Goal: Transaction & Acquisition: Download file/media

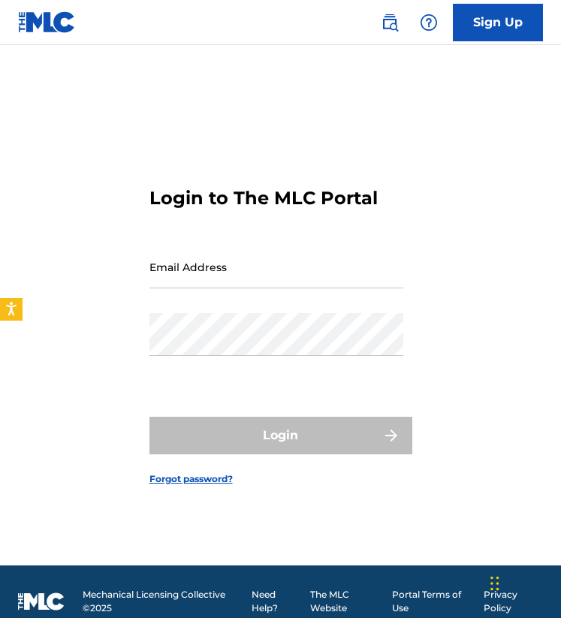
click at [251, 273] on input "Email Address" at bounding box center [276, 266] width 254 height 43
type input "[PERSON_NAME][EMAIL_ADDRESS][DOMAIN_NAME]"
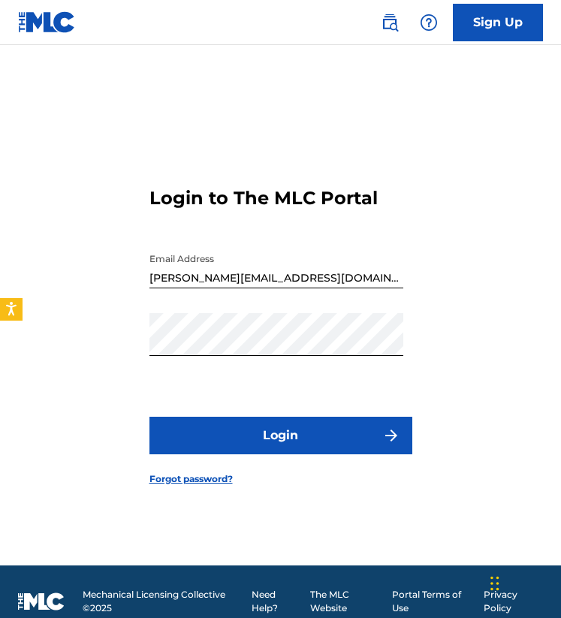
click at [250, 441] on button "Login" at bounding box center [280, 436] width 263 height 38
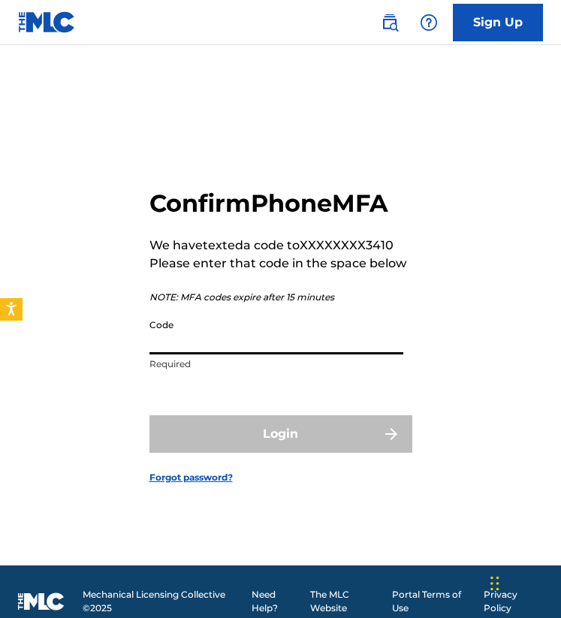
click at [170, 340] on input "Code" at bounding box center [276, 333] width 254 height 43
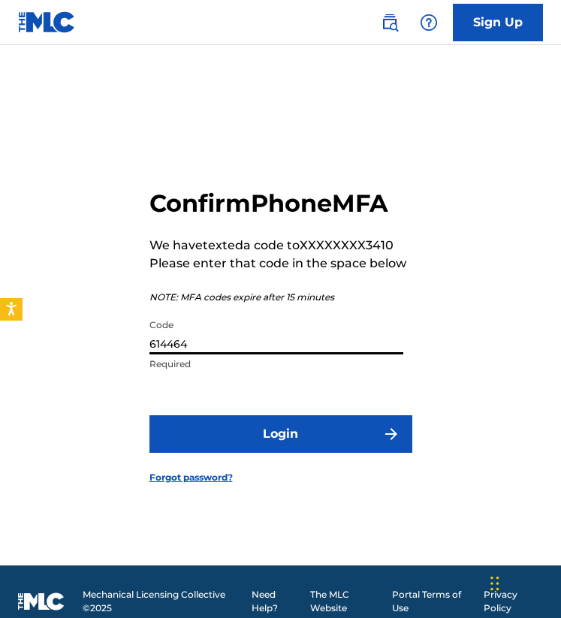
type input "614464"
click at [224, 417] on button "Login" at bounding box center [280, 434] width 263 height 38
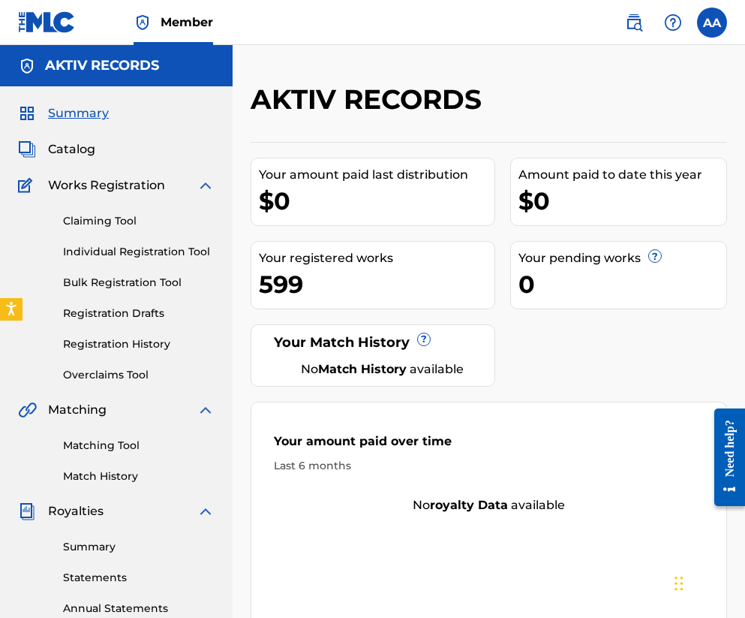
click at [105, 218] on link "Claiming Tool" at bounding box center [139, 221] width 152 height 16
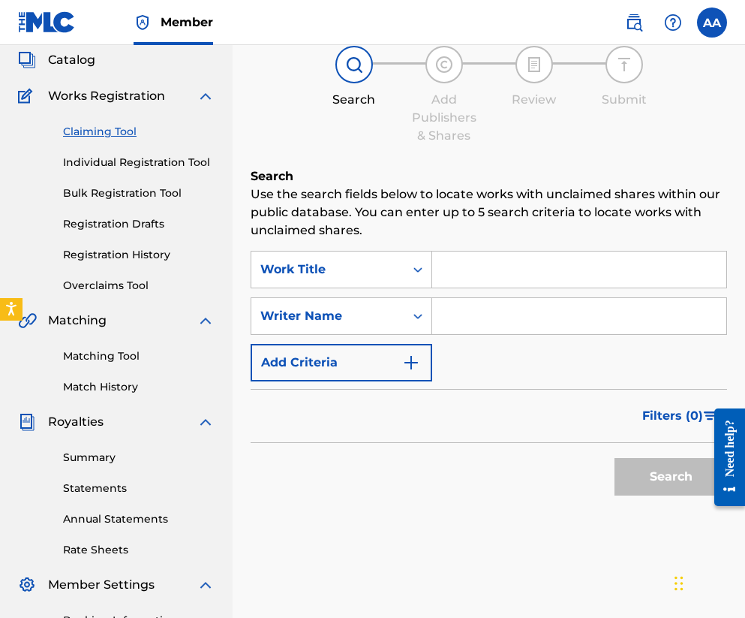
scroll to position [89, 0]
click at [504, 258] on input "Search Form" at bounding box center [579, 270] width 294 height 36
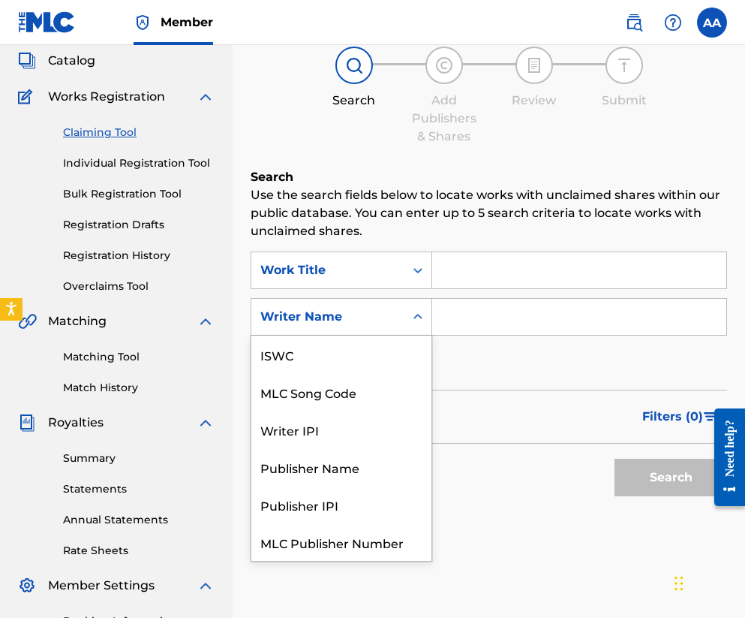
click at [393, 321] on div "Writer Name" at bounding box center [327, 317] width 135 height 18
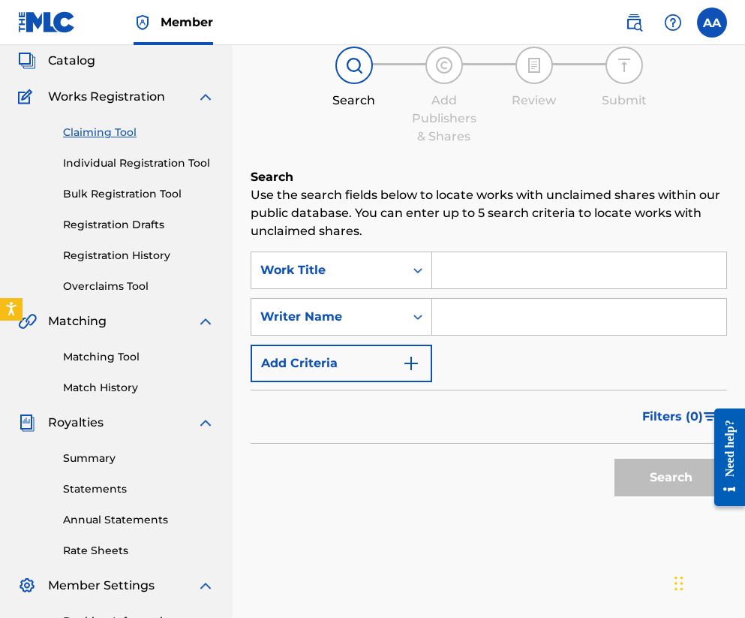
click at [393, 321] on div "Writer Name" at bounding box center [327, 317] width 135 height 18
click at [476, 319] on input "Search Form" at bounding box center [579, 317] width 294 height 36
type input "[PERSON_NAME]"
click at [560, 483] on button "Search" at bounding box center [671, 478] width 113 height 38
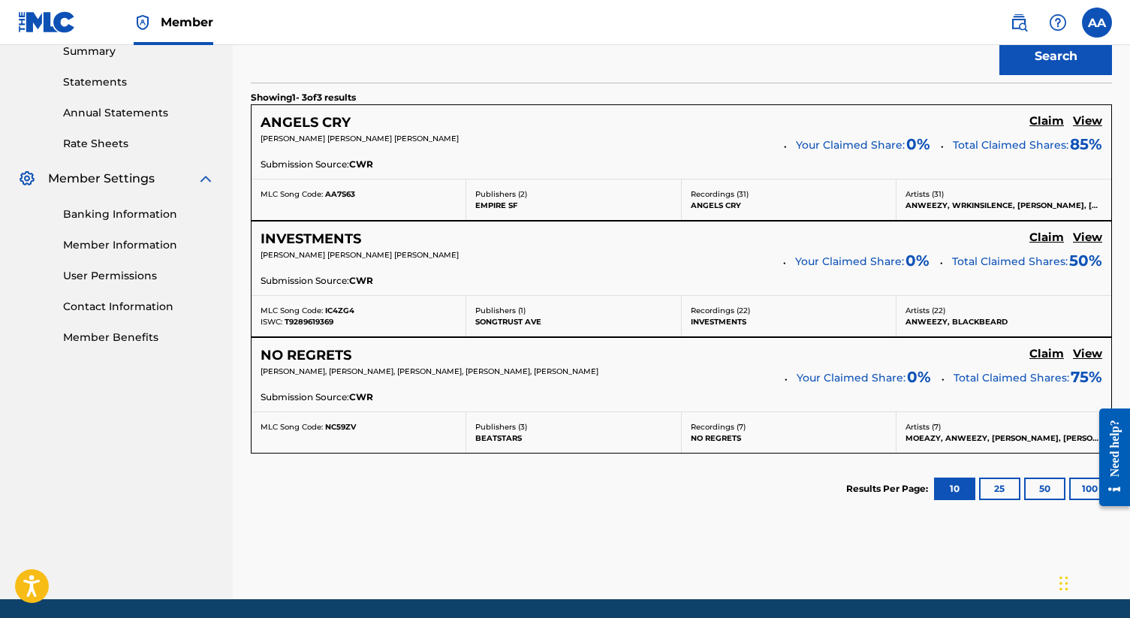
scroll to position [456, 0]
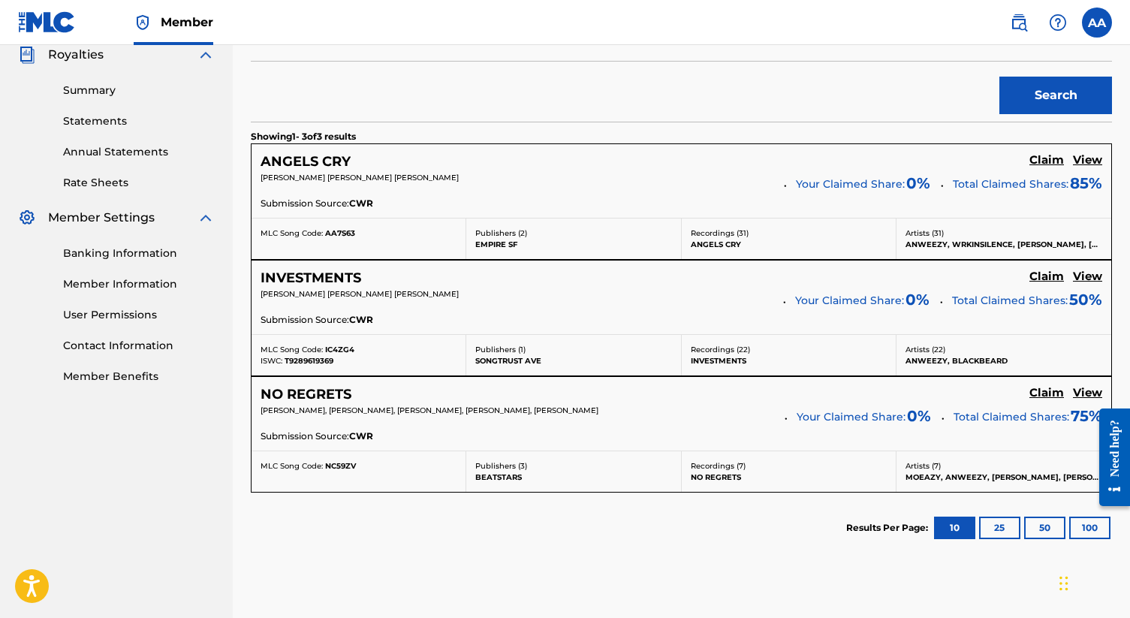
click at [560, 167] on h5 "Claim" at bounding box center [1046, 160] width 35 height 14
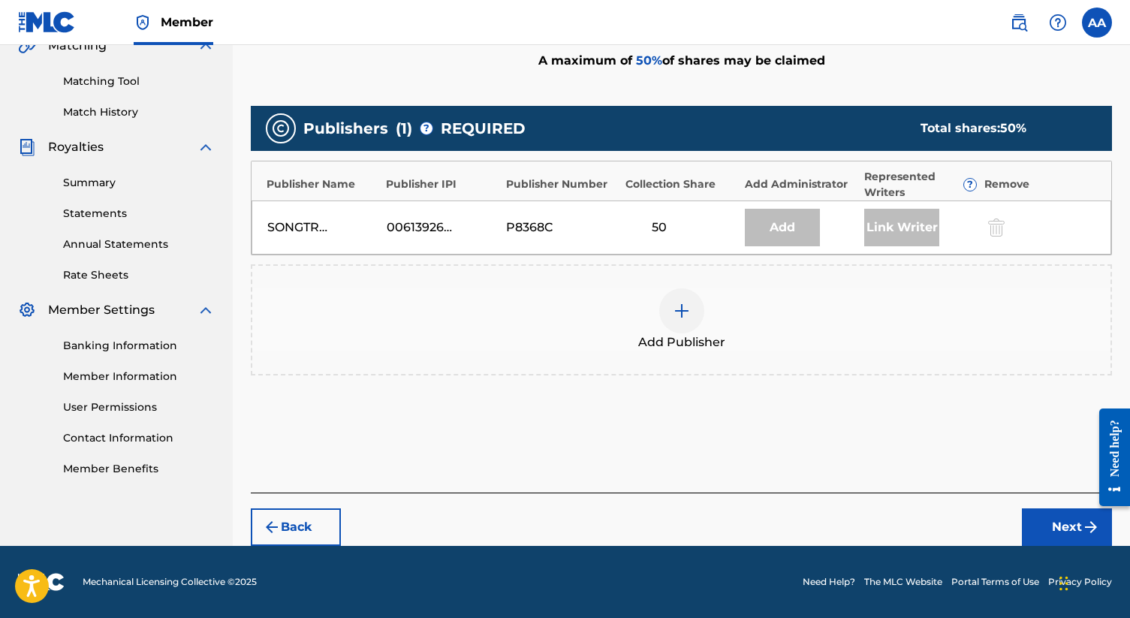
scroll to position [364, 0]
click at [548, 227] on div "P8368C" at bounding box center [540, 227] width 68 height 18
click at [560, 312] on img at bounding box center [682, 311] width 18 height 18
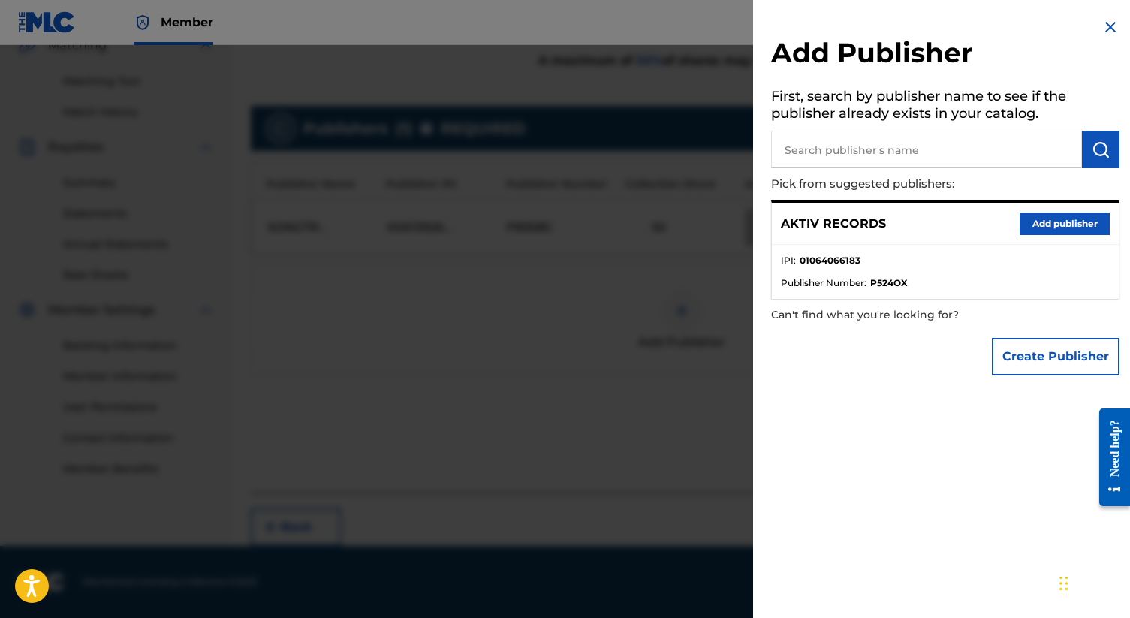
click at [560, 222] on button "Add publisher" at bounding box center [1064, 223] width 90 height 23
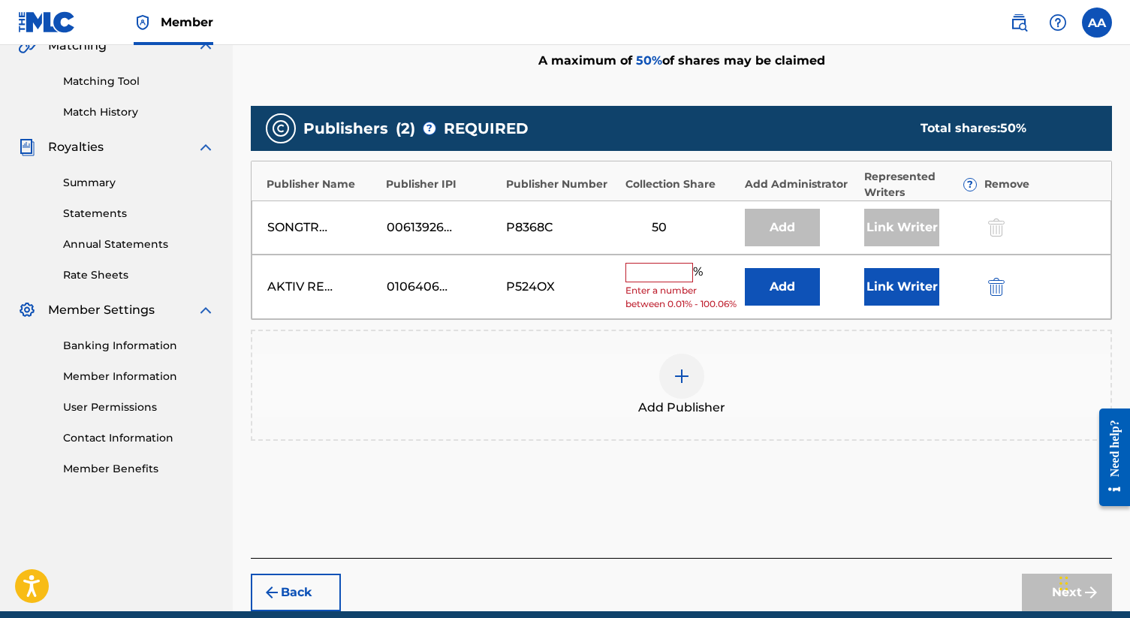
click at [560, 275] on input "text" at bounding box center [659, 273] width 68 height 20
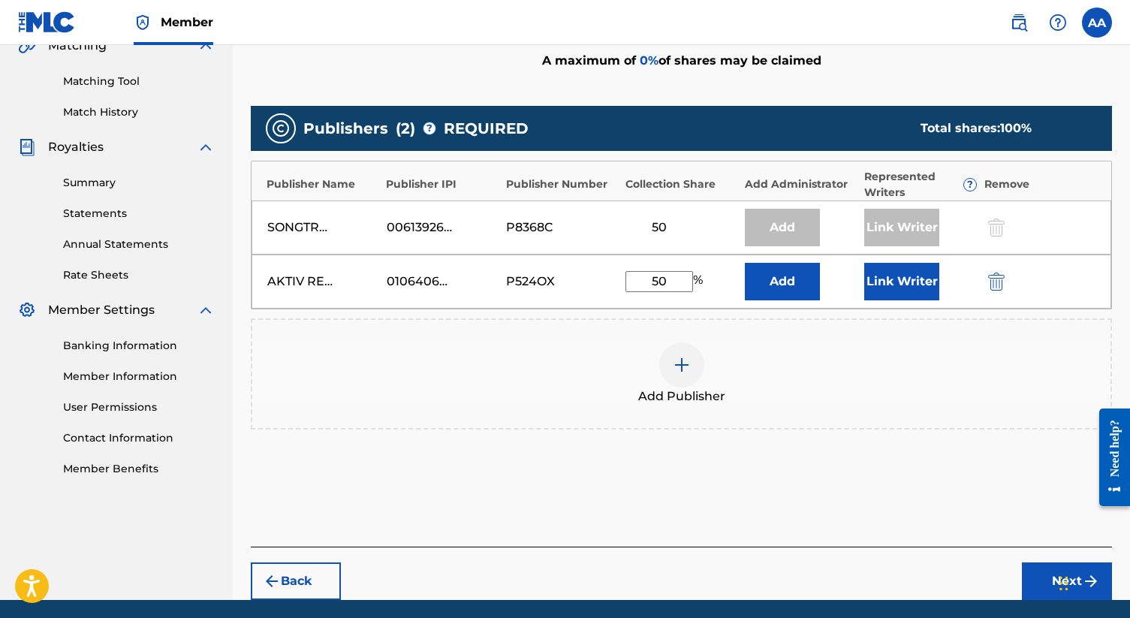
type input "50"
click at [560, 278] on button "Link Writer" at bounding box center [901, 282] width 75 height 38
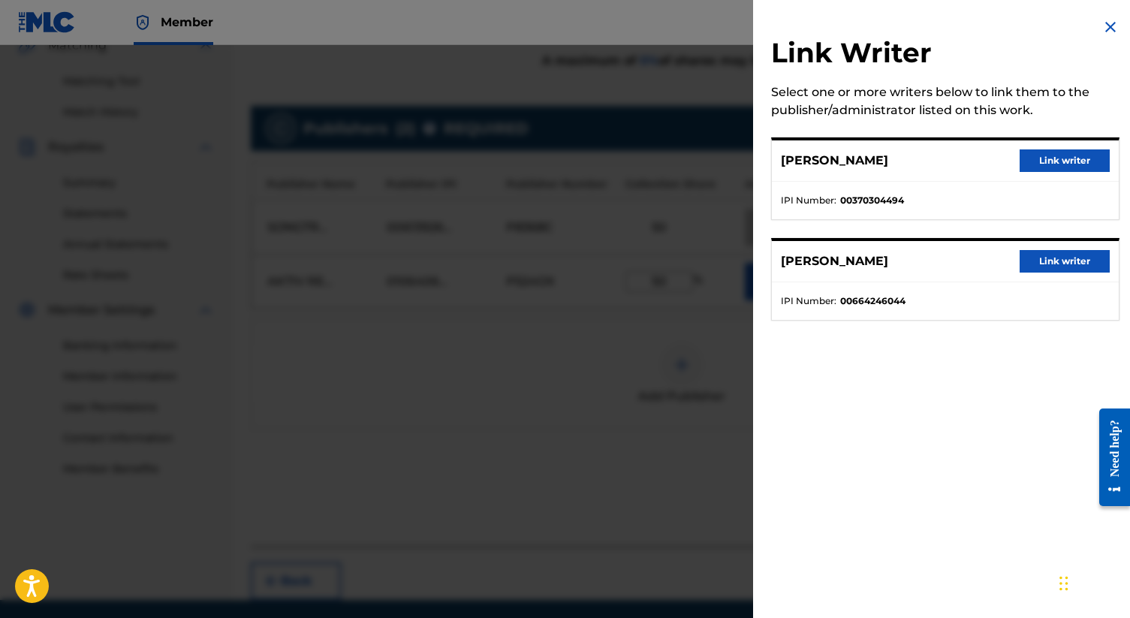
click at [560, 160] on button "Link writer" at bounding box center [1064, 160] width 90 height 23
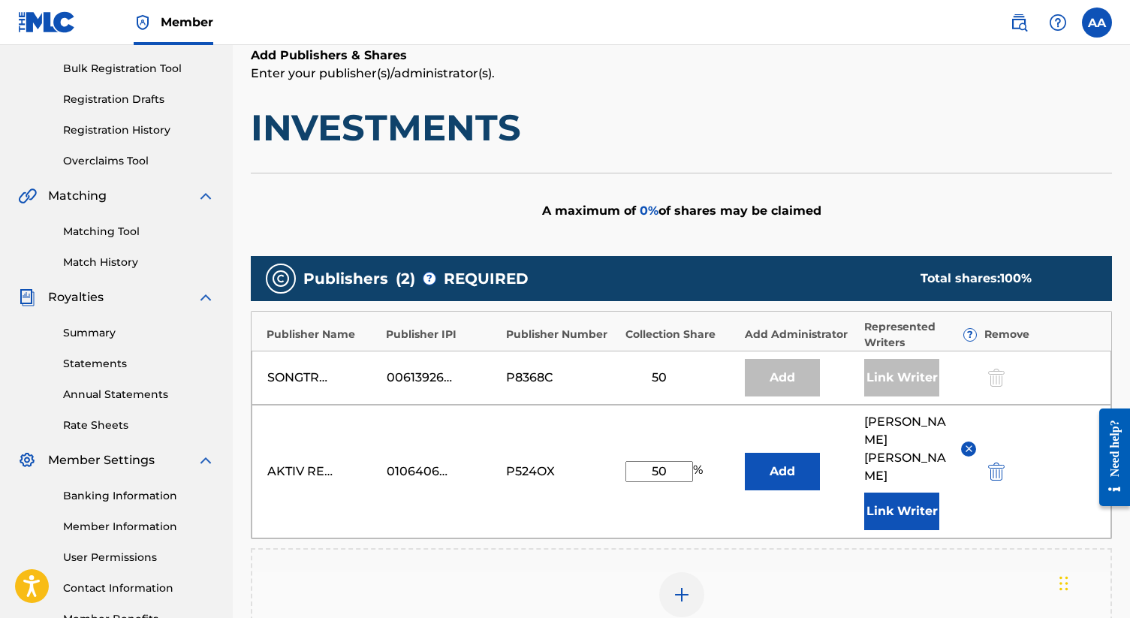
scroll to position [480, 0]
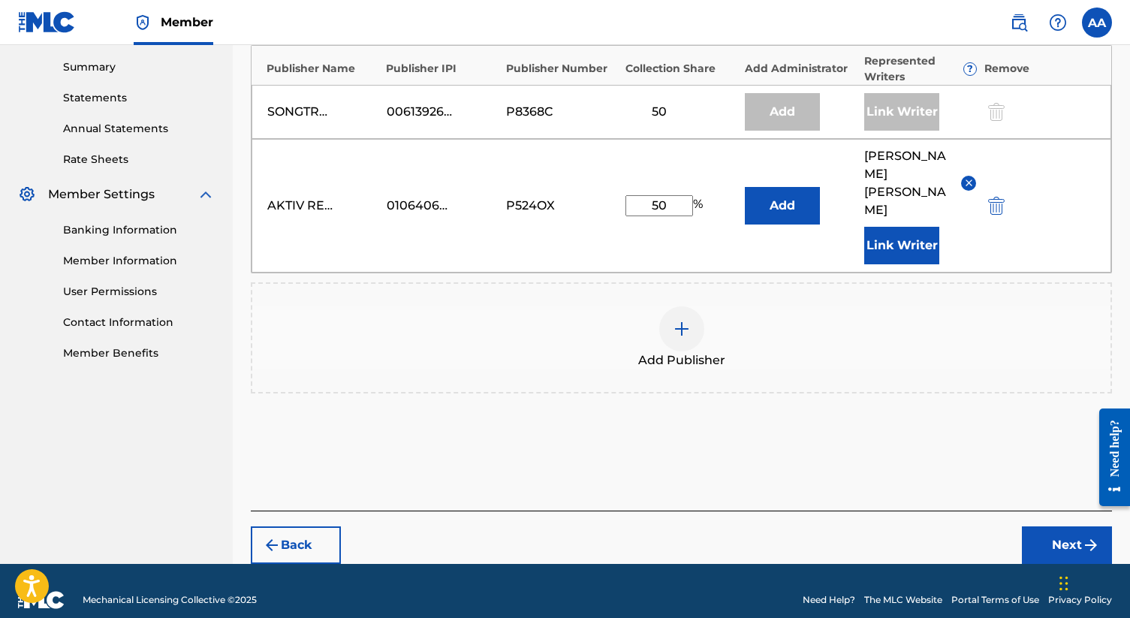
click at [560, 528] on button "Next" at bounding box center [1067, 545] width 90 height 38
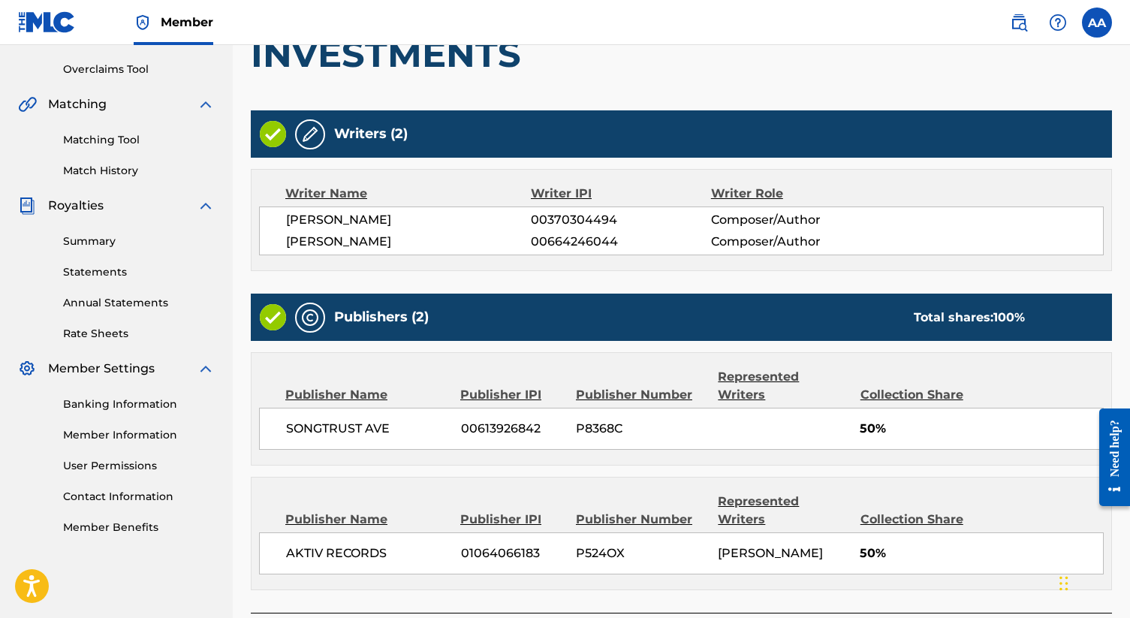
scroll to position [405, 0]
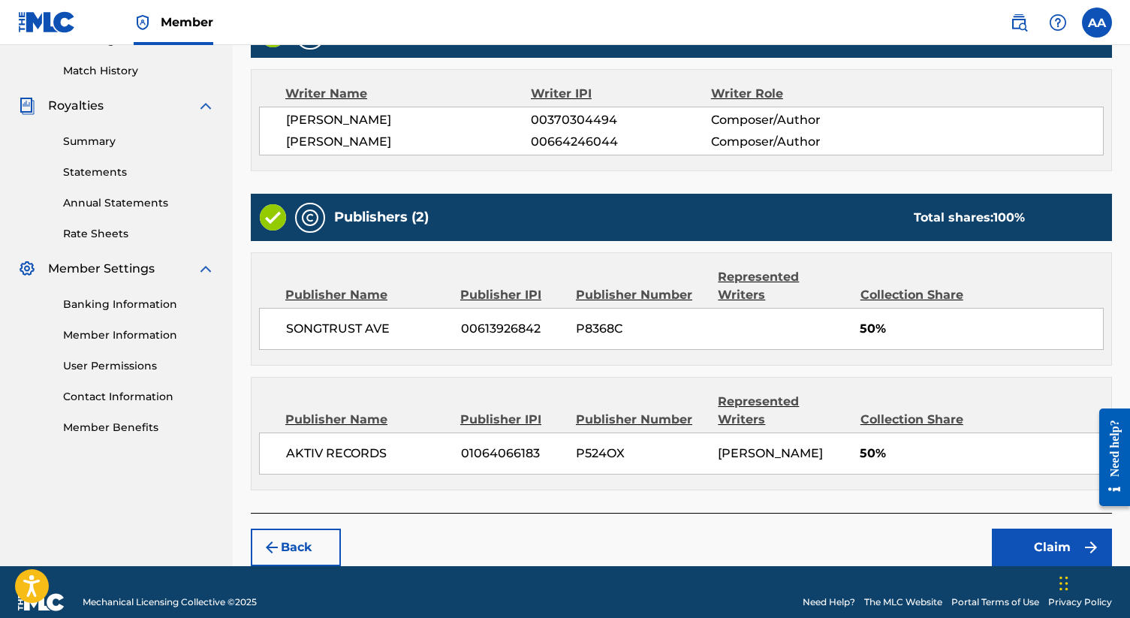
click at [560, 528] on button "Claim" at bounding box center [1052, 547] width 120 height 38
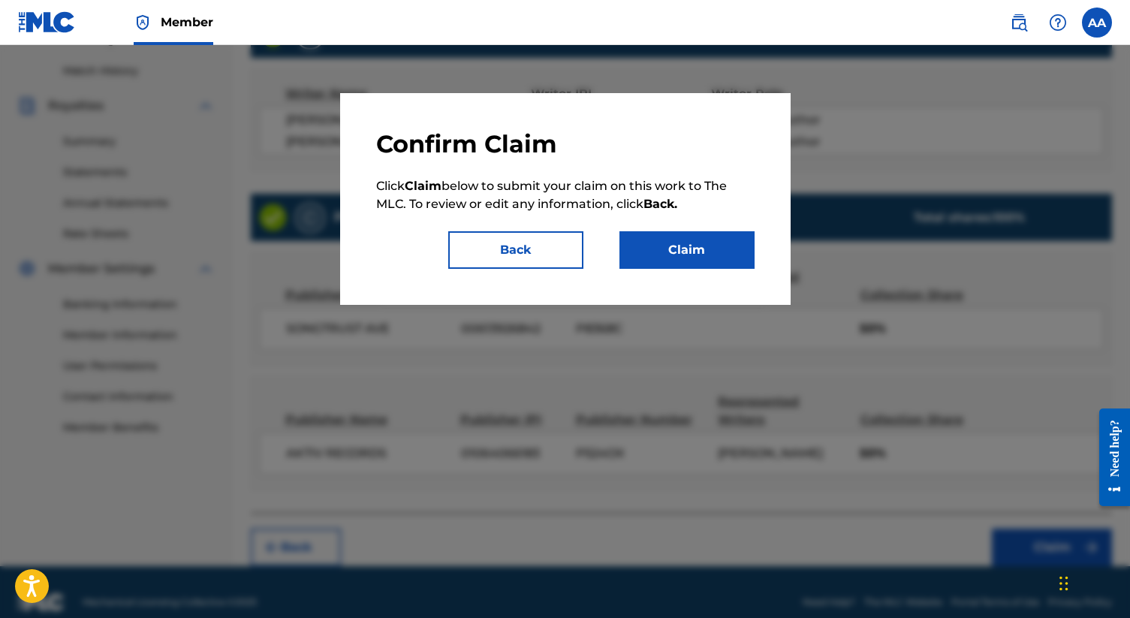
click at [560, 254] on button "Claim" at bounding box center [686, 250] width 135 height 38
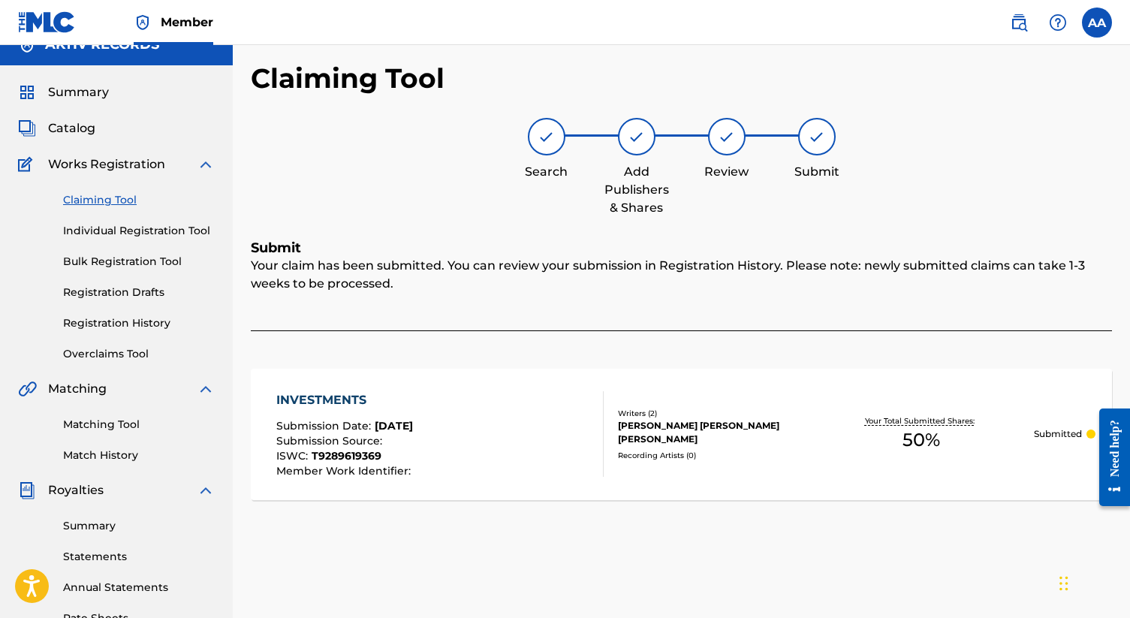
scroll to position [0, 0]
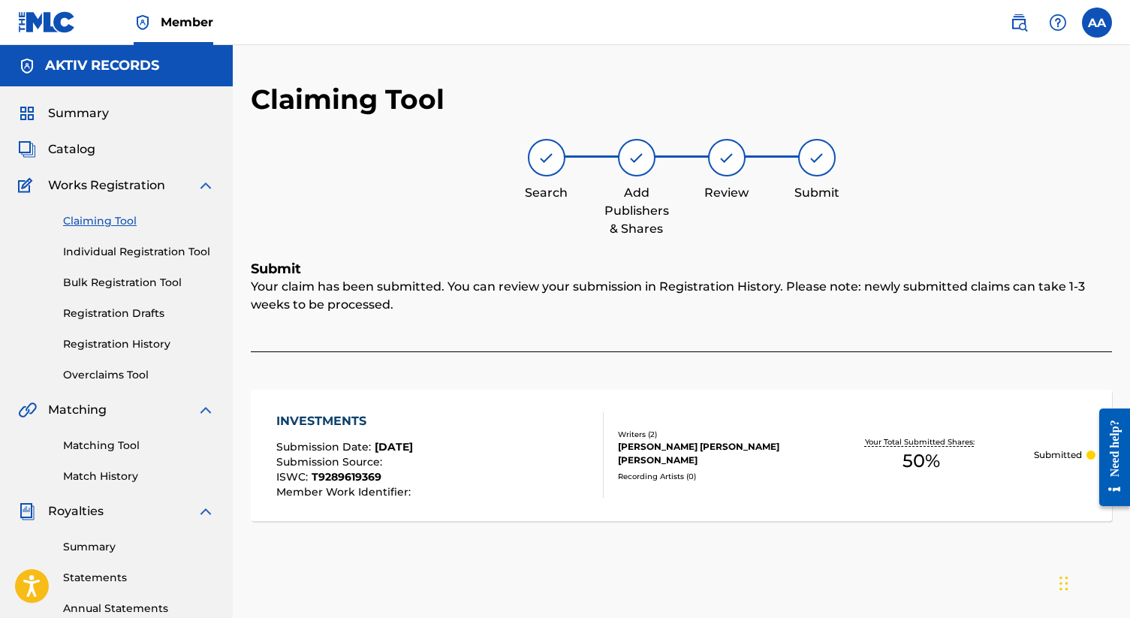
click at [104, 221] on link "Claiming Tool" at bounding box center [139, 221] width 152 height 16
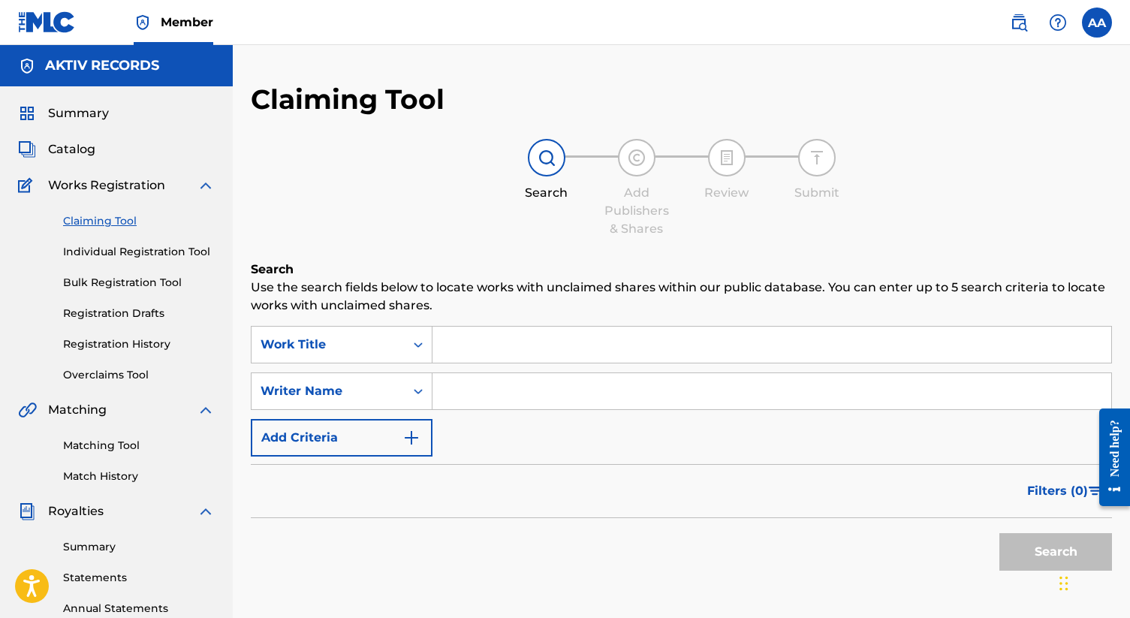
click at [489, 382] on input "Search Form" at bounding box center [771, 391] width 679 height 36
type input "[PERSON_NAME]"
click at [560, 533] on button "Search" at bounding box center [1055, 552] width 113 height 38
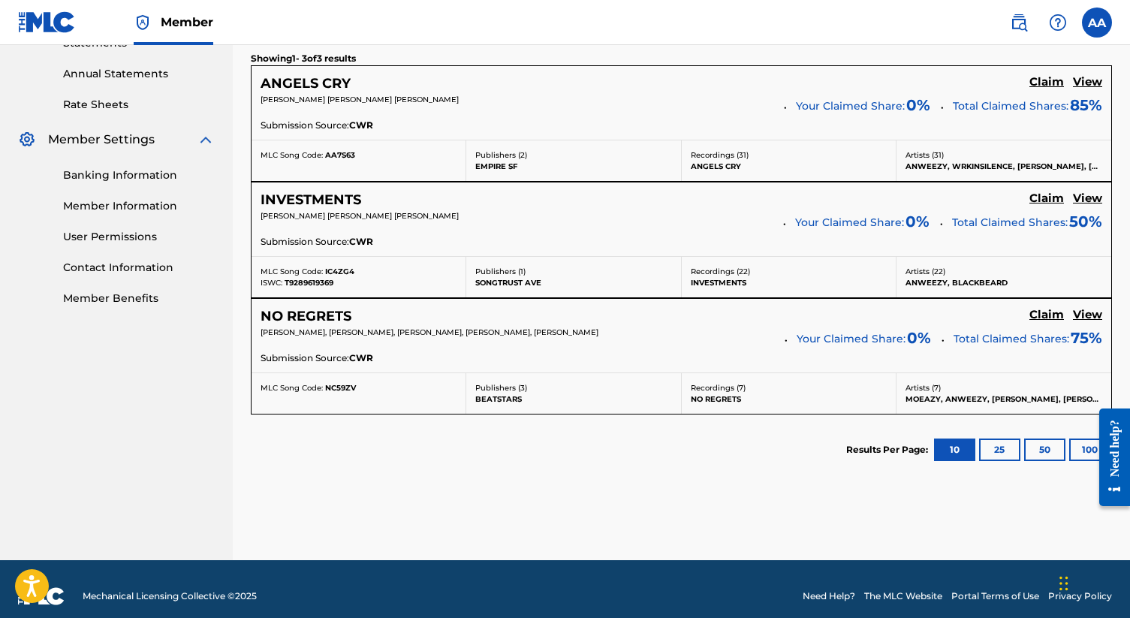
scroll to position [549, 0]
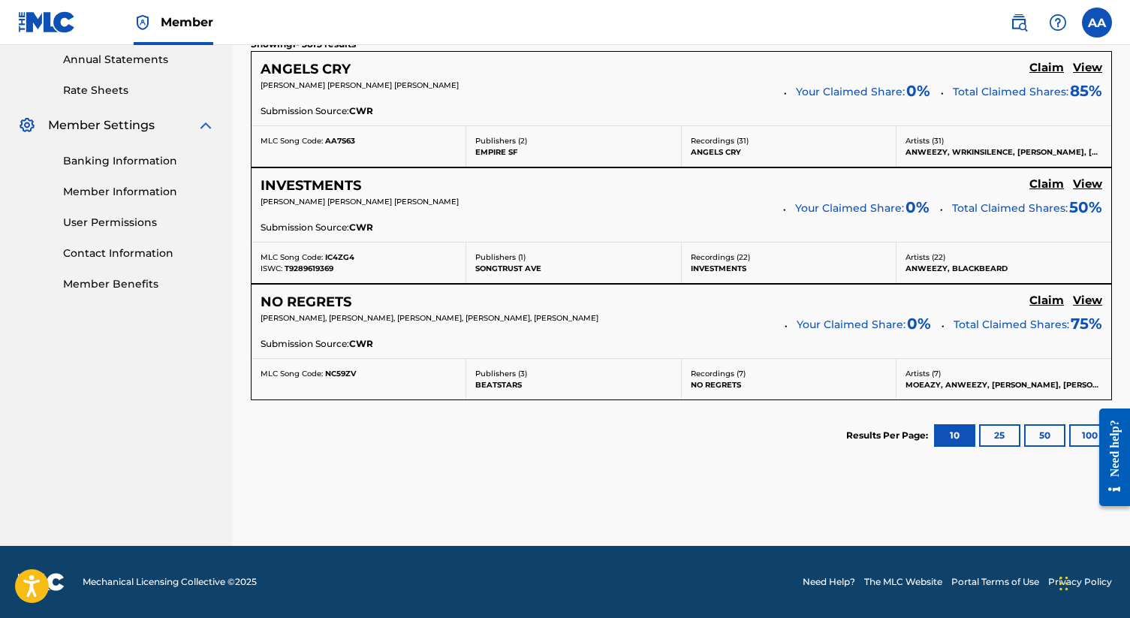
click at [560, 75] on h5 "Claim" at bounding box center [1046, 68] width 35 height 14
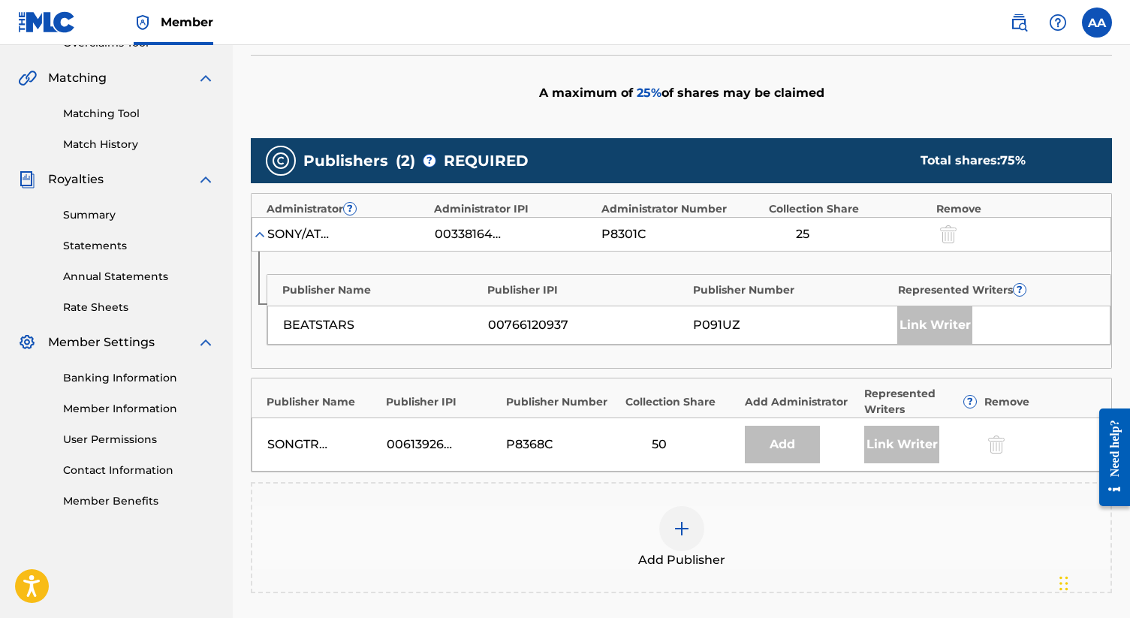
scroll to position [318, 0]
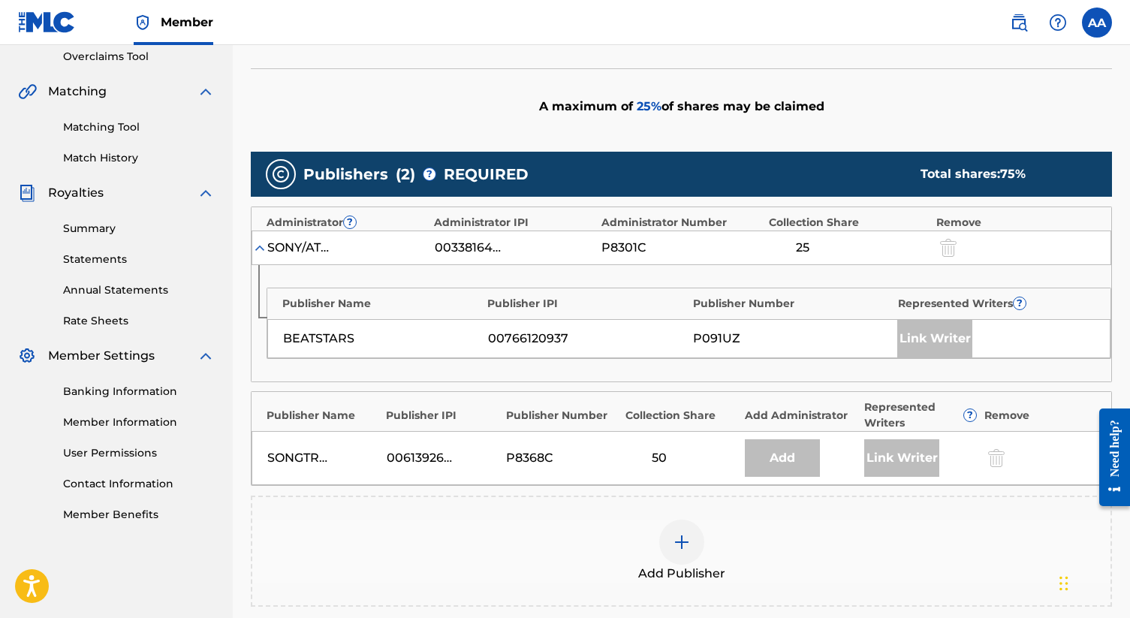
click at [560, 457] on div "50" at bounding box center [681, 458] width 112 height 18
click at [560, 458] on div at bounding box center [994, 458] width 23 height 17
click at [560, 539] on img at bounding box center [682, 542] width 18 height 18
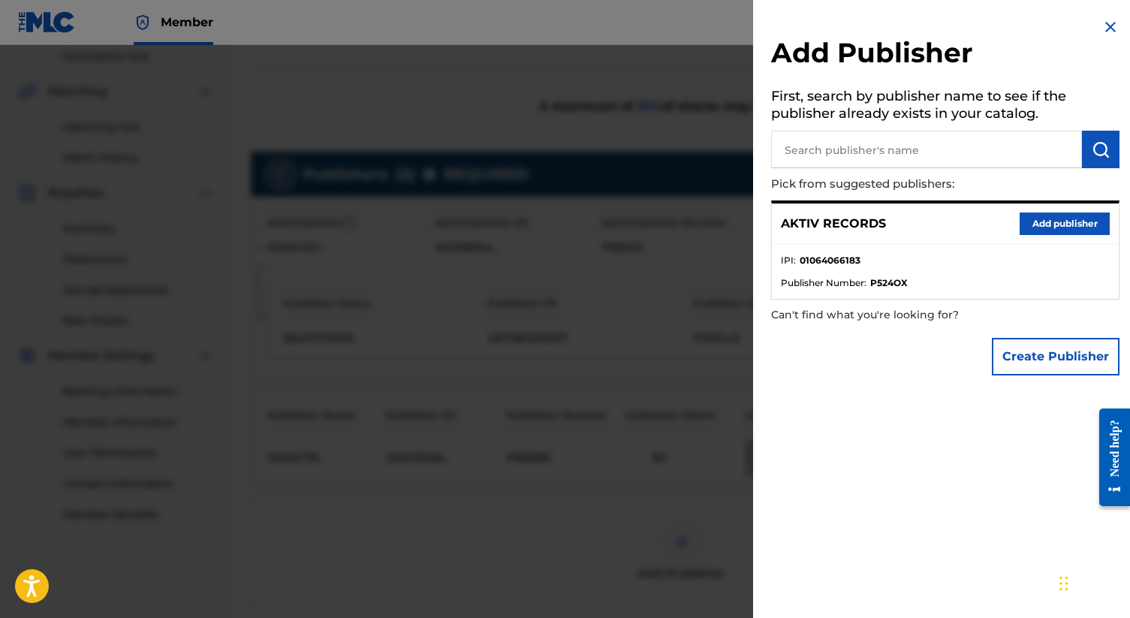
click at [560, 223] on button "Add publisher" at bounding box center [1064, 223] width 90 height 23
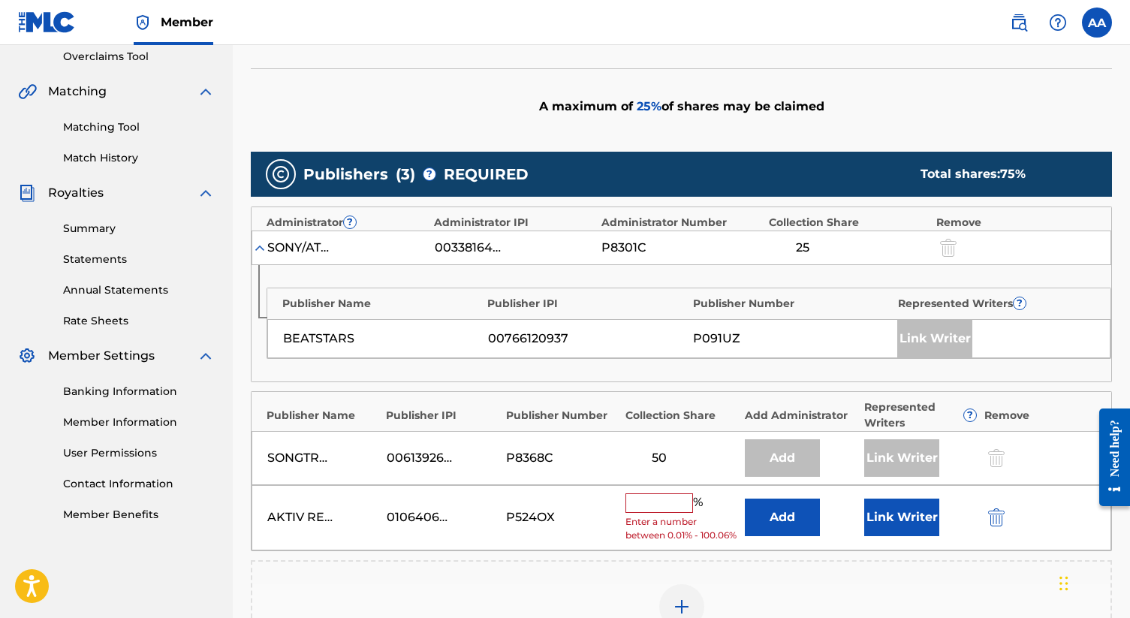
click at [560, 505] on input "text" at bounding box center [659, 503] width 68 height 20
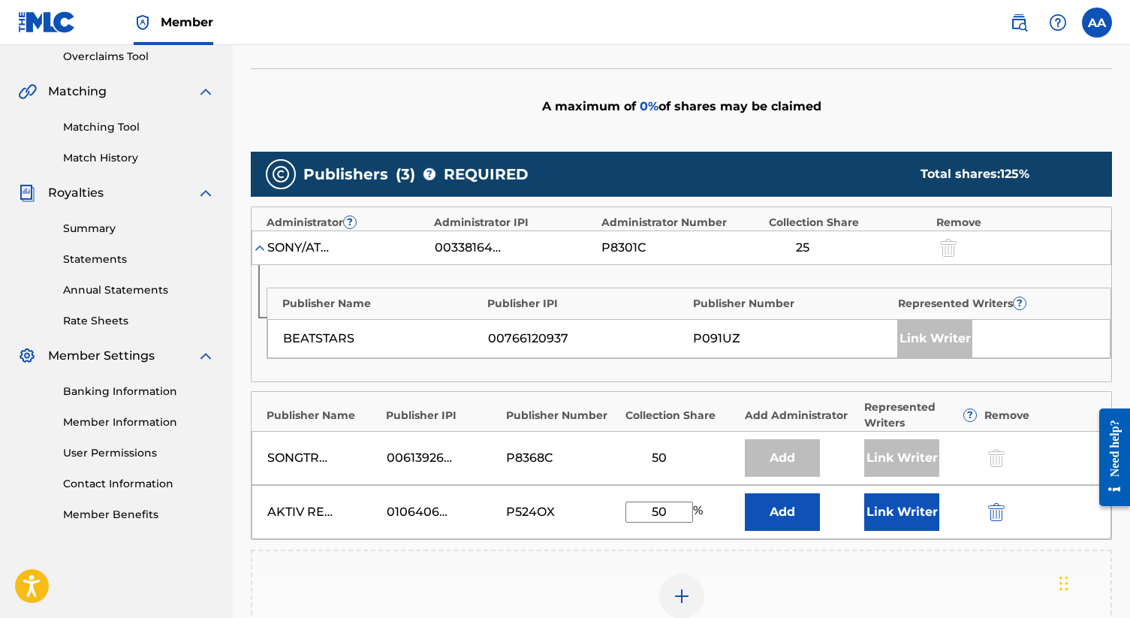
type input "5"
type input "25"
click at [560, 516] on button "Link Writer" at bounding box center [901, 512] width 75 height 38
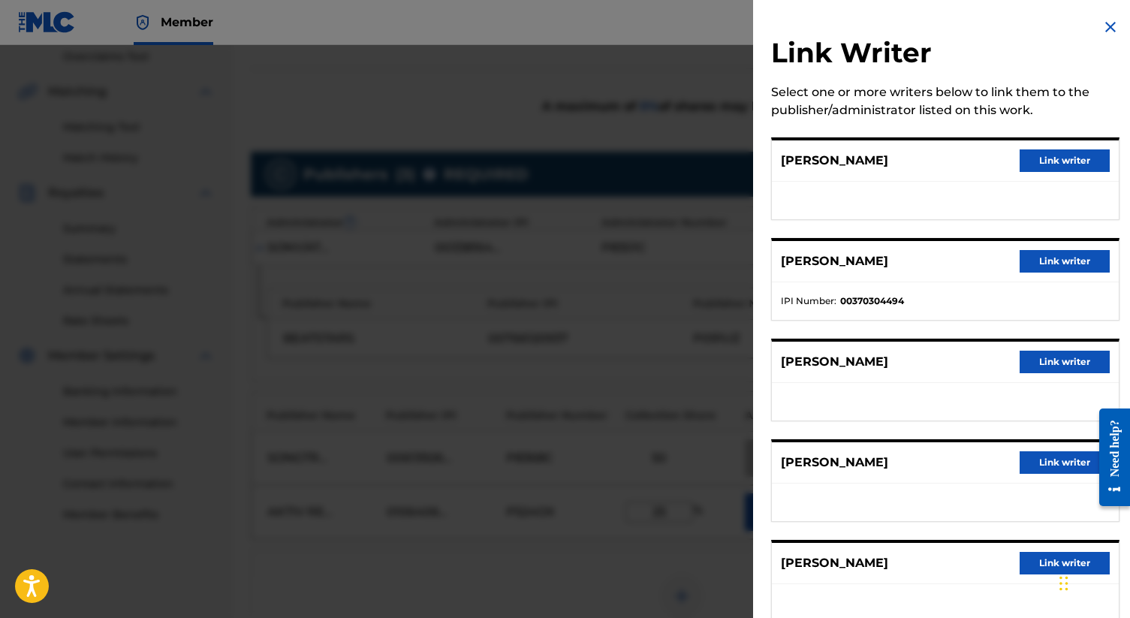
scroll to position [41, 0]
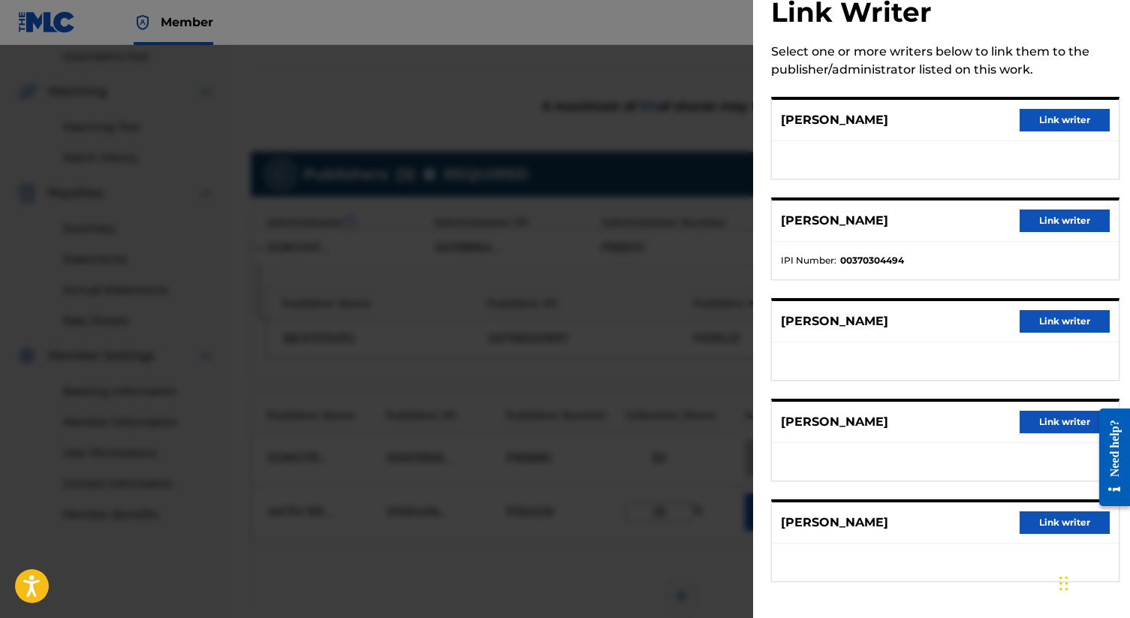
click at [560, 223] on button "Link writer" at bounding box center [1064, 220] width 90 height 23
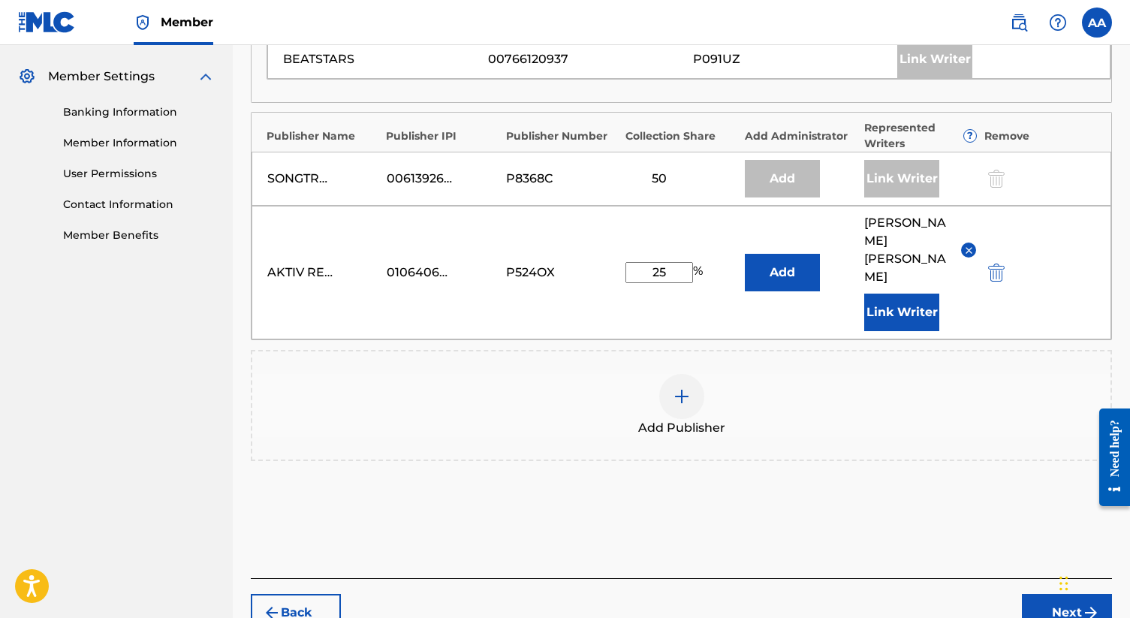
scroll to position [664, 0]
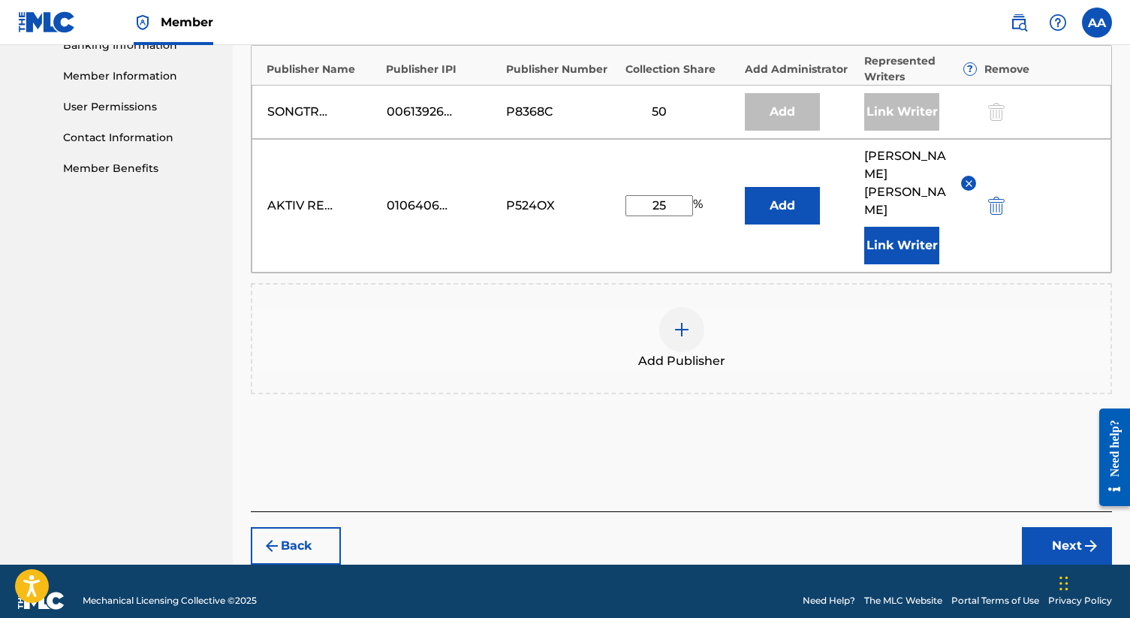
click at [560, 527] on button "Next" at bounding box center [1067, 546] width 90 height 38
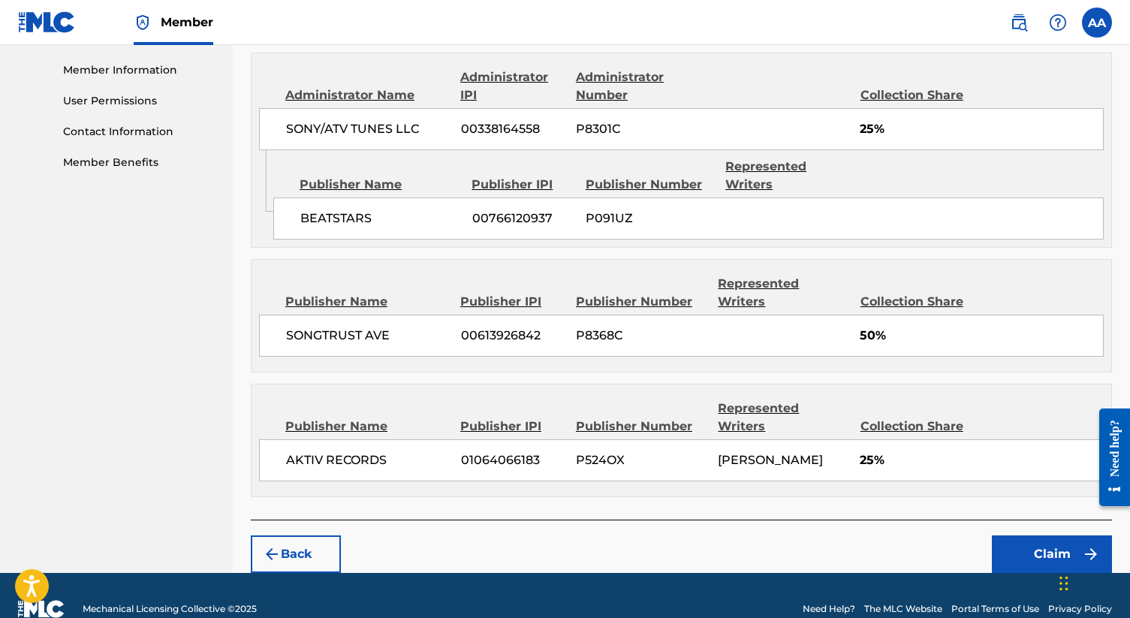
scroll to position [676, 0]
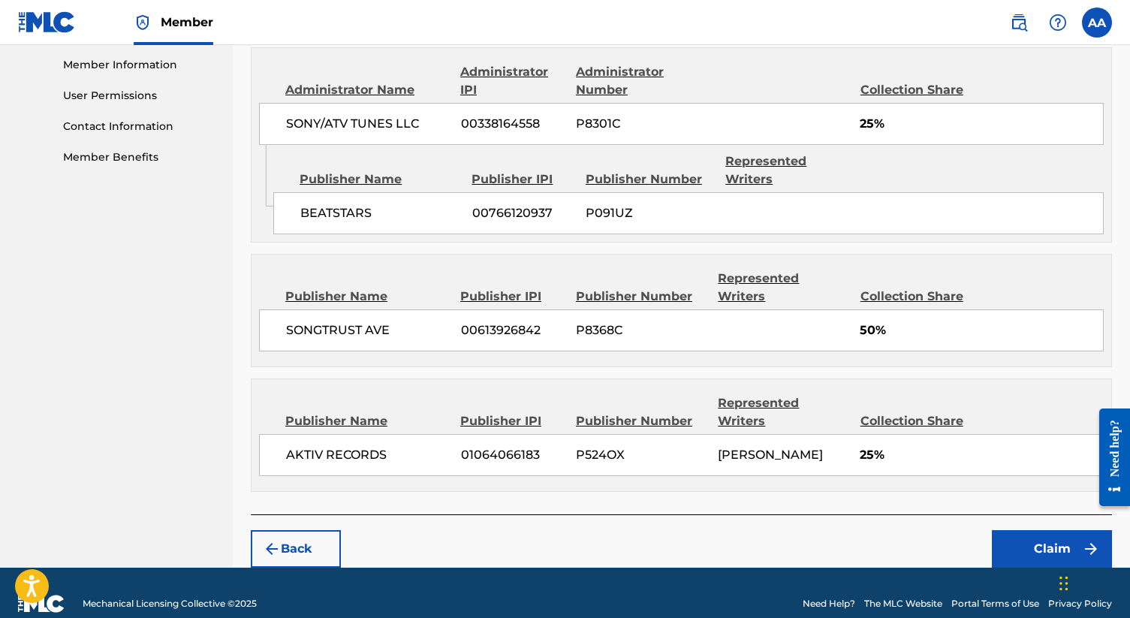
click at [560, 530] on button "Claim" at bounding box center [1052, 549] width 120 height 38
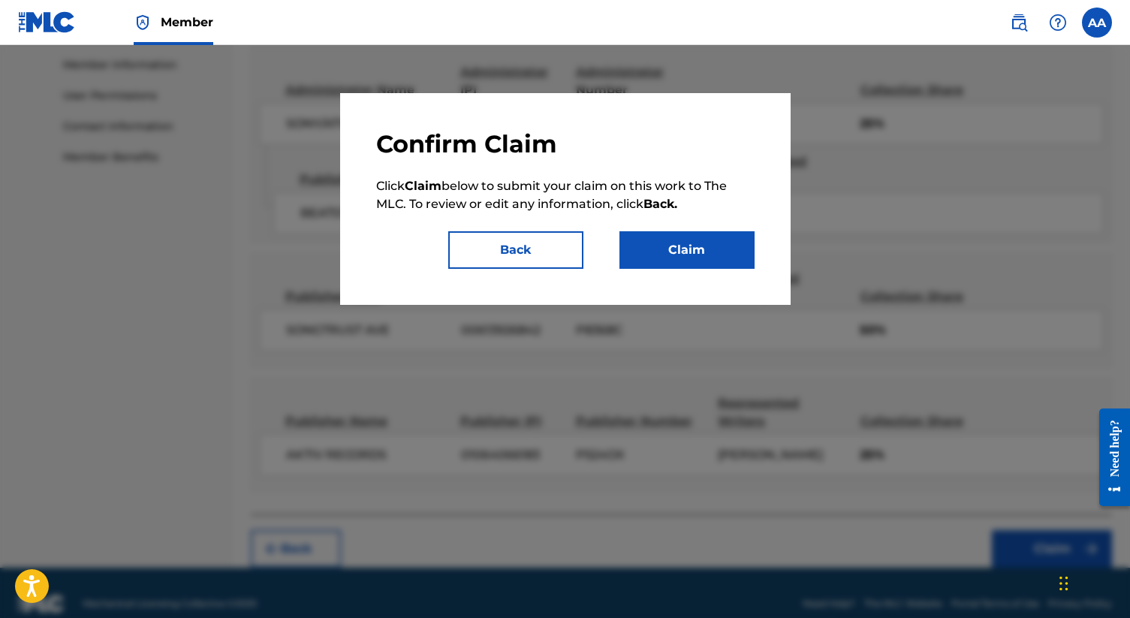
click at [560, 245] on button "Claim" at bounding box center [686, 250] width 135 height 38
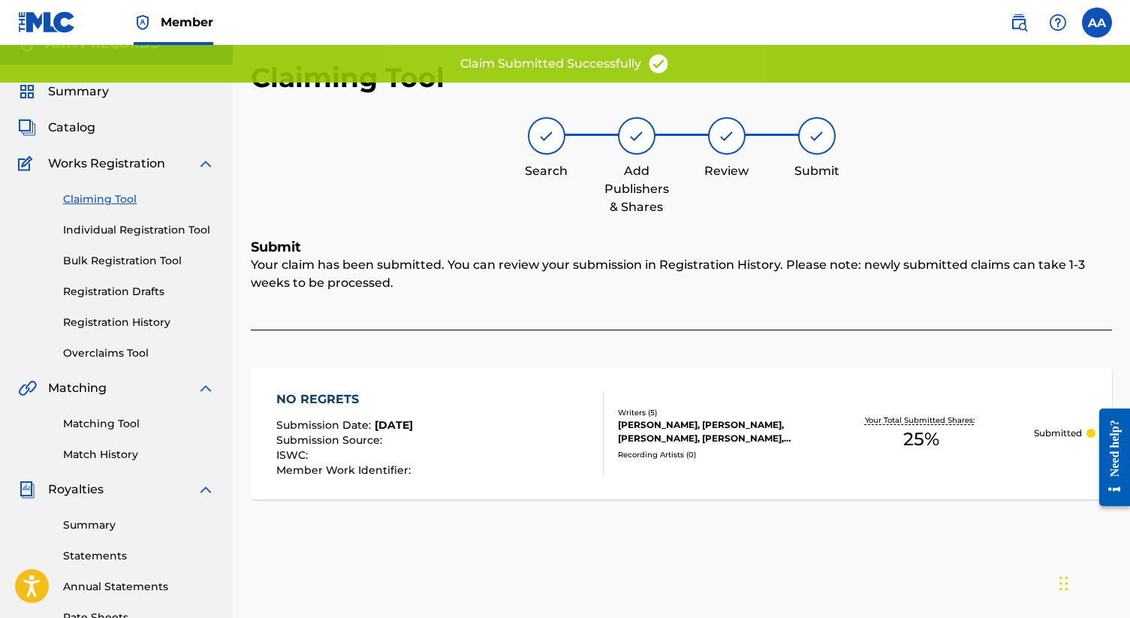
scroll to position [0, 0]
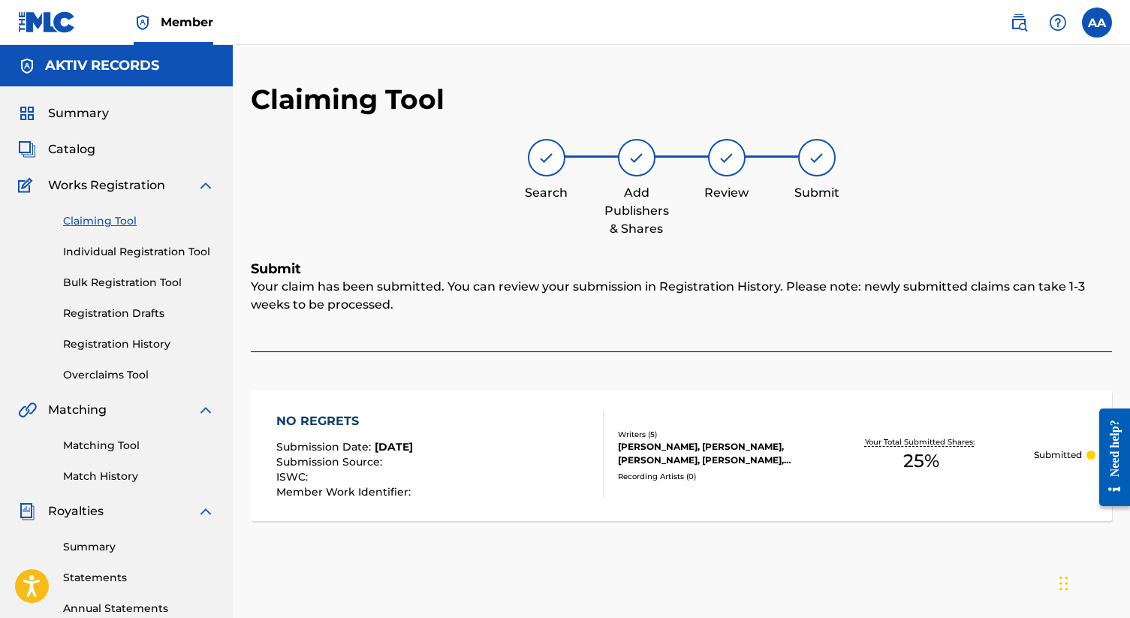
click at [98, 223] on link "Claiming Tool" at bounding box center [139, 221] width 152 height 16
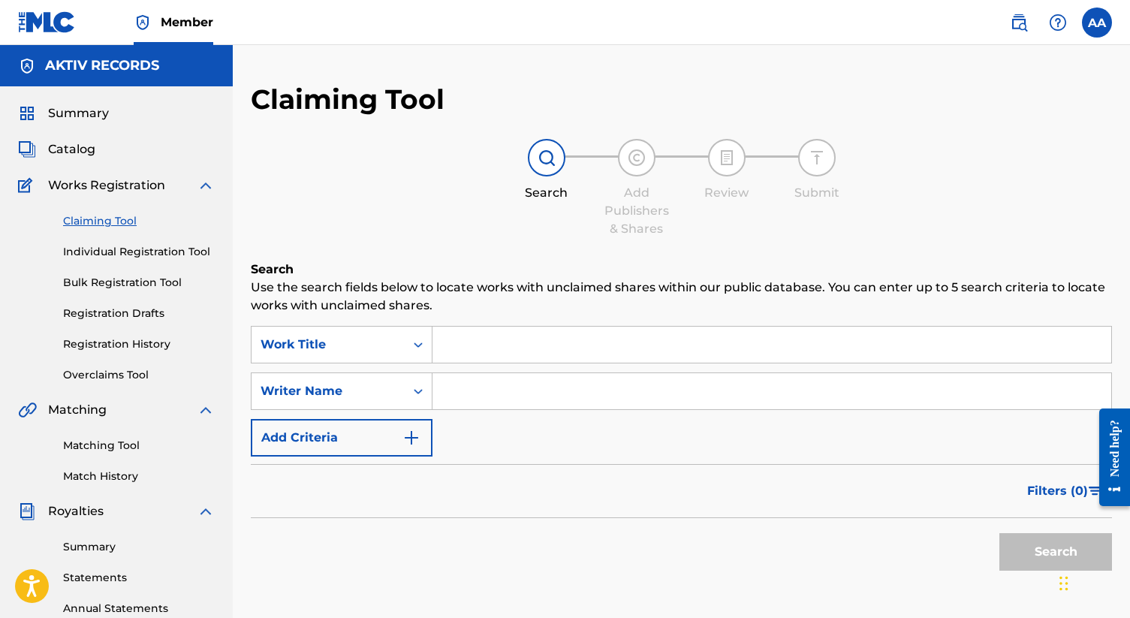
click at [499, 351] on input "Search Form" at bounding box center [771, 345] width 679 height 36
click at [507, 390] on input "Search Form" at bounding box center [771, 391] width 679 height 36
type input "[PERSON_NAME]"
click at [560, 549] on button "Search" at bounding box center [1055, 552] width 113 height 38
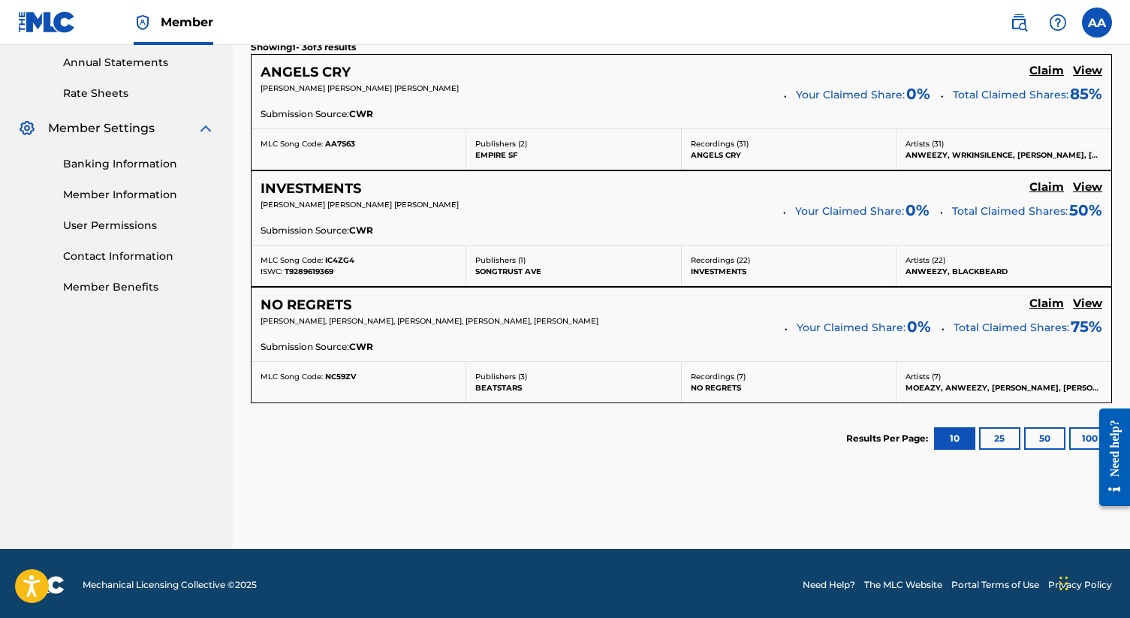
scroll to position [549, 0]
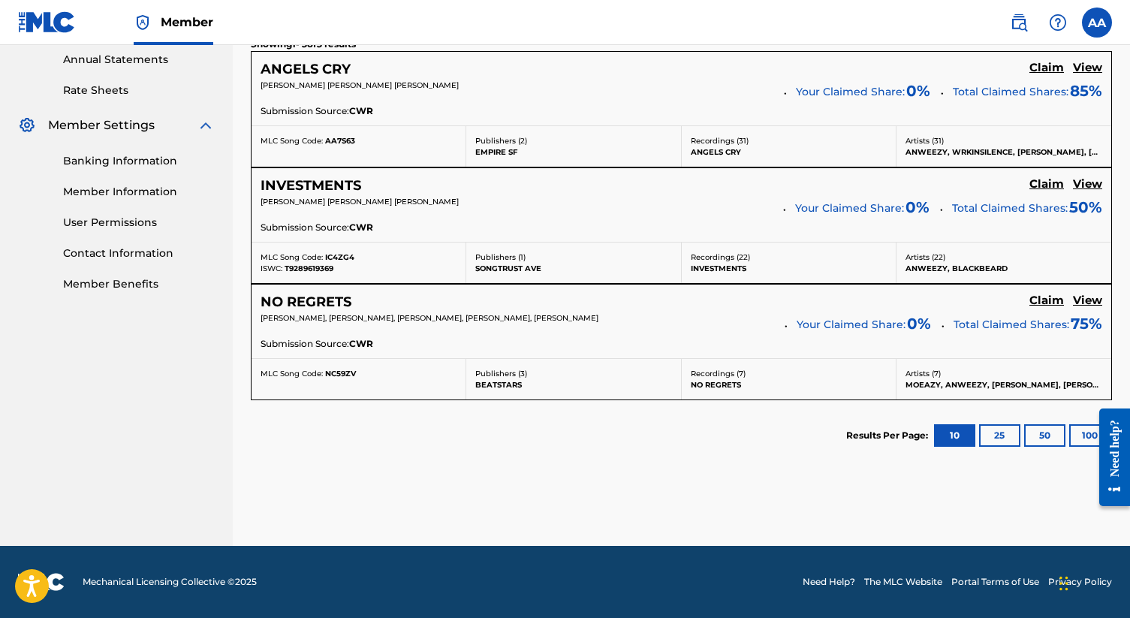
click at [560, 65] on h5 "Claim" at bounding box center [1046, 68] width 35 height 14
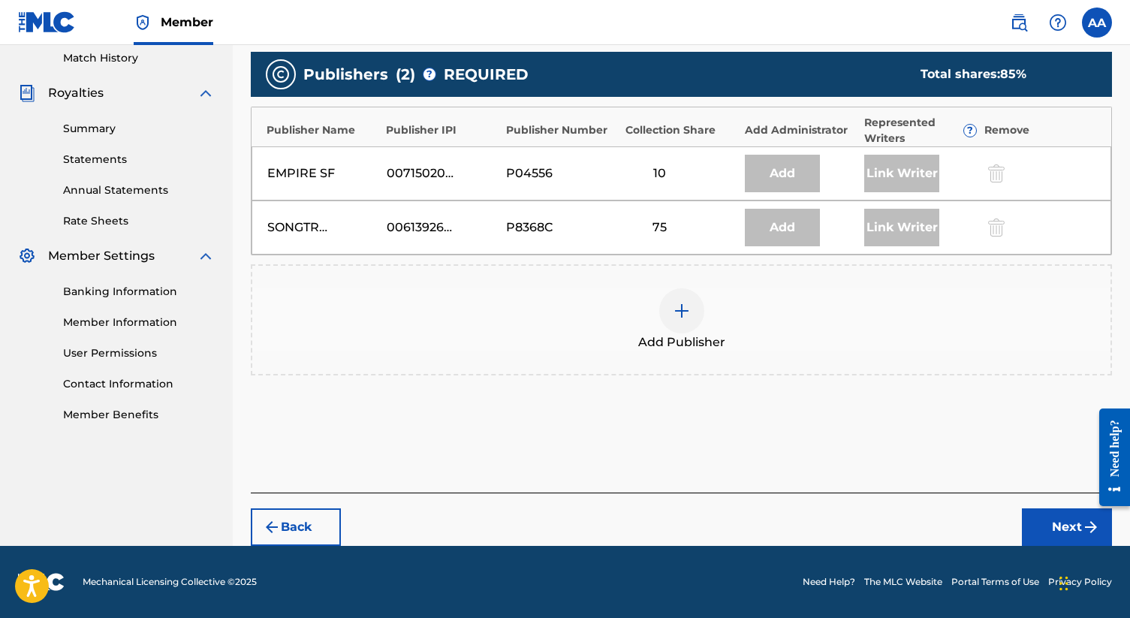
click at [560, 238] on div "SONGTRUST AVE 00613926842 P8368C 75 Add Link Writer" at bounding box center [680, 227] width 859 height 54
click at [560, 302] on img at bounding box center [682, 311] width 18 height 18
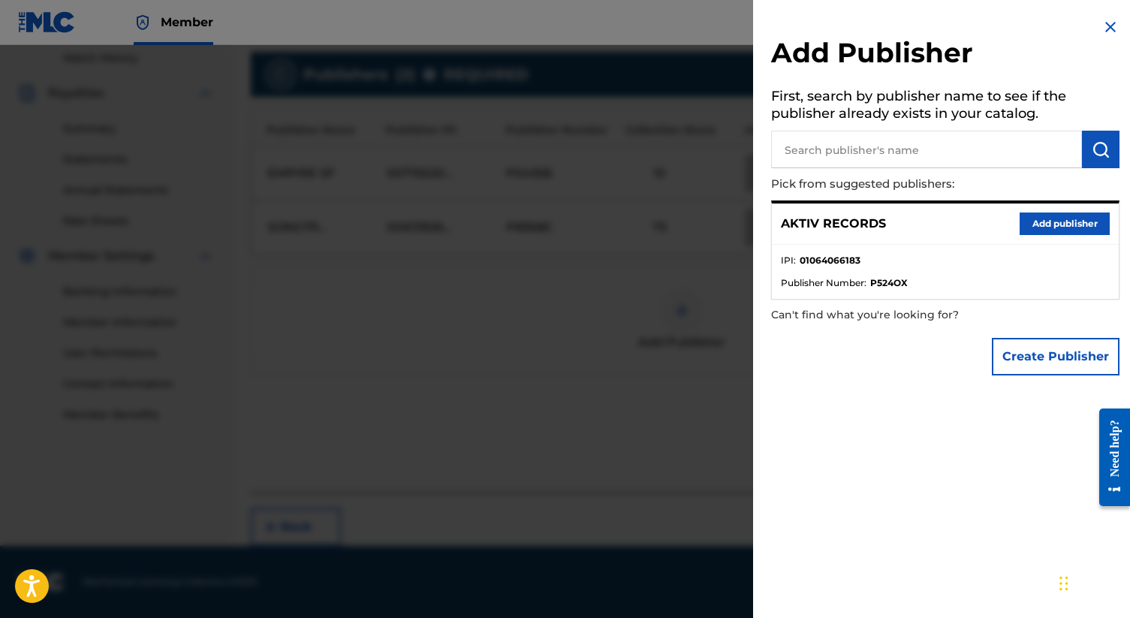
click at [560, 221] on button "Add publisher" at bounding box center [1064, 223] width 90 height 23
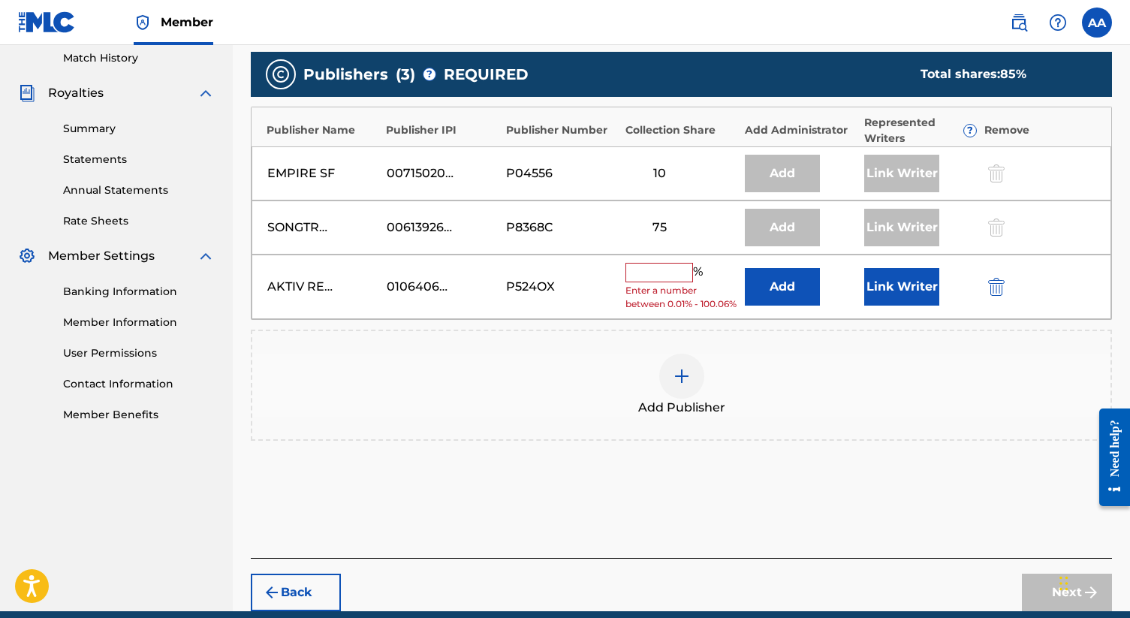
click at [560, 270] on input "text" at bounding box center [659, 273] width 68 height 20
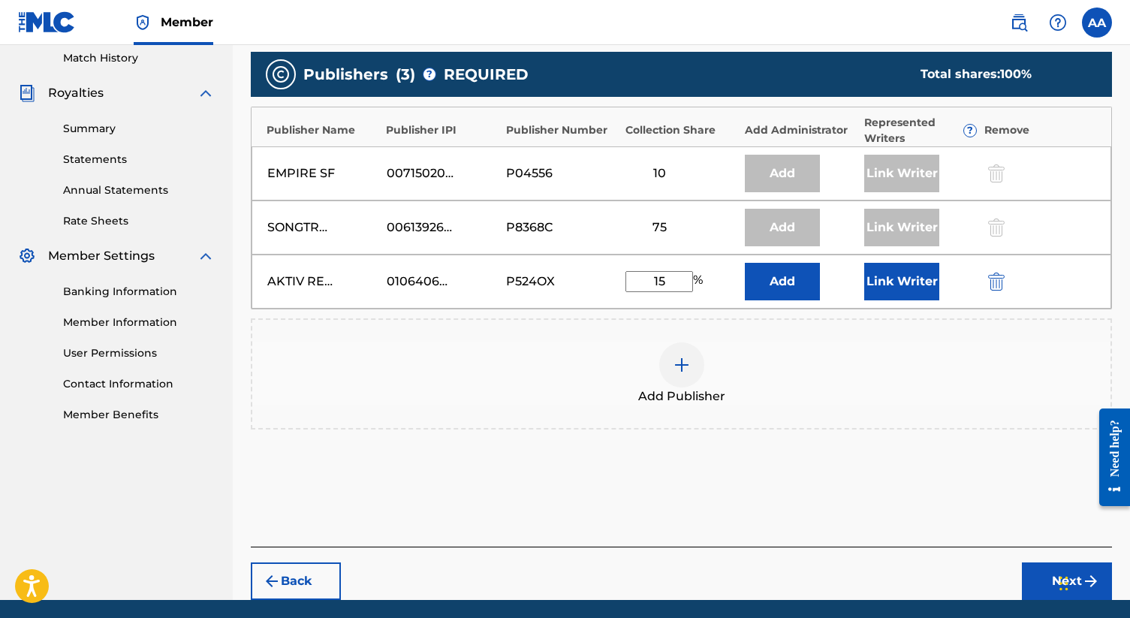
type input "15"
click at [560, 275] on button "Link Writer" at bounding box center [901, 282] width 75 height 38
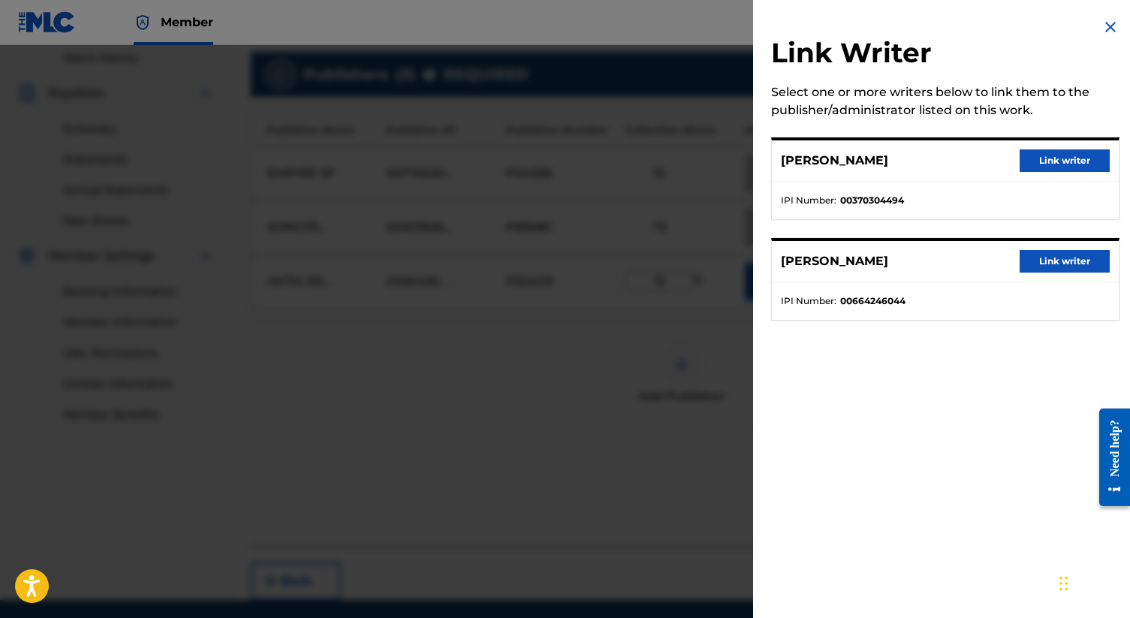
click at [560, 155] on button "Link writer" at bounding box center [1064, 160] width 90 height 23
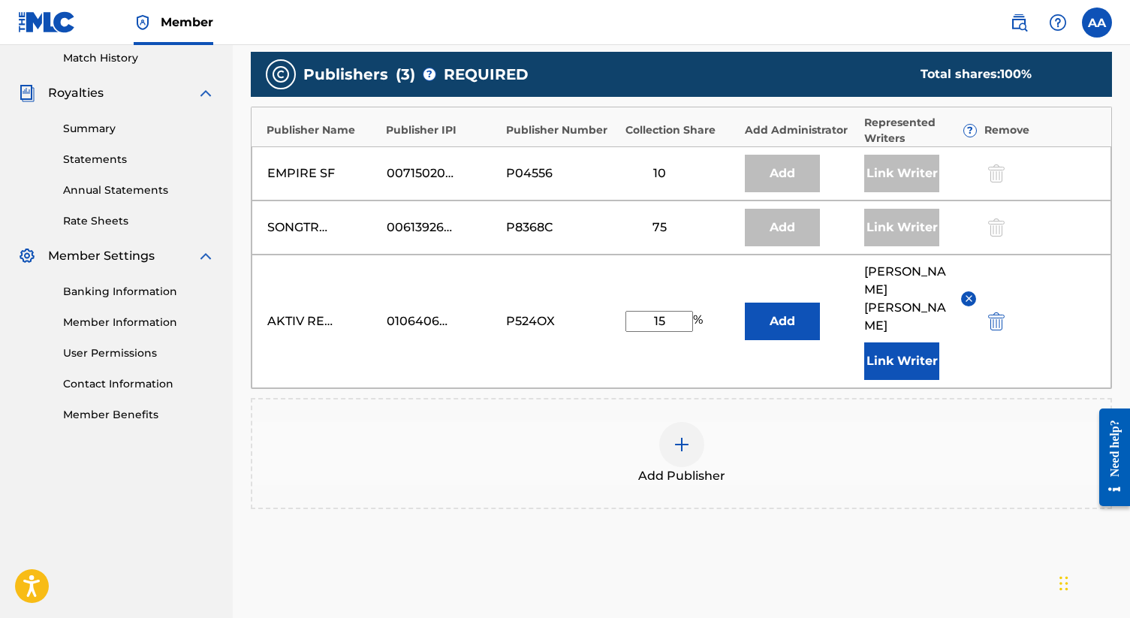
click at [560, 557] on div "Add Publishers & Shares Enter your publisher(s)/administrator(s). ANGELS CRY A …" at bounding box center [681, 234] width 861 height 784
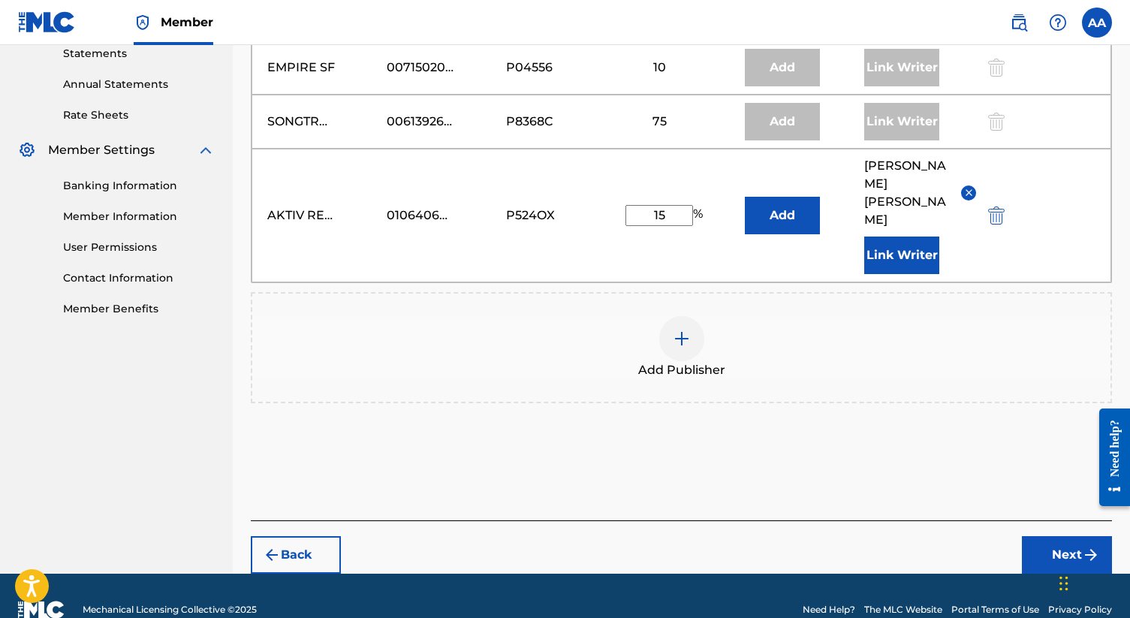
scroll to position [534, 0]
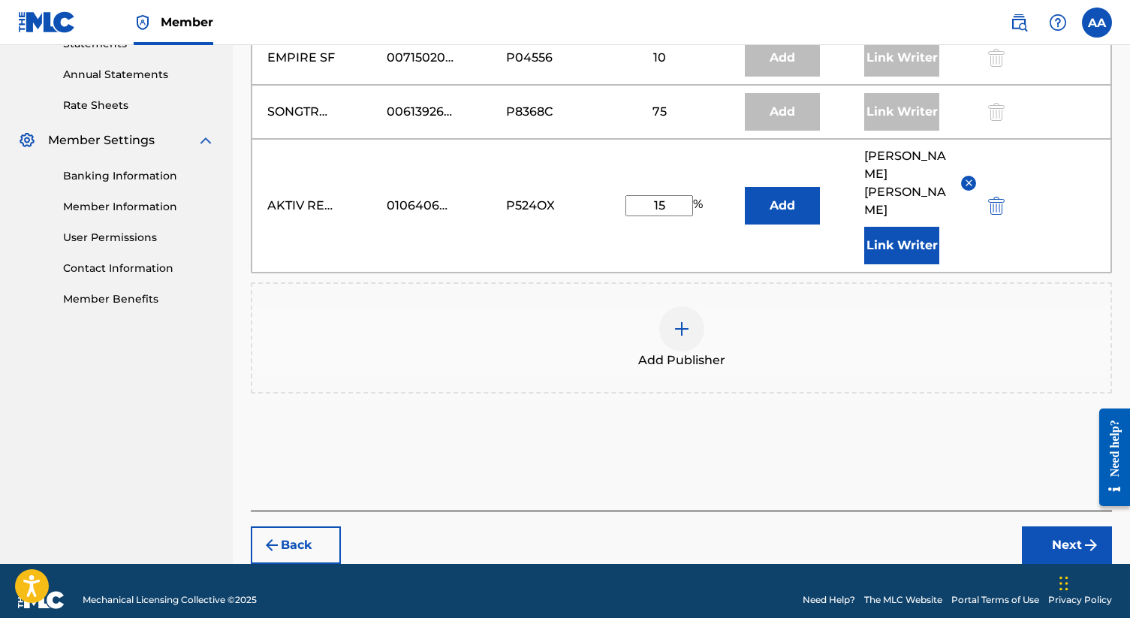
click at [560, 526] on button "Next" at bounding box center [1067, 545] width 90 height 38
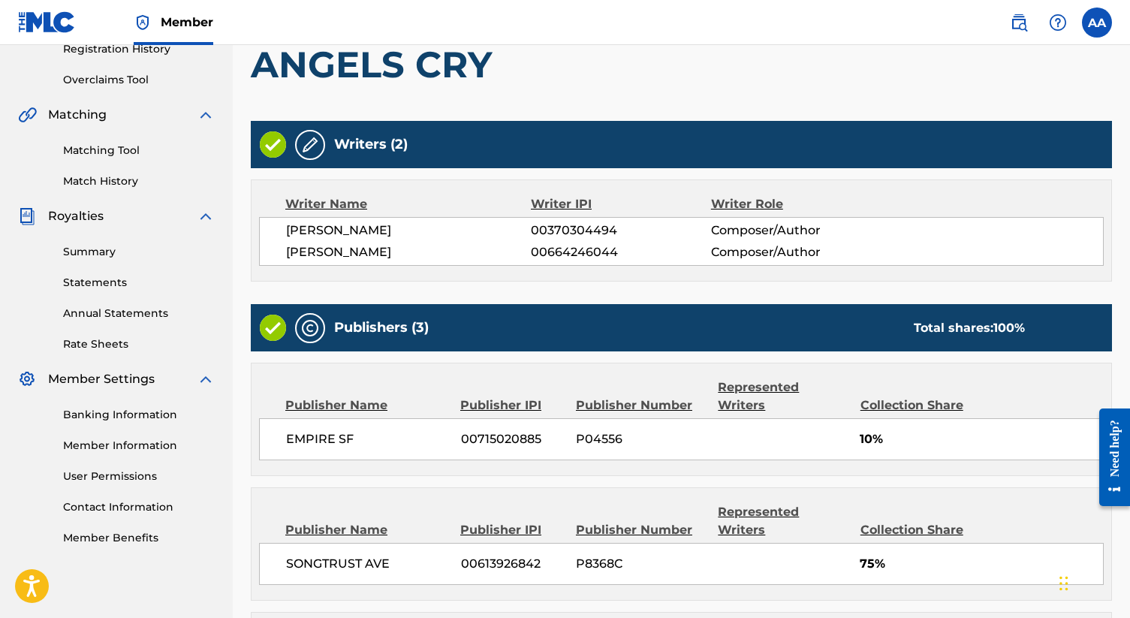
scroll to position [0, 0]
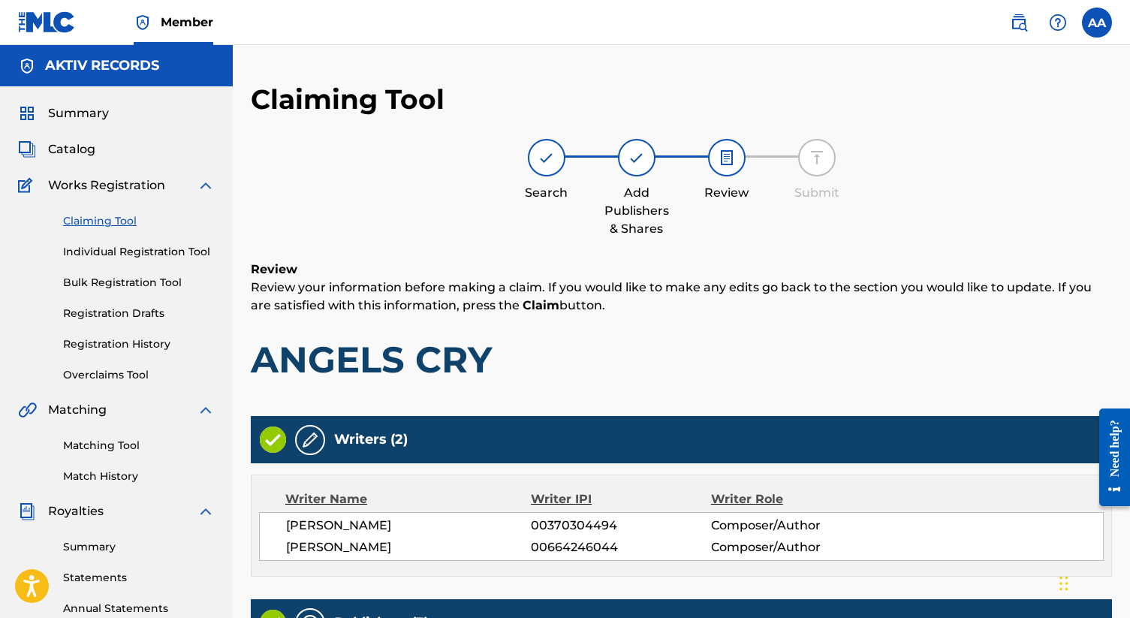
click at [402, 161] on div "Search Add Publishers & Shares Review Submit" at bounding box center [681, 188] width 861 height 99
click at [83, 113] on span "Summary" at bounding box center [78, 113] width 61 height 18
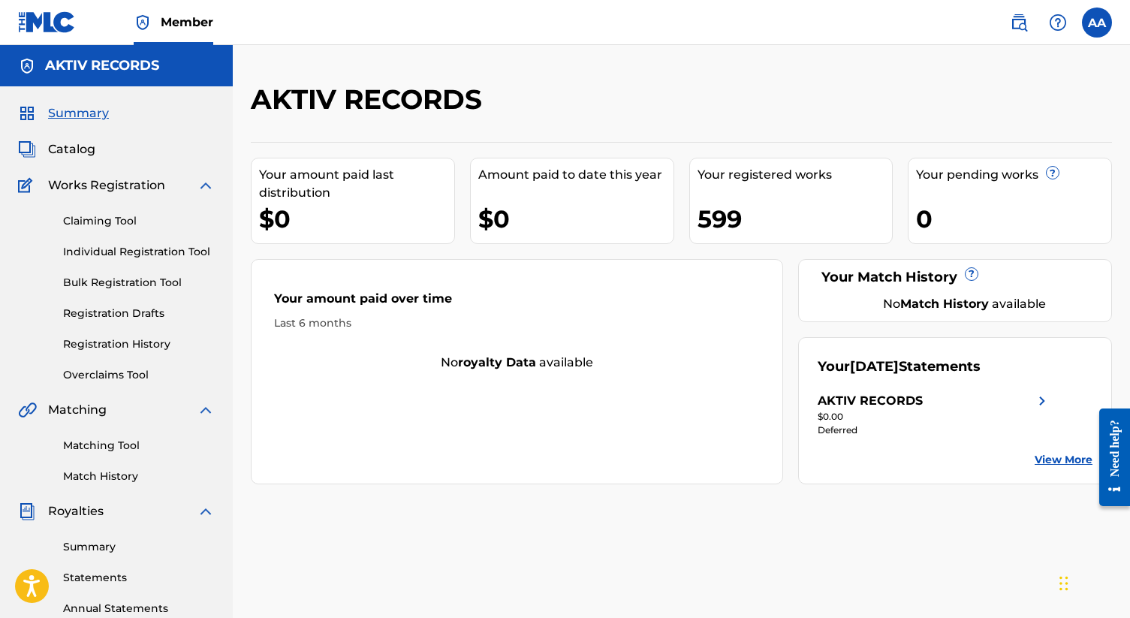
click at [78, 149] on span "Catalog" at bounding box center [71, 149] width 47 height 18
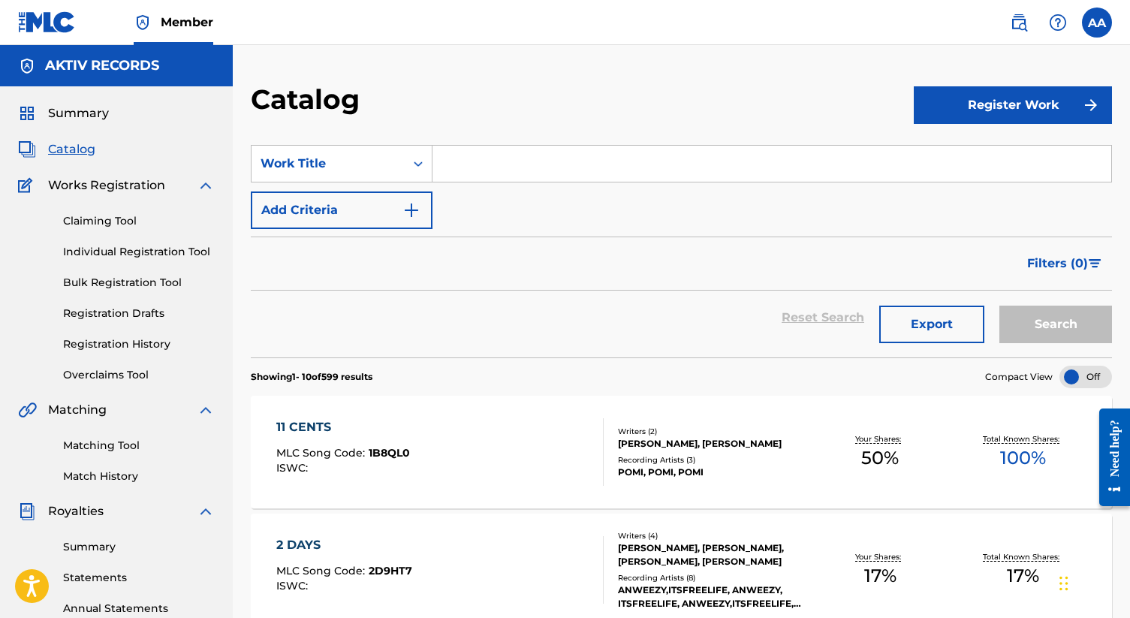
click at [122, 223] on link "Claiming Tool" at bounding box center [139, 221] width 152 height 16
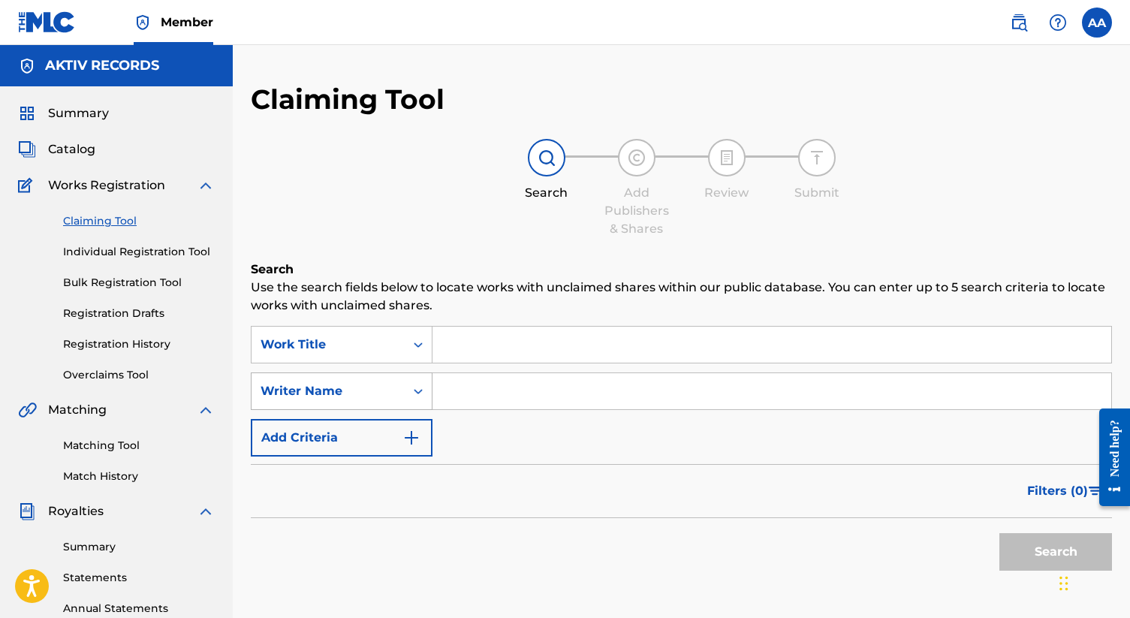
click at [408, 396] on div "Writer Name" at bounding box center [342, 391] width 182 height 38
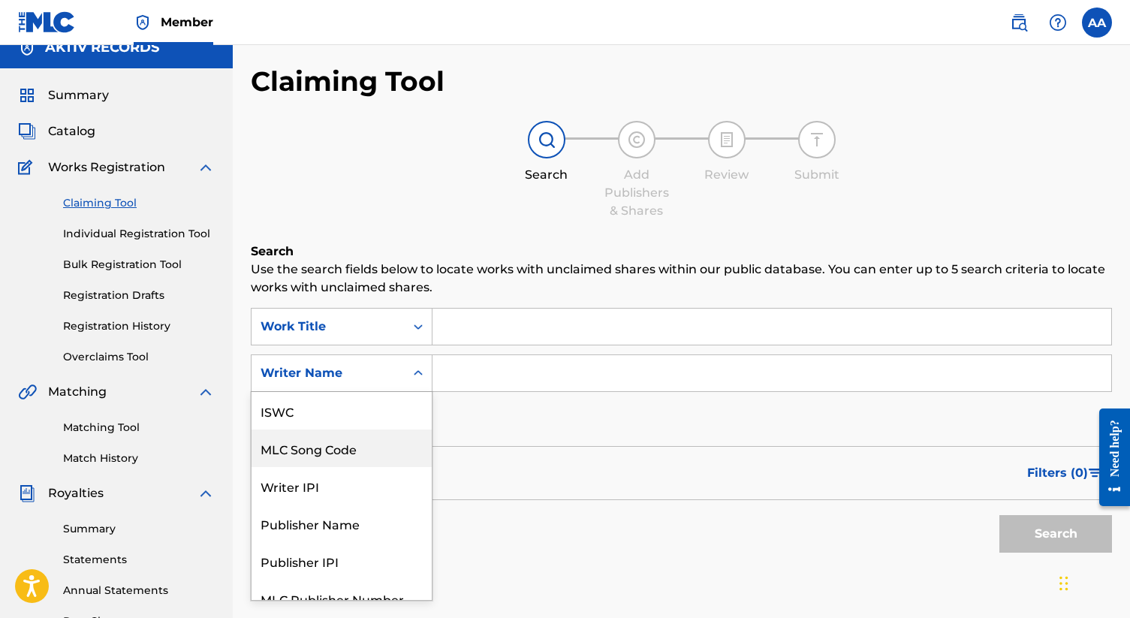
scroll to position [38, 0]
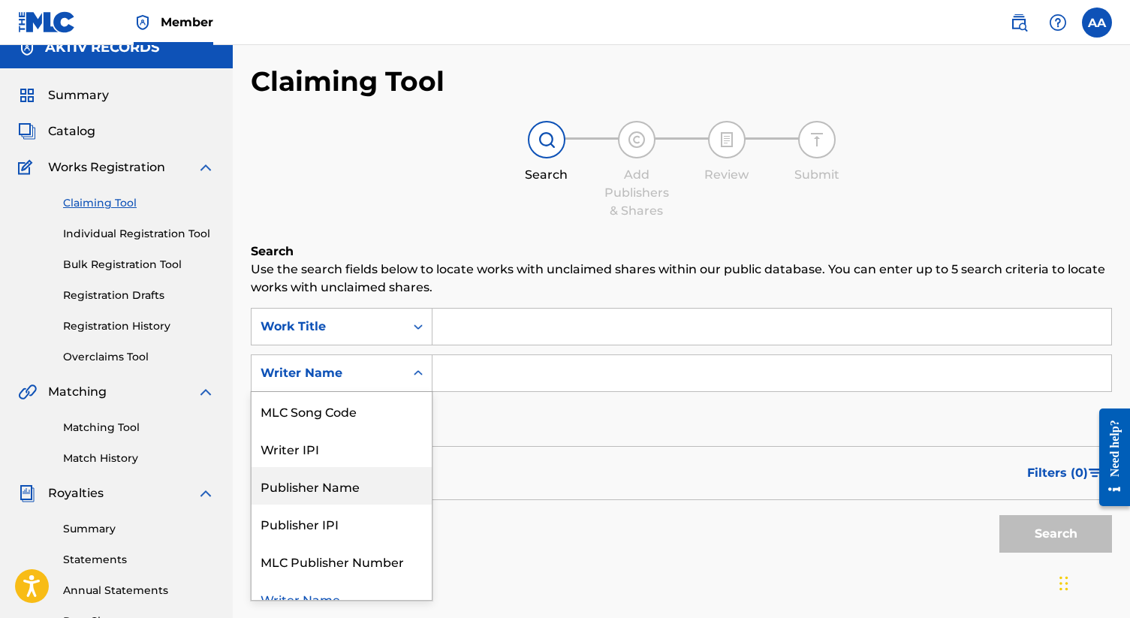
click at [363, 486] on div "Publisher Name" at bounding box center [341, 486] width 180 height 38
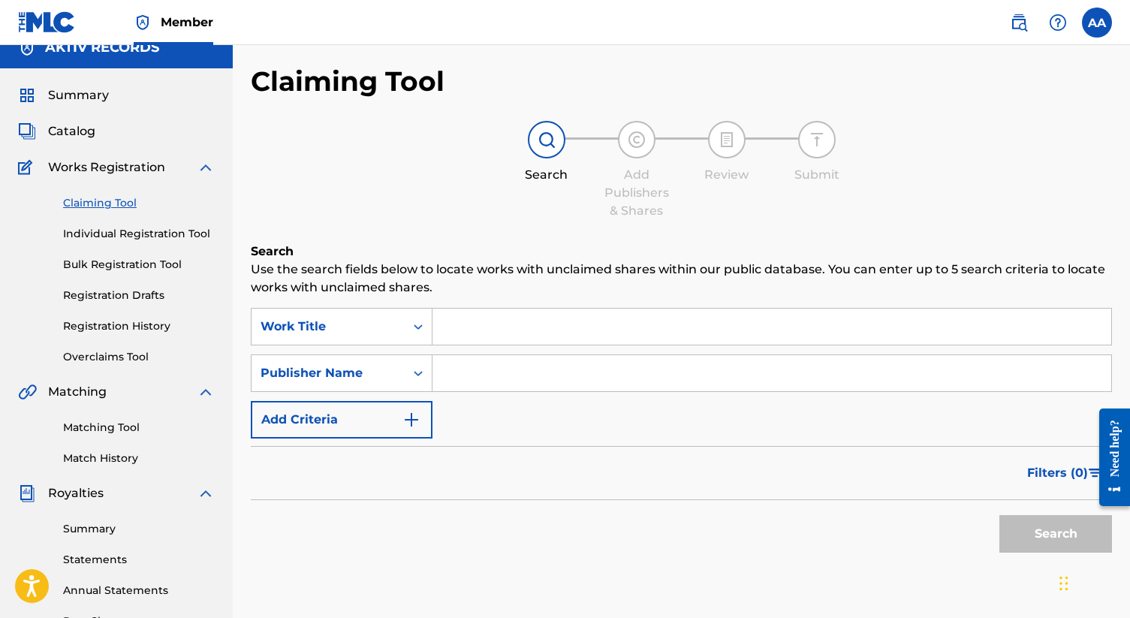
click at [453, 380] on input "Search Form" at bounding box center [771, 373] width 679 height 36
type input "Aktiv Records"
click at [560, 535] on button "Search" at bounding box center [1055, 534] width 113 height 38
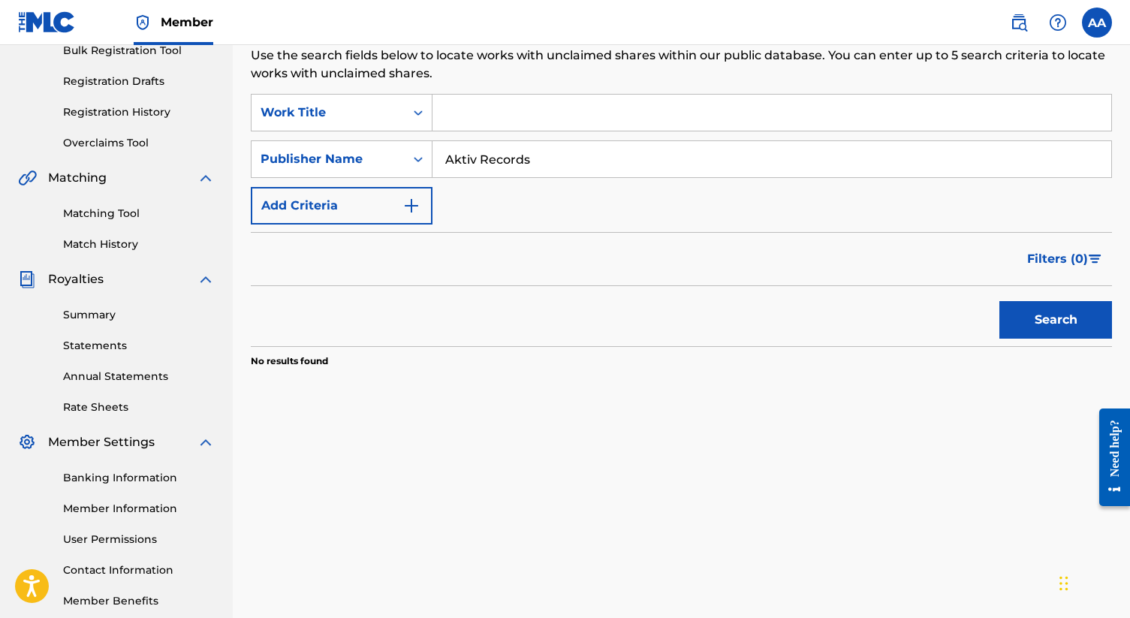
scroll to position [249, 0]
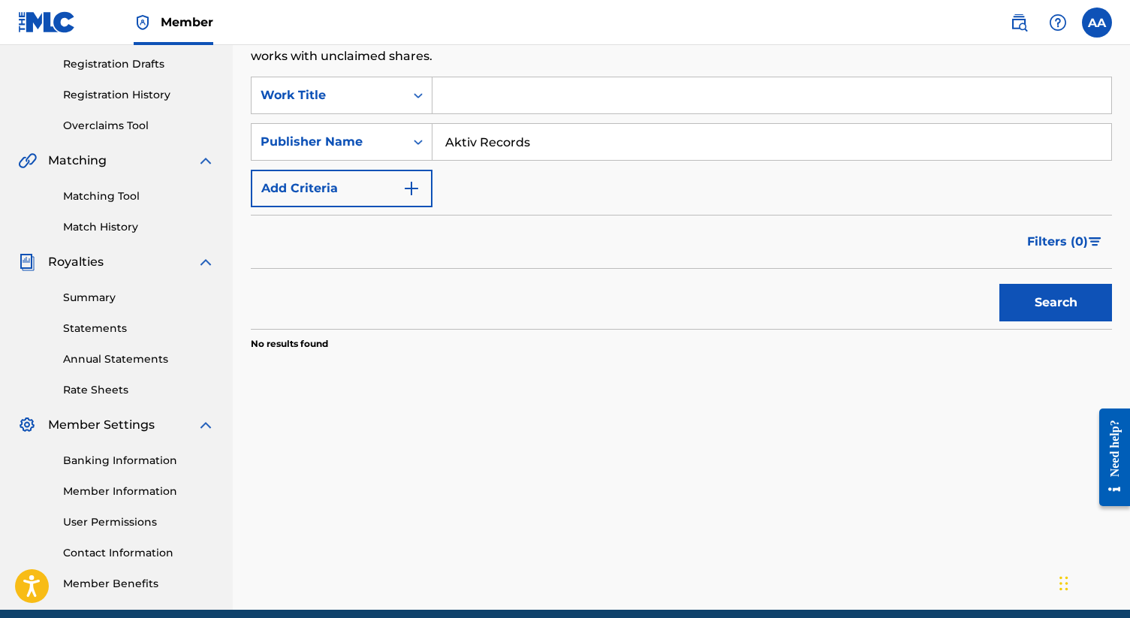
click at [556, 145] on input "Aktiv Records" at bounding box center [771, 142] width 679 height 36
click at [407, 150] on div "Search Form" at bounding box center [418, 141] width 27 height 27
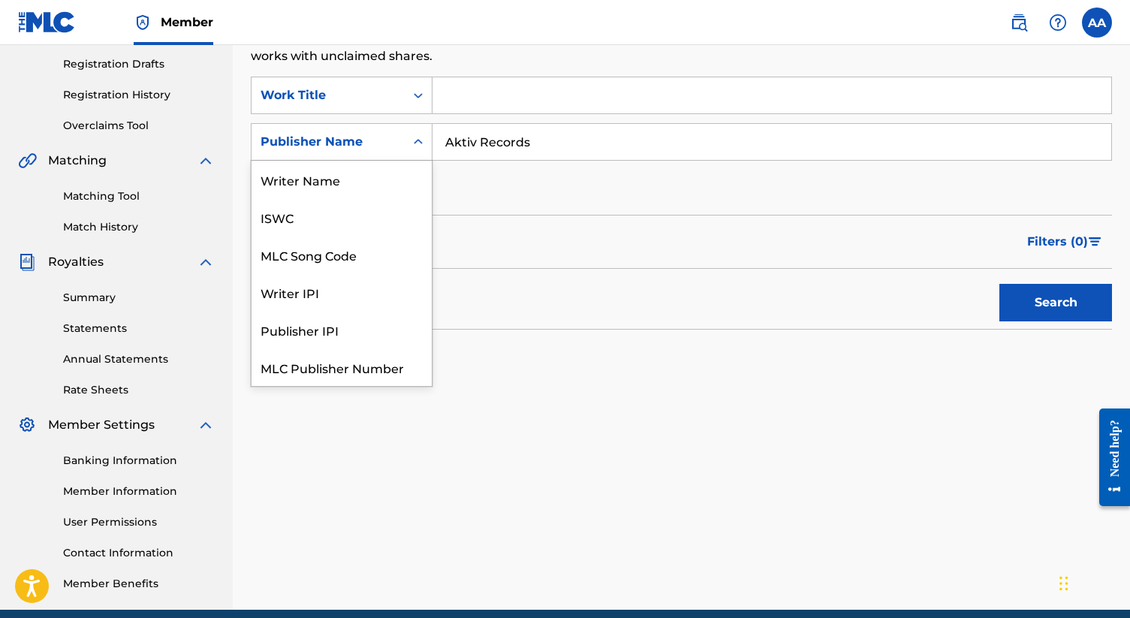
scroll to position [38, 0]
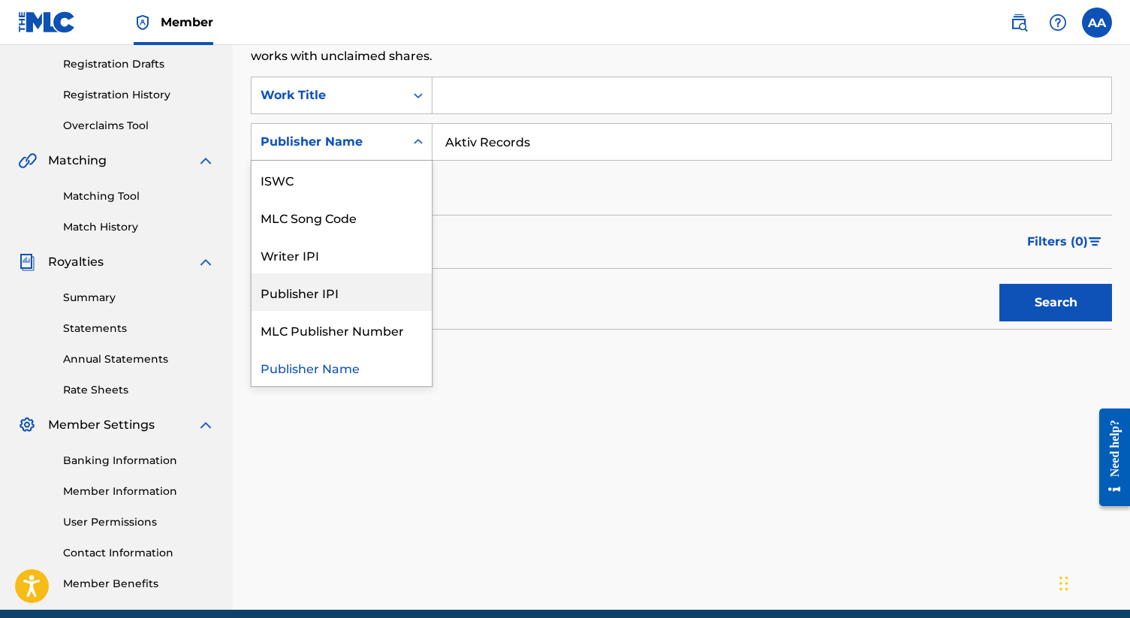
click at [342, 296] on div "Publisher IPI" at bounding box center [341, 292] width 180 height 38
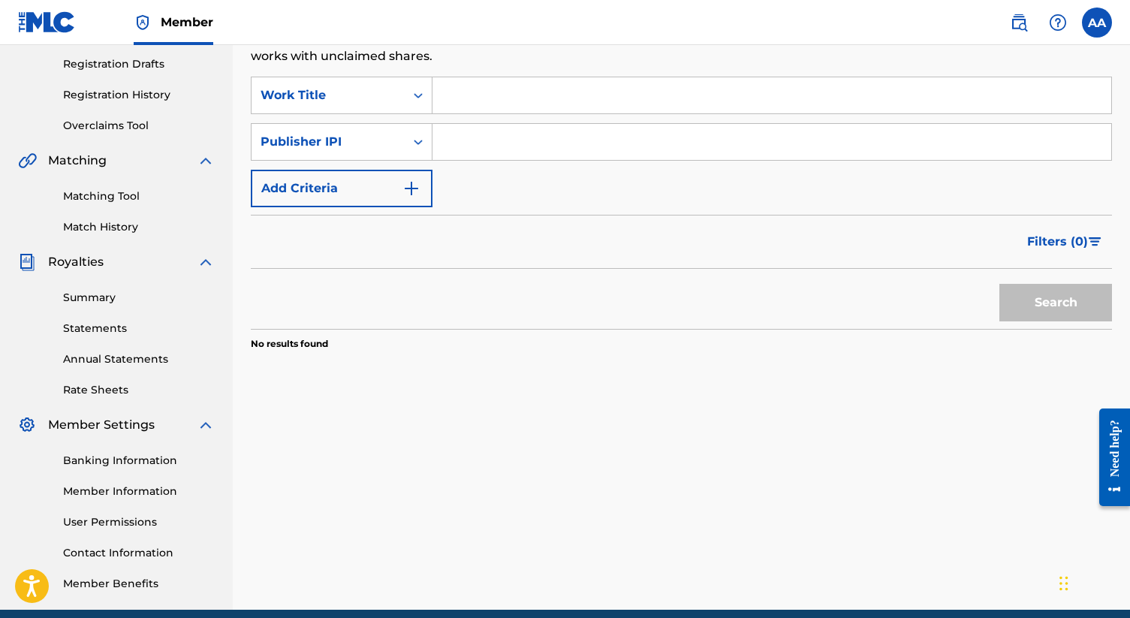
click at [489, 149] on input "Search Form" at bounding box center [771, 142] width 679 height 36
paste input "1064066183"
type input "1064066183"
click at [560, 301] on button "Search" at bounding box center [1055, 303] width 113 height 38
click at [560, 144] on input "1064066183" at bounding box center [771, 142] width 679 height 36
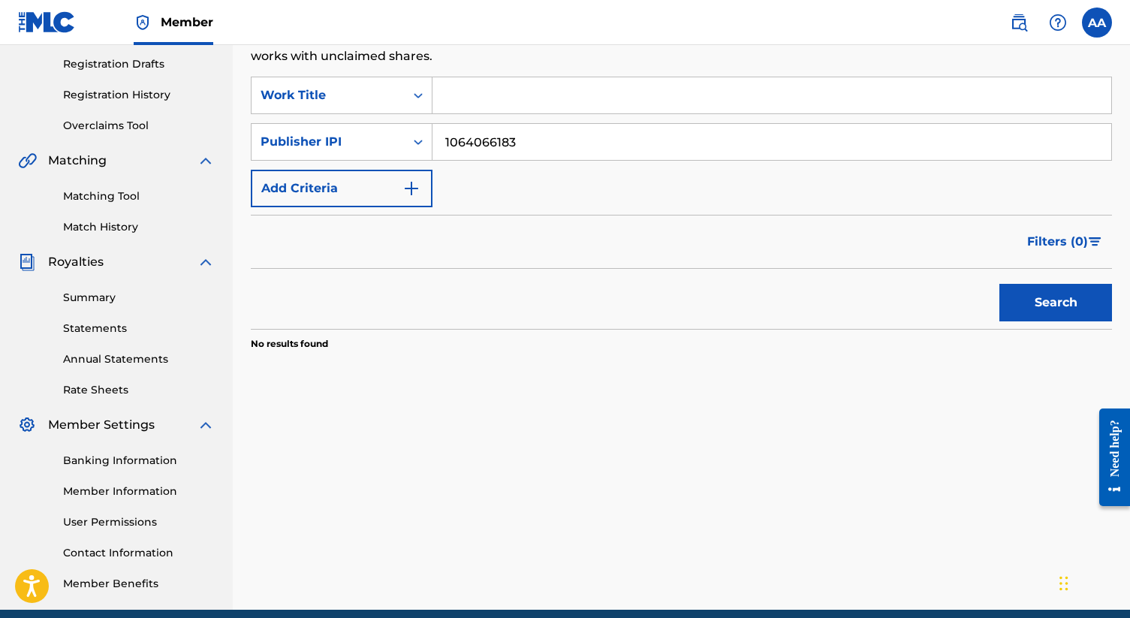
click at [560, 144] on input "1064066183" at bounding box center [771, 142] width 679 height 36
click at [362, 140] on div "Publisher IPI" at bounding box center [327, 142] width 135 height 18
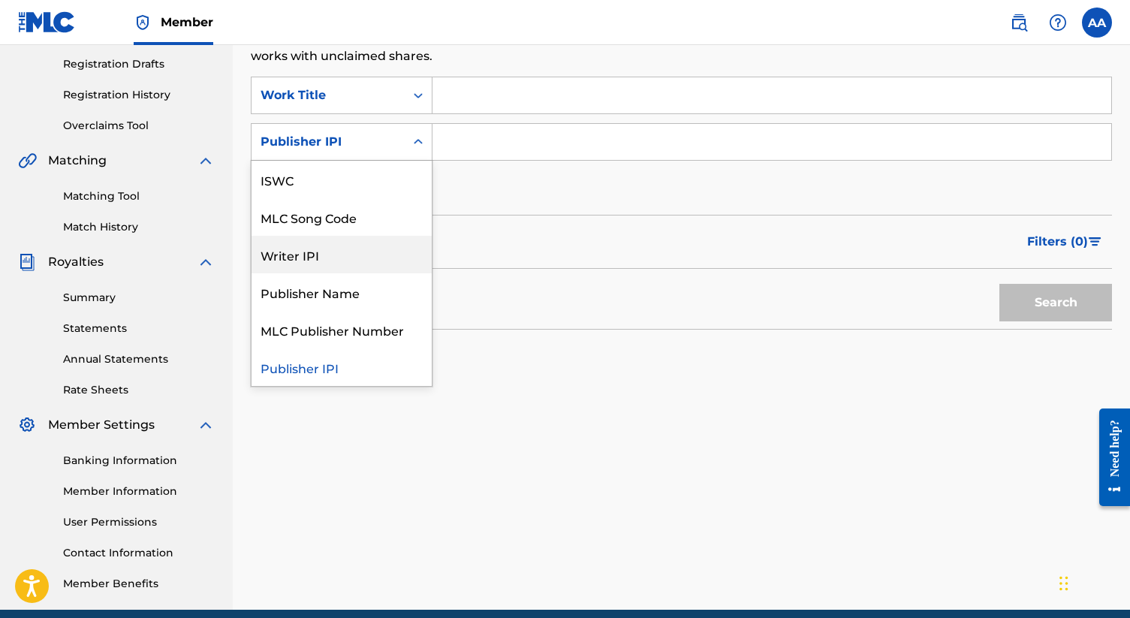
scroll to position [0, 0]
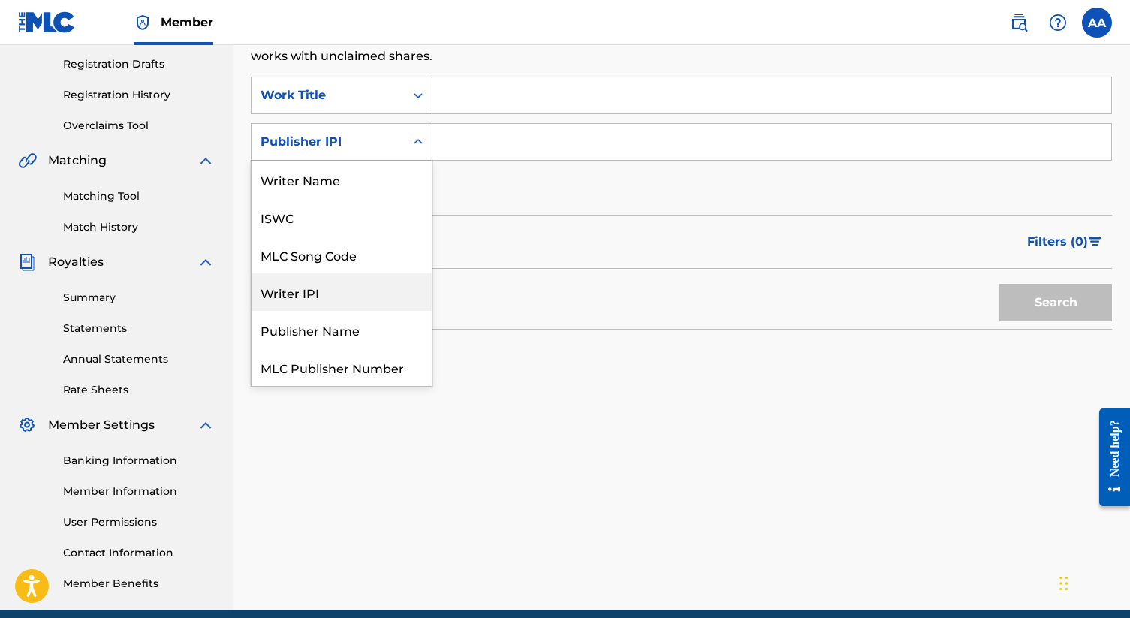
click at [317, 290] on div "Writer IPI" at bounding box center [341, 292] width 180 height 38
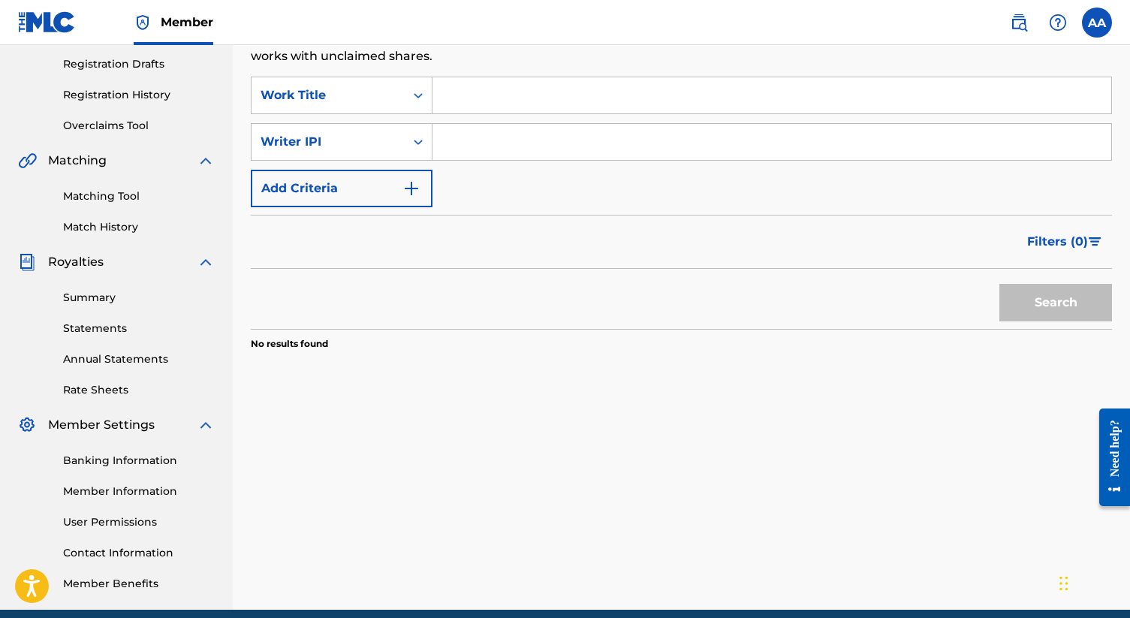
click at [475, 146] on input "Search Form" at bounding box center [771, 142] width 679 height 36
paste input "370304494"
type input "370304494"
click at [560, 299] on button "Search" at bounding box center [1055, 303] width 113 height 38
click at [560, 96] on input "Search Form" at bounding box center [771, 95] width 679 height 36
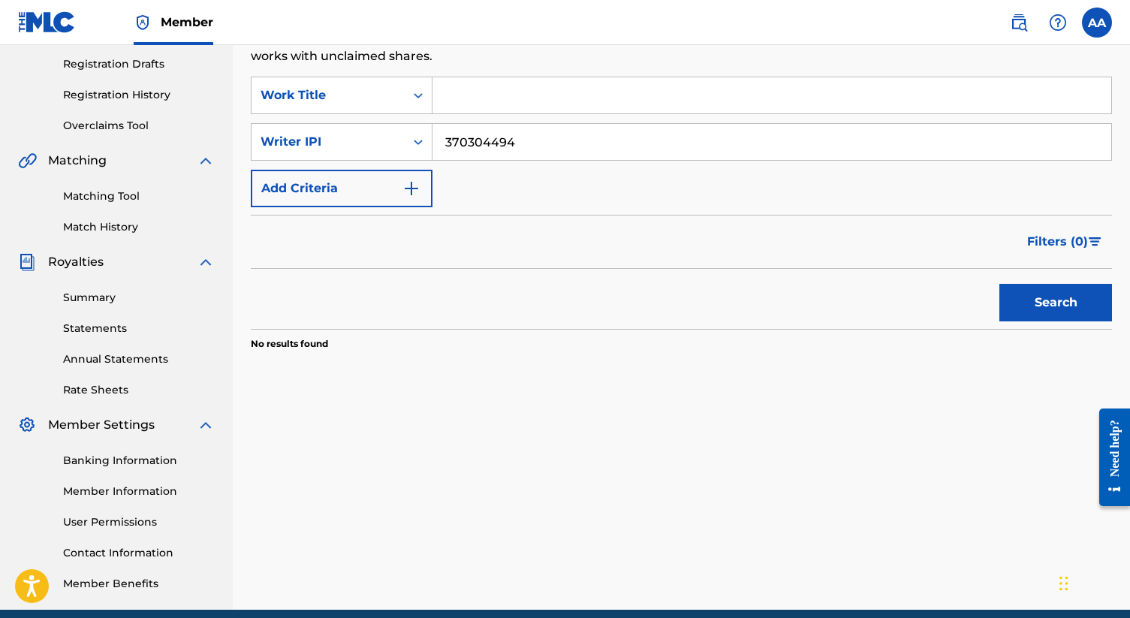
click at [560, 296] on button "Search" at bounding box center [1055, 303] width 113 height 38
click at [498, 89] on input "Search Form" at bounding box center [771, 95] width 679 height 36
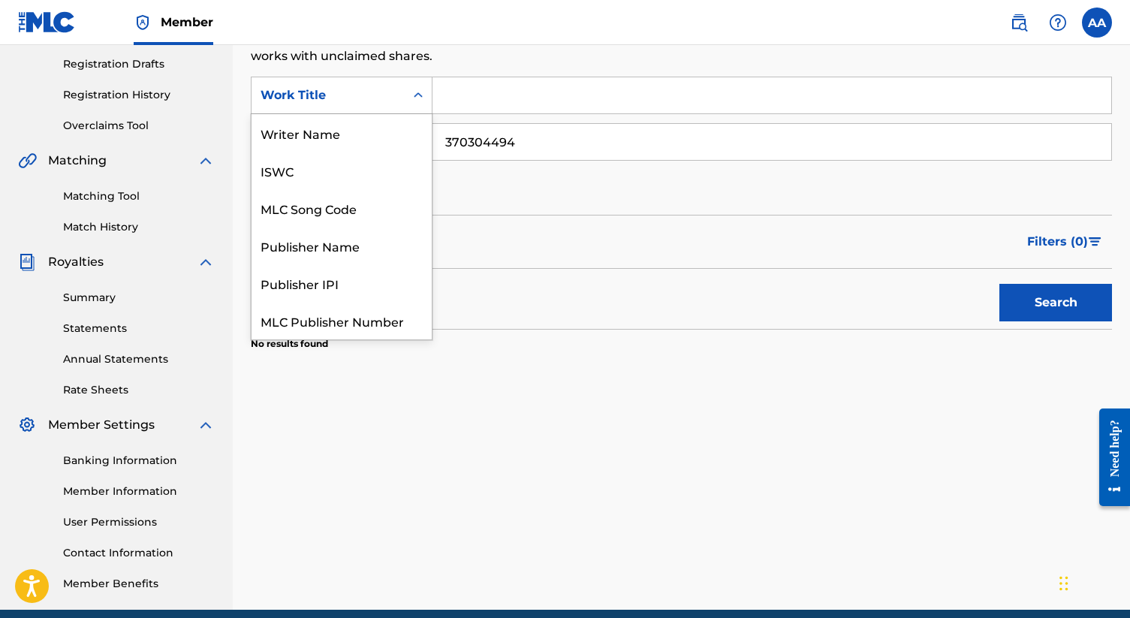
click at [351, 94] on div "Work Title" at bounding box center [327, 95] width 135 height 18
click at [337, 131] on div "Writer Name" at bounding box center [341, 133] width 180 height 38
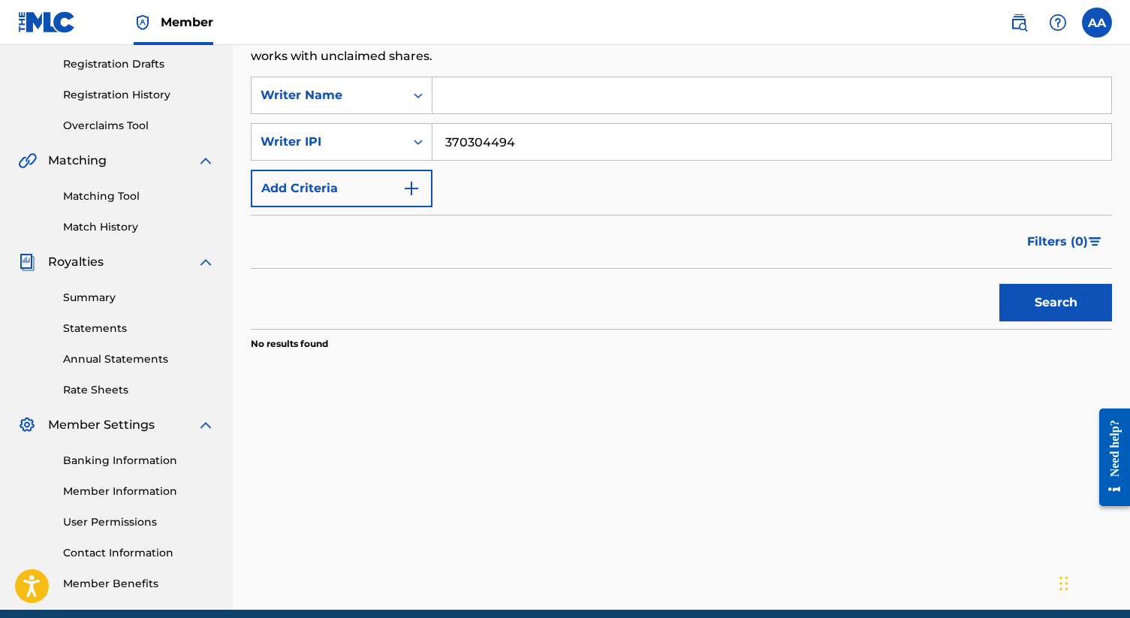
click at [509, 143] on input "370304494" at bounding box center [771, 142] width 679 height 36
click at [489, 98] on input "Search Form" at bounding box center [771, 95] width 679 height 36
type input "Anweezy"
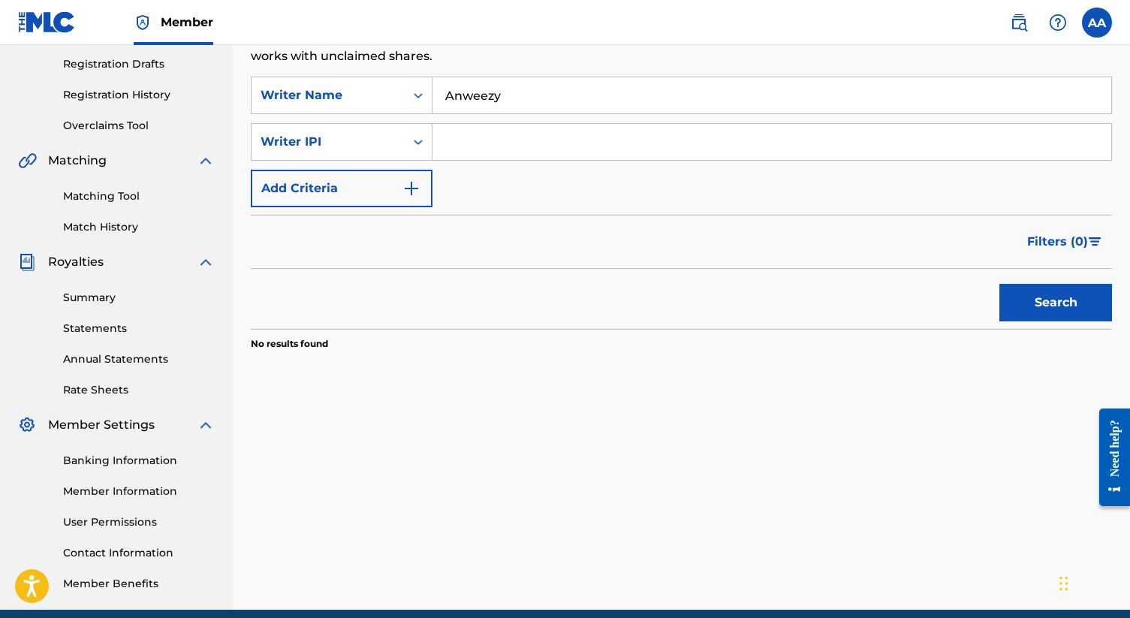
click at [560, 284] on button "Search" at bounding box center [1055, 303] width 113 height 38
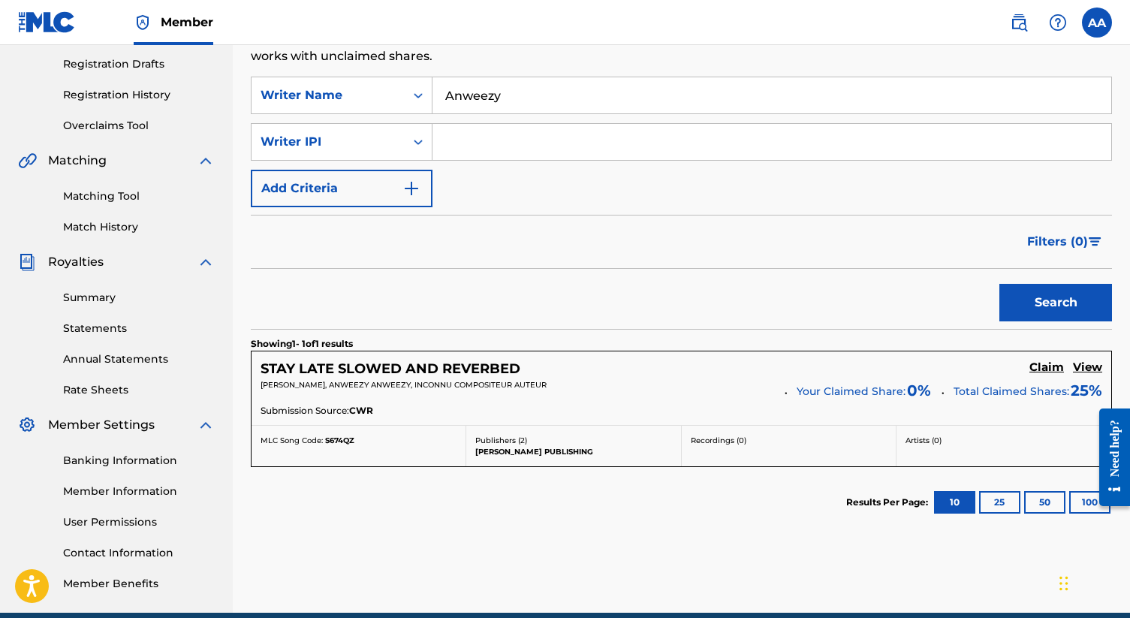
click at [560, 366] on h5 "Claim" at bounding box center [1046, 367] width 35 height 14
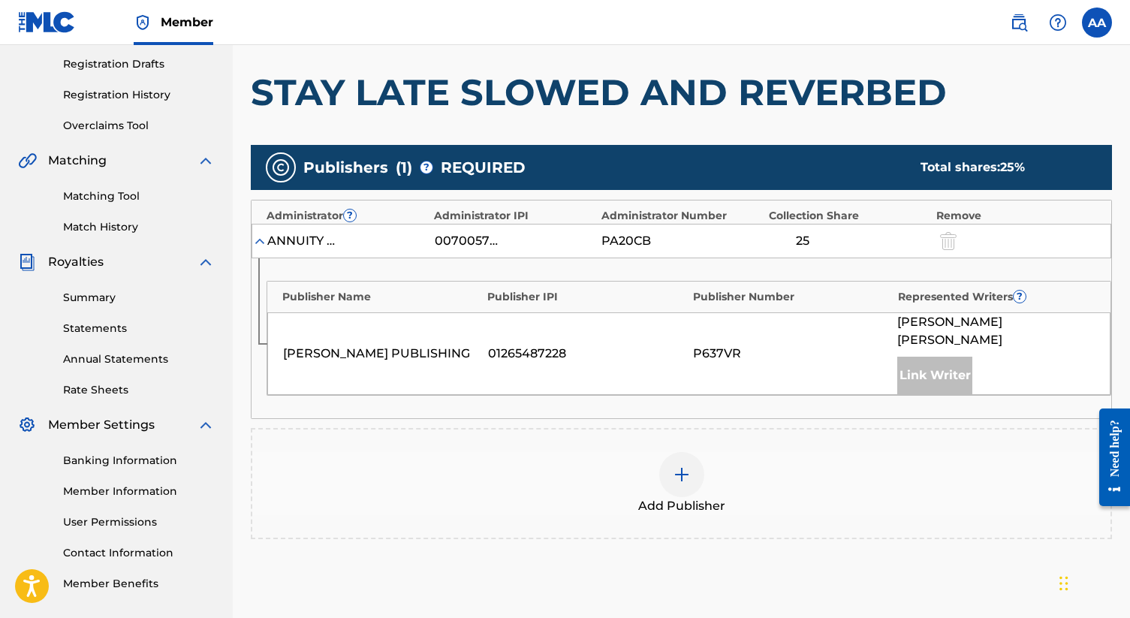
click at [560, 465] on img at bounding box center [682, 474] width 18 height 18
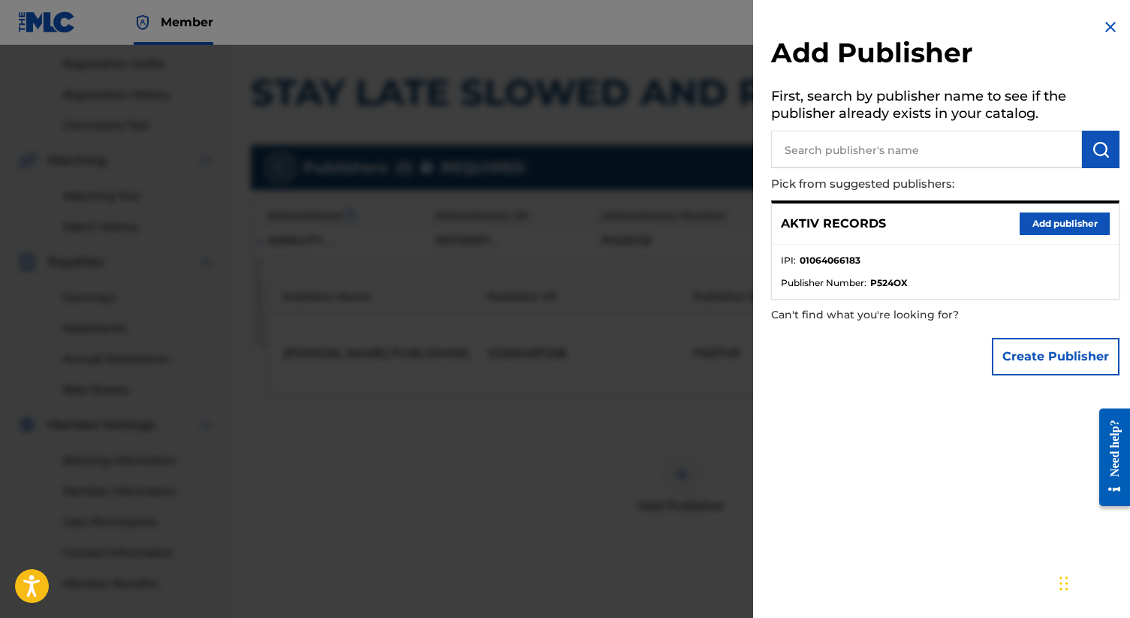
click at [560, 224] on button "Add publisher" at bounding box center [1064, 223] width 90 height 23
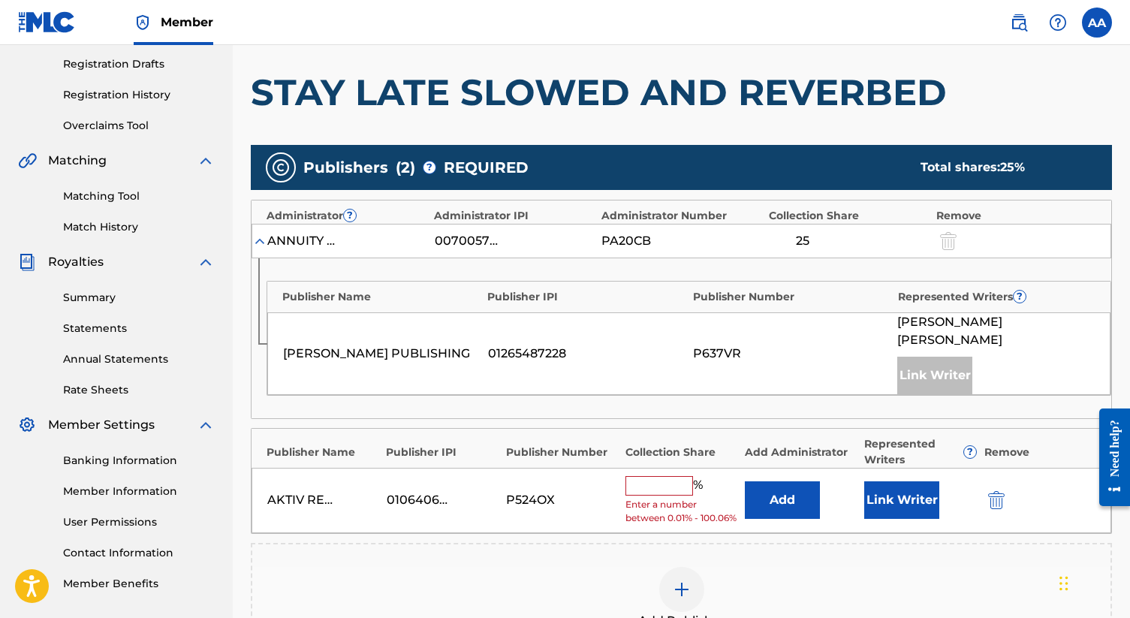
click at [560, 476] on input "text" at bounding box center [659, 486] width 68 height 20
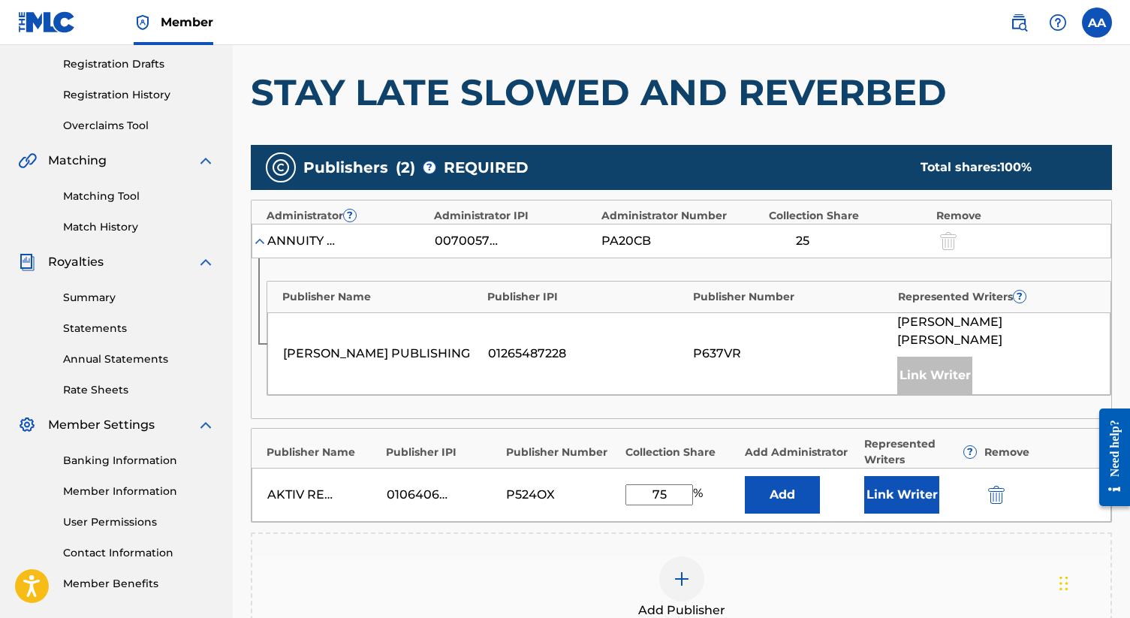
type input "75"
click at [560, 490] on div "AKTIV RECORDS 01064066183 P524OX 75 % Add Link Writer" at bounding box center [680, 495] width 859 height 54
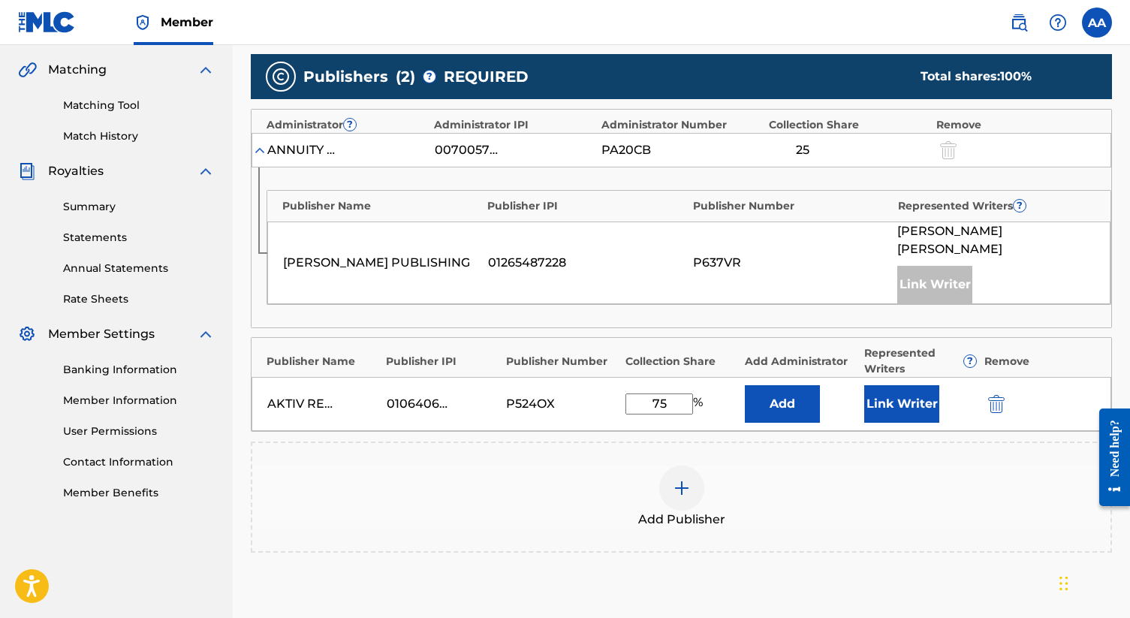
scroll to position [341, 0]
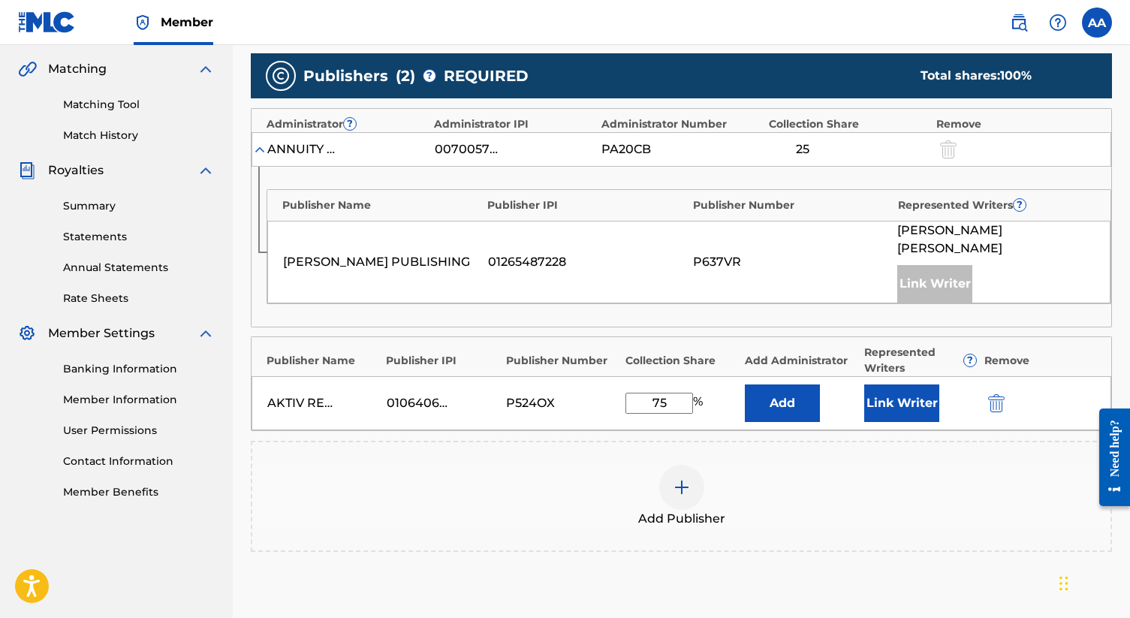
click at [560, 387] on button "Link Writer" at bounding box center [901, 403] width 75 height 38
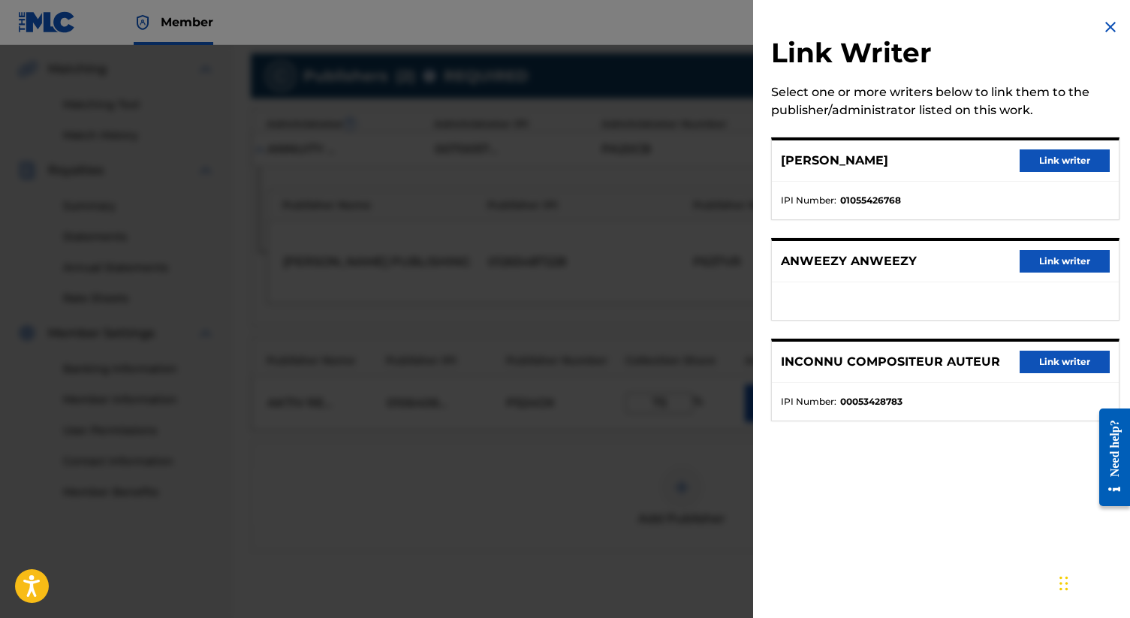
click at [560, 263] on button "Link writer" at bounding box center [1064, 261] width 90 height 23
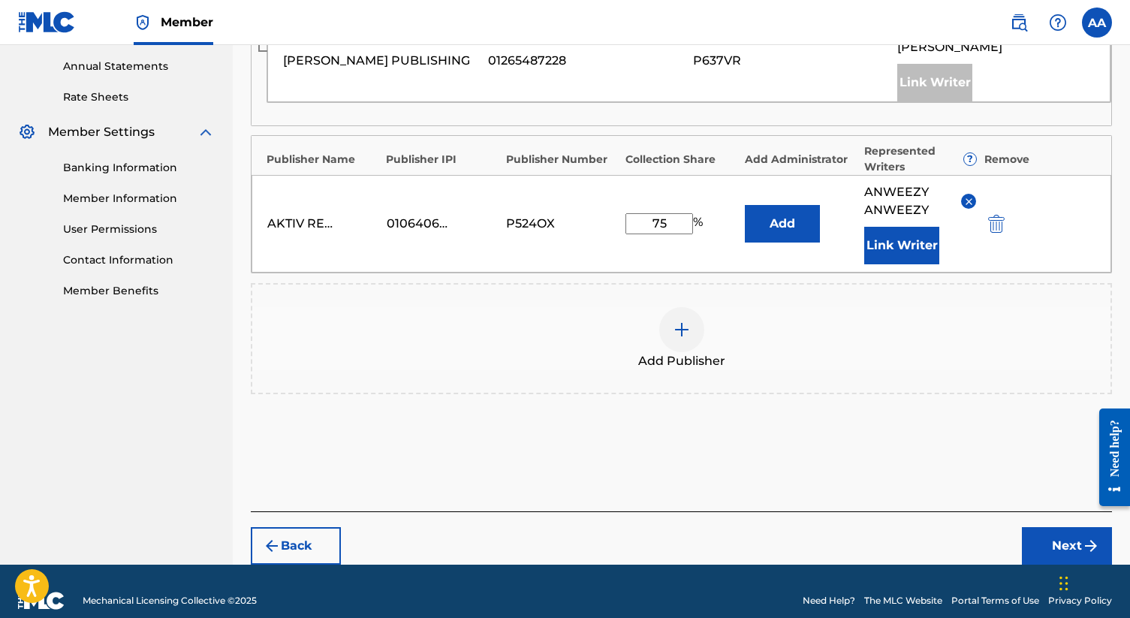
click at [560, 536] on button "Next" at bounding box center [1067, 546] width 90 height 38
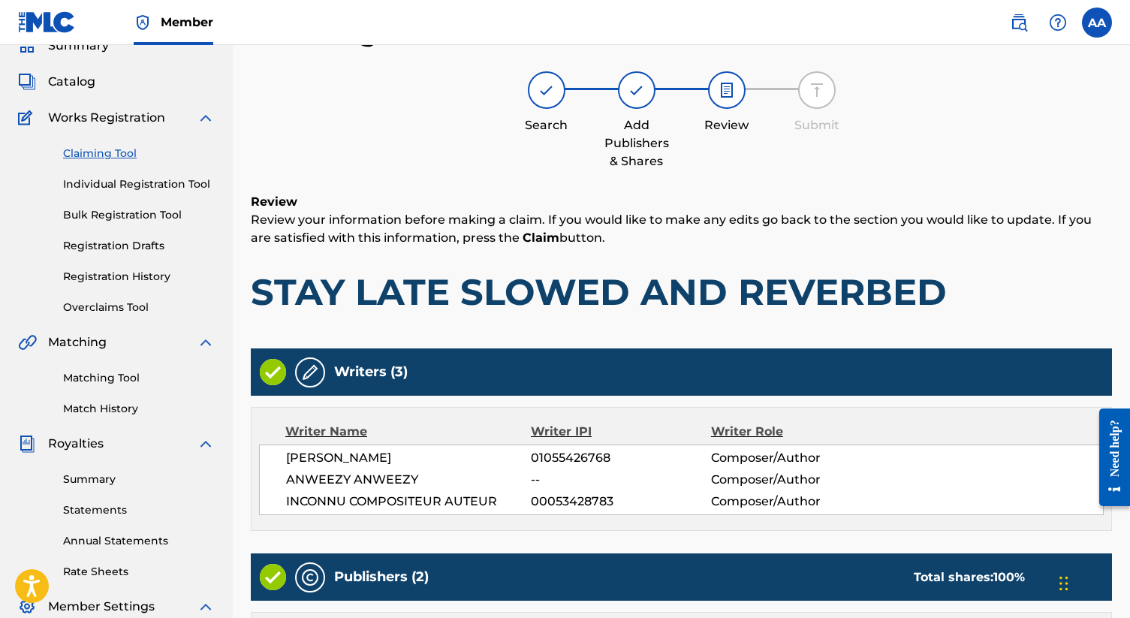
scroll to position [526, 0]
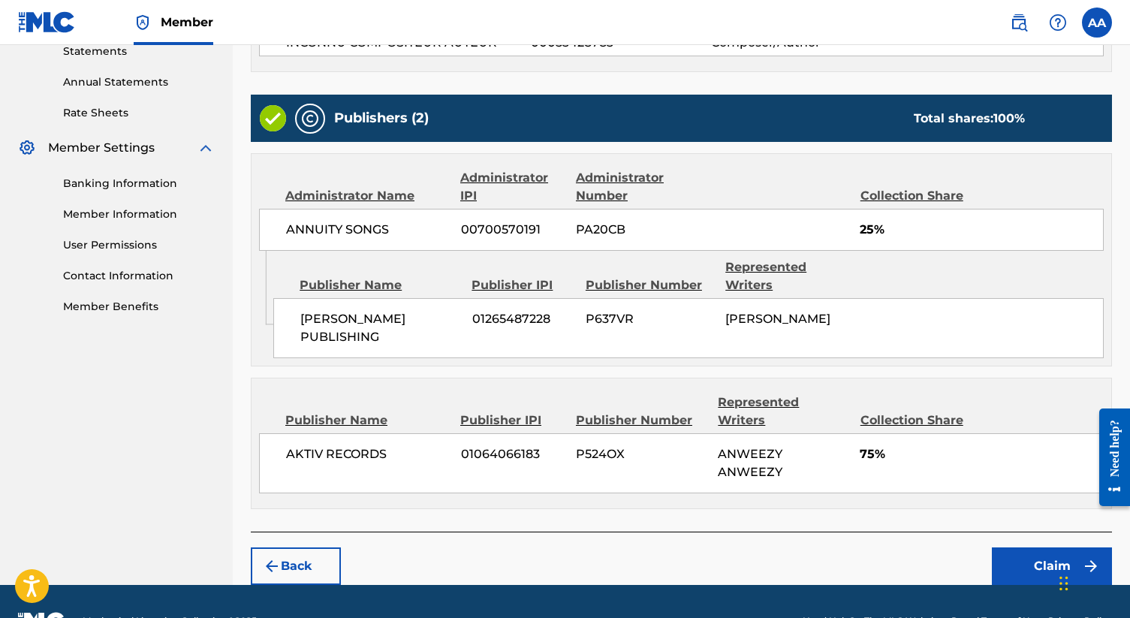
click at [284, 547] on button "Back" at bounding box center [296, 566] width 90 height 38
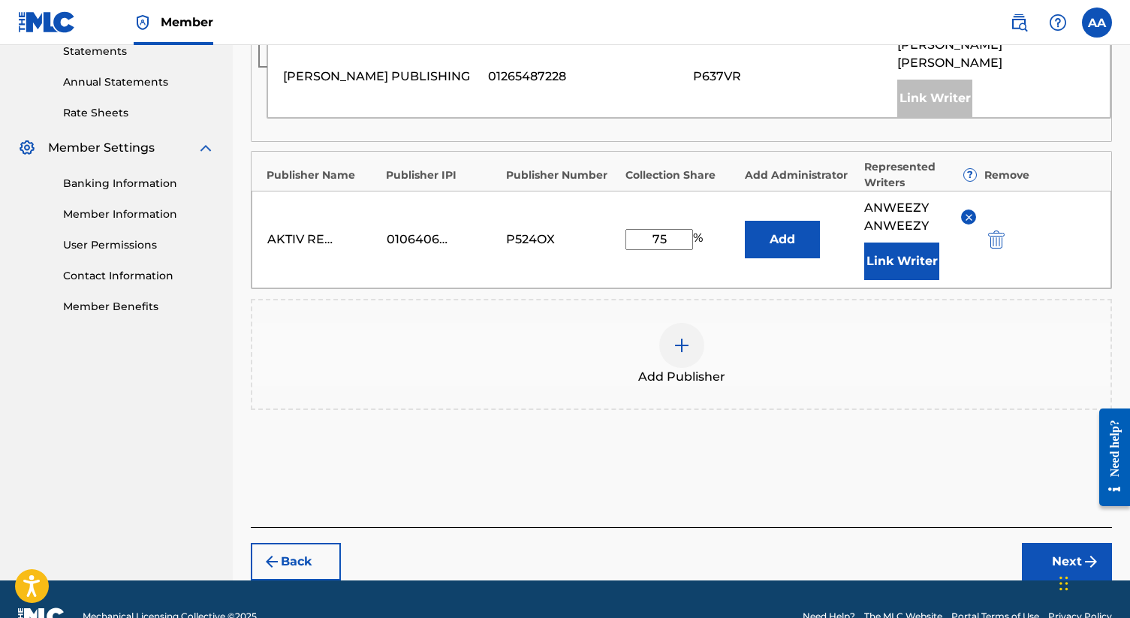
click at [560, 229] on input "75" at bounding box center [659, 239] width 68 height 21
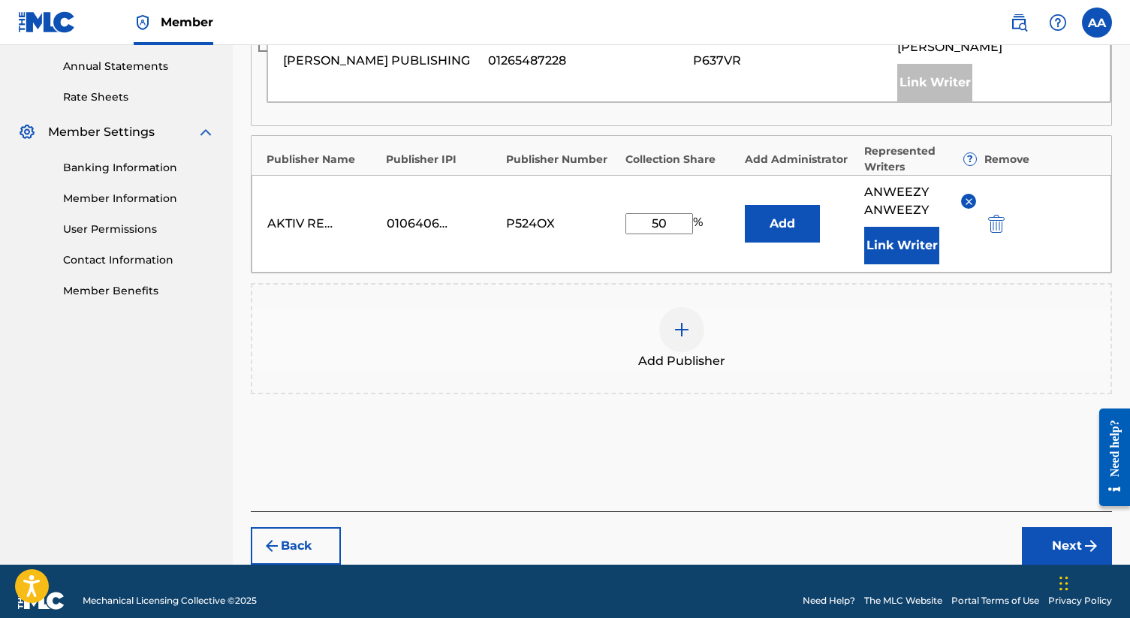
type input "50"
click at [560, 528] on button "Next" at bounding box center [1067, 546] width 90 height 38
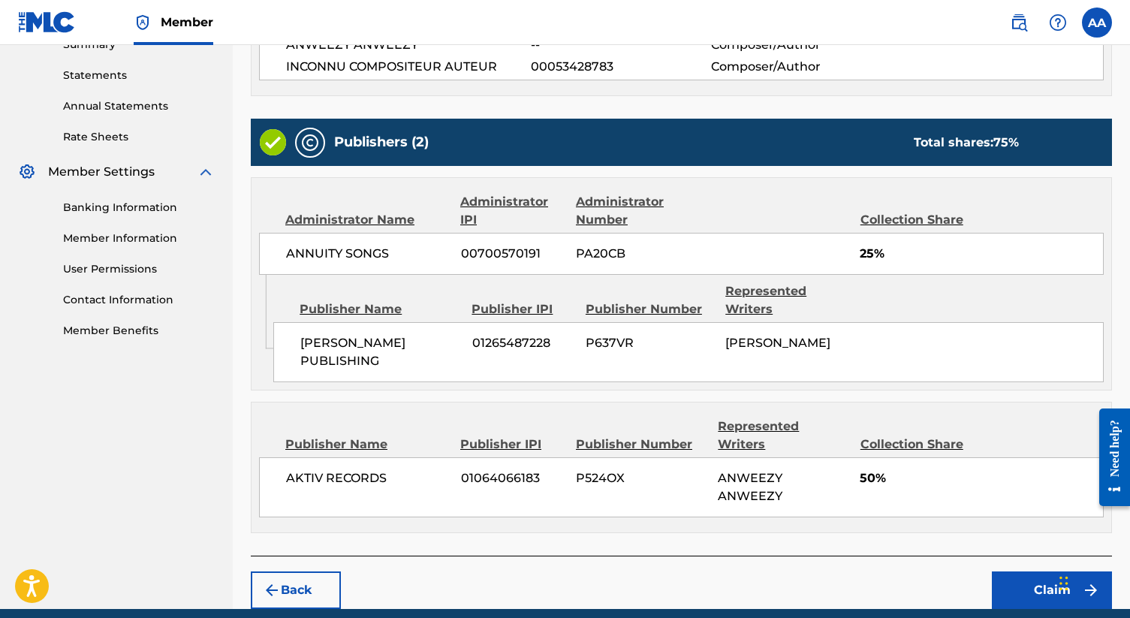
scroll to position [526, 0]
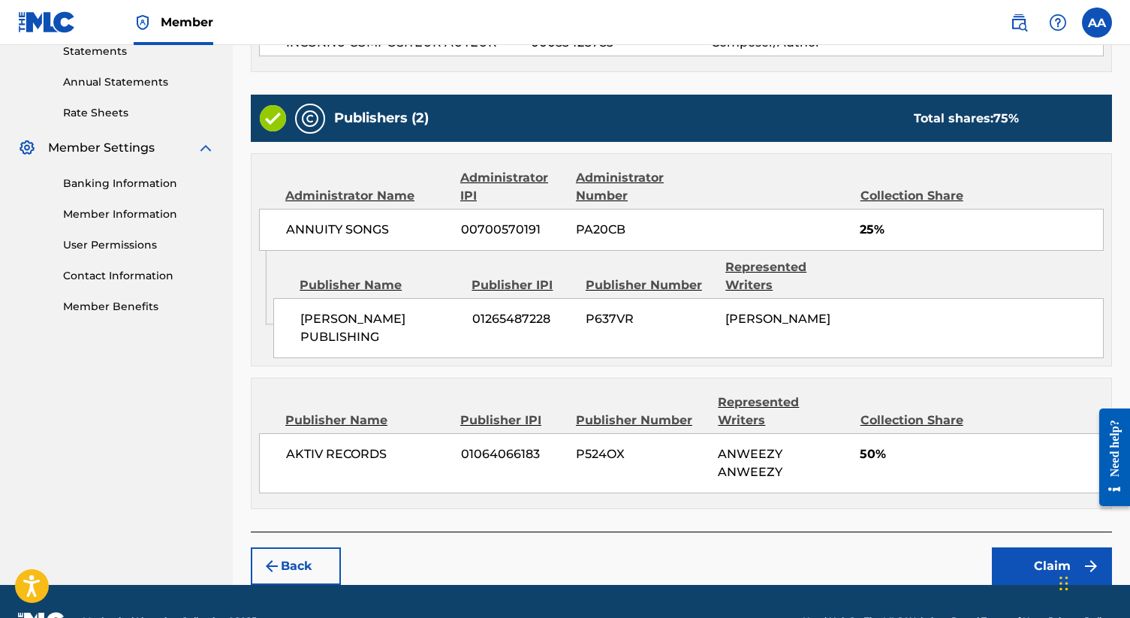
click at [560, 547] on button "Claim" at bounding box center [1052, 566] width 120 height 38
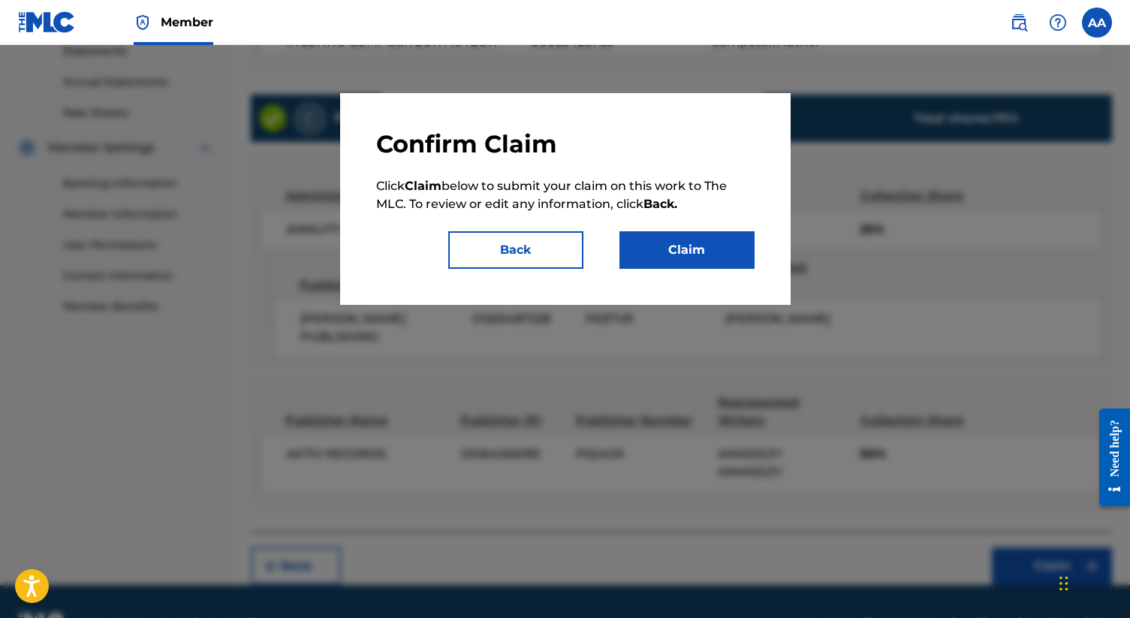
click at [560, 249] on button "Claim" at bounding box center [686, 250] width 135 height 38
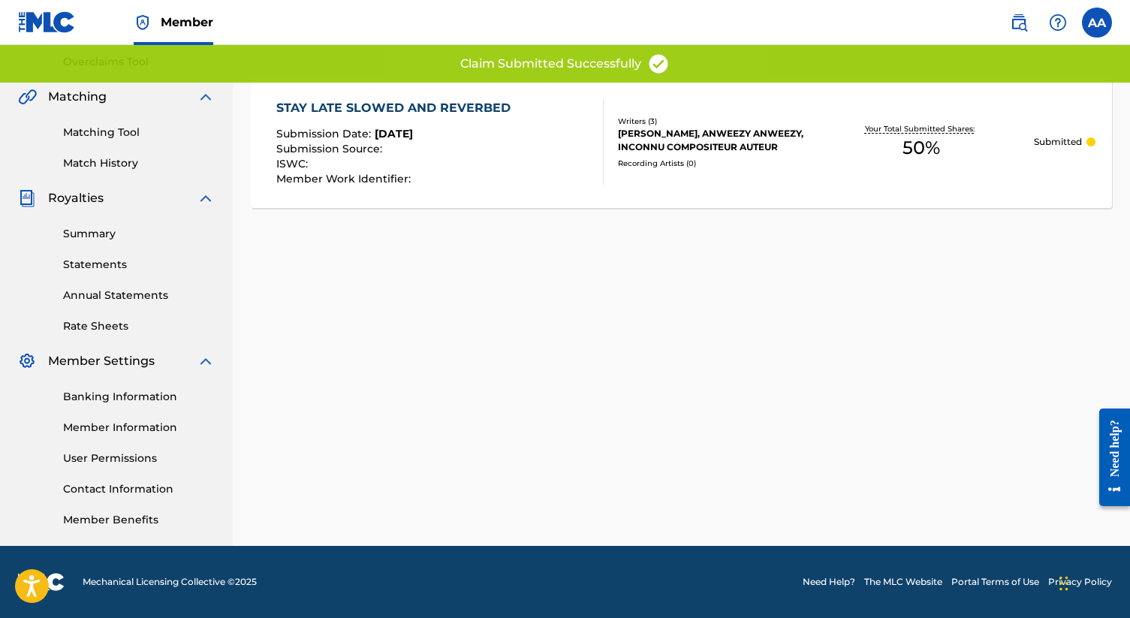
scroll to position [0, 0]
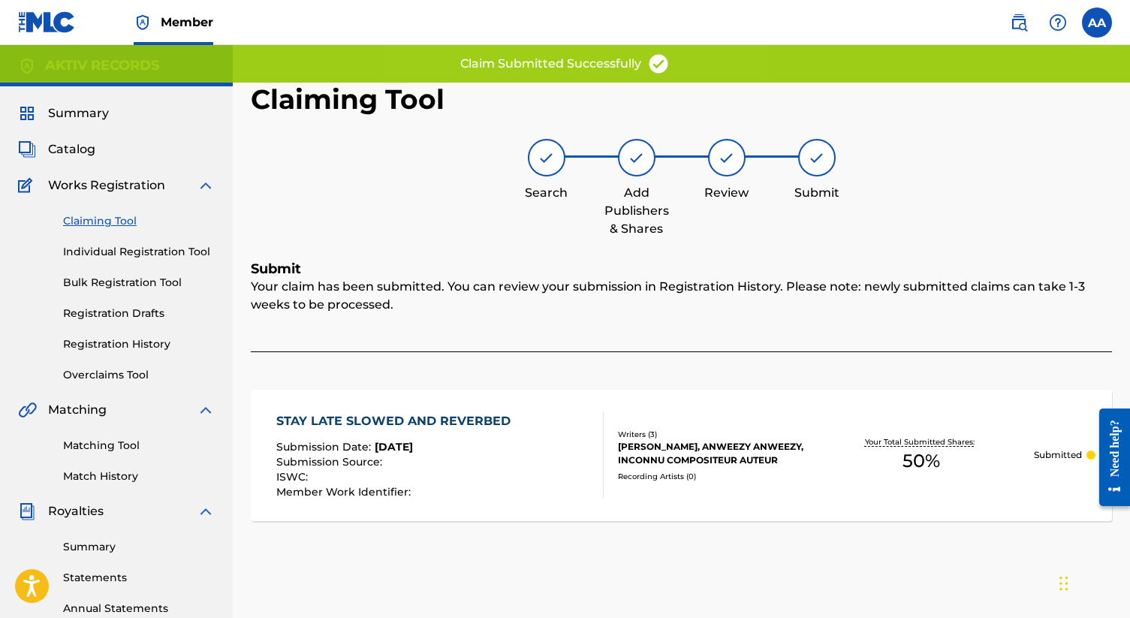
click at [99, 221] on link "Claiming Tool" at bounding box center [139, 221] width 152 height 16
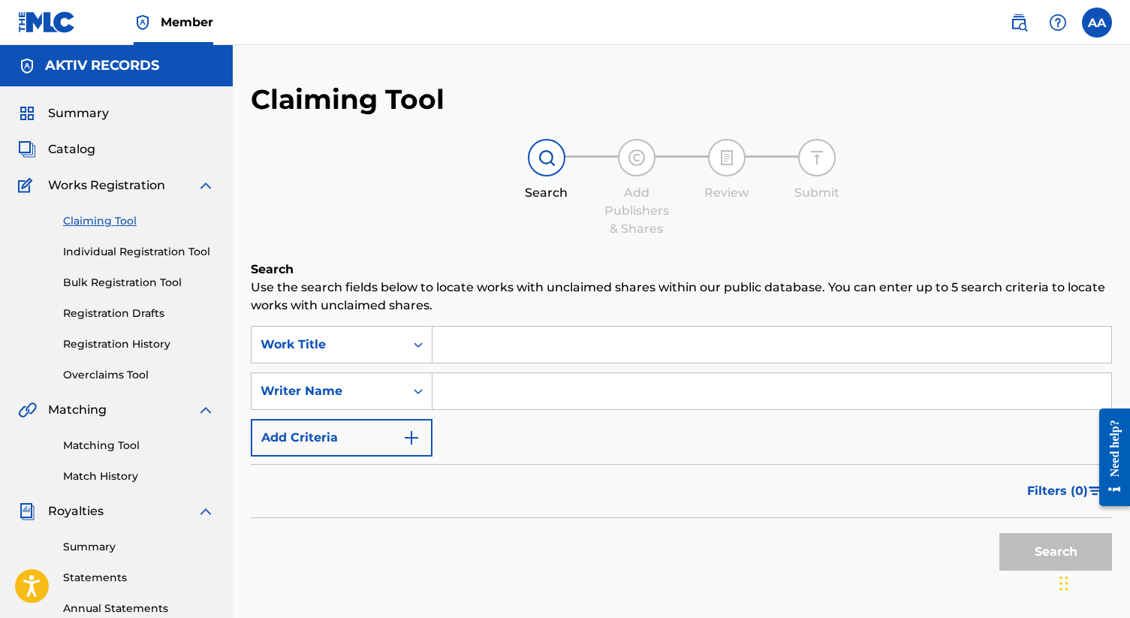
click at [475, 390] on input "Search Form" at bounding box center [771, 391] width 679 height 36
click at [560, 533] on button "Search" at bounding box center [1055, 552] width 113 height 38
type input "W"
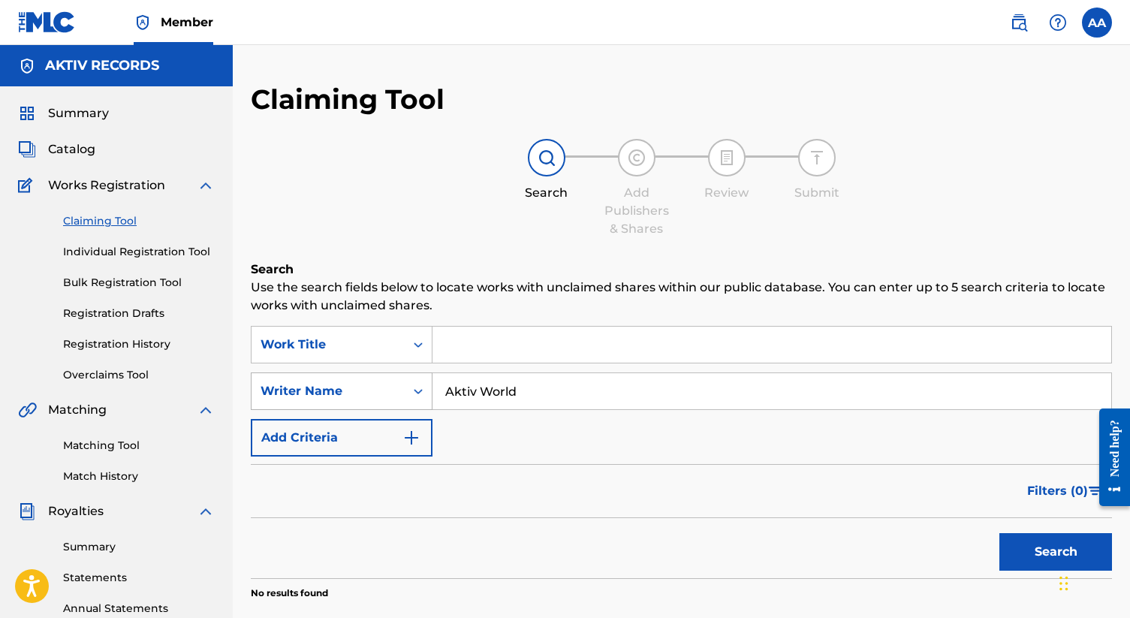
type input "Aktiv World"
click at [560, 533] on button "Search" at bounding box center [1055, 552] width 113 height 38
type input "Aktiv Records"
click at [560, 533] on button "Search" at bounding box center [1055, 552] width 113 height 38
type input "Aktiv"
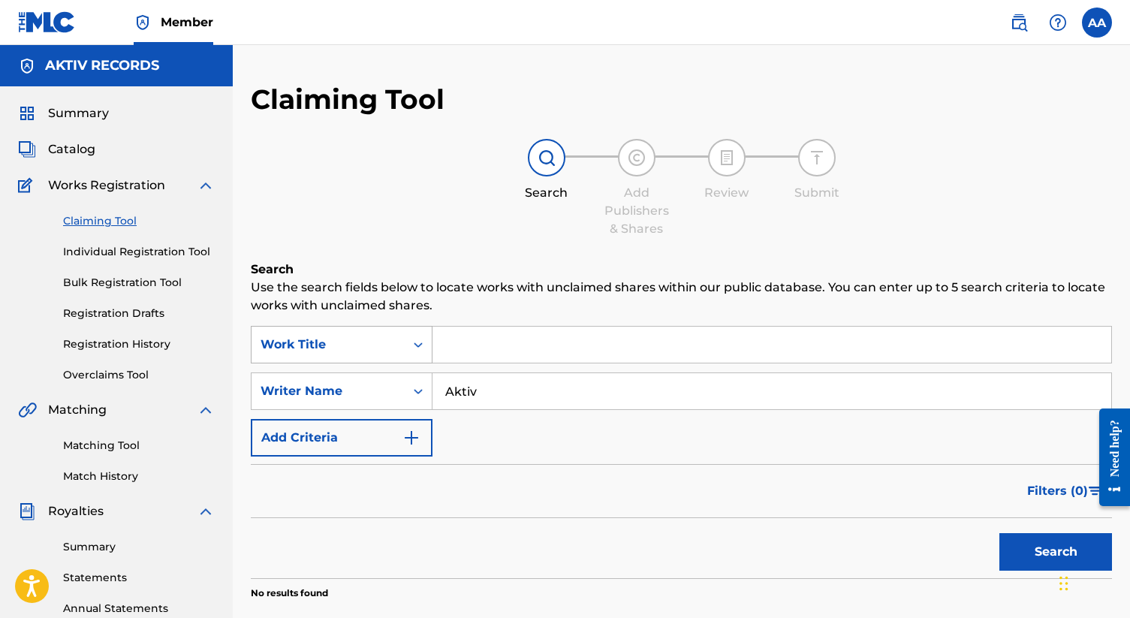
click at [560, 533] on button "Search" at bounding box center [1055, 552] width 113 height 38
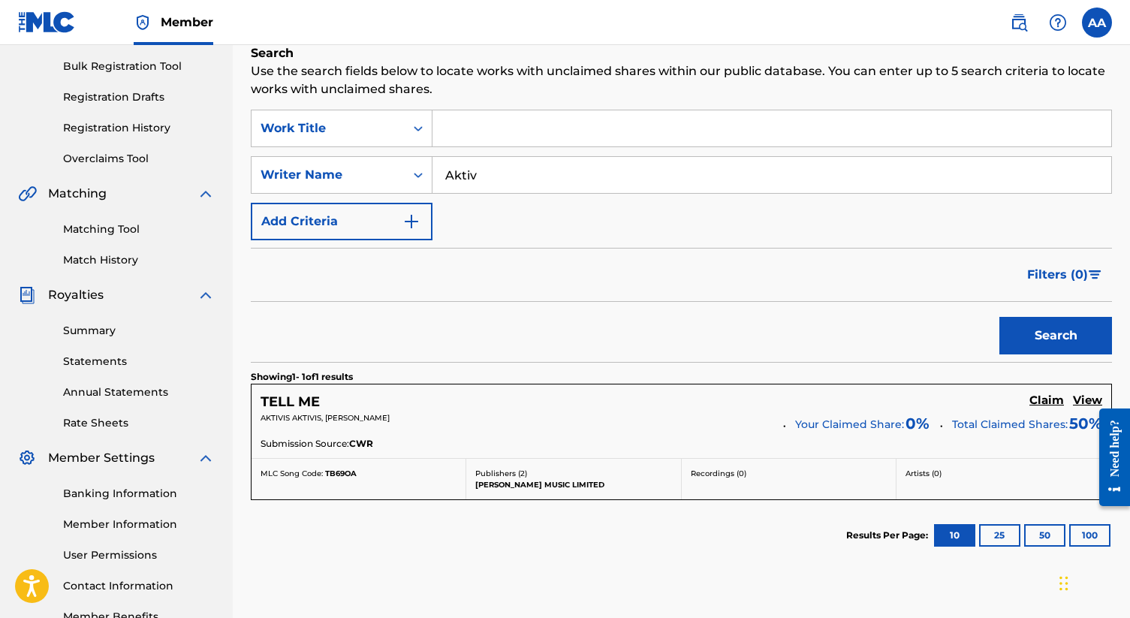
scroll to position [218, 0]
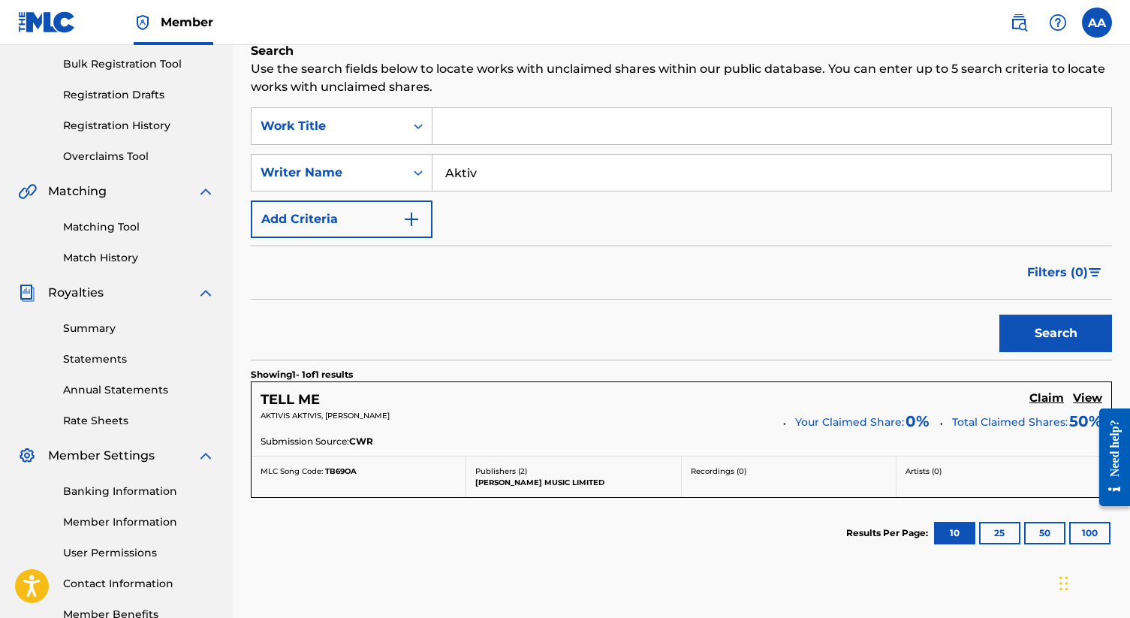
click at [490, 177] on input "Aktiv" at bounding box center [771, 173] width 679 height 36
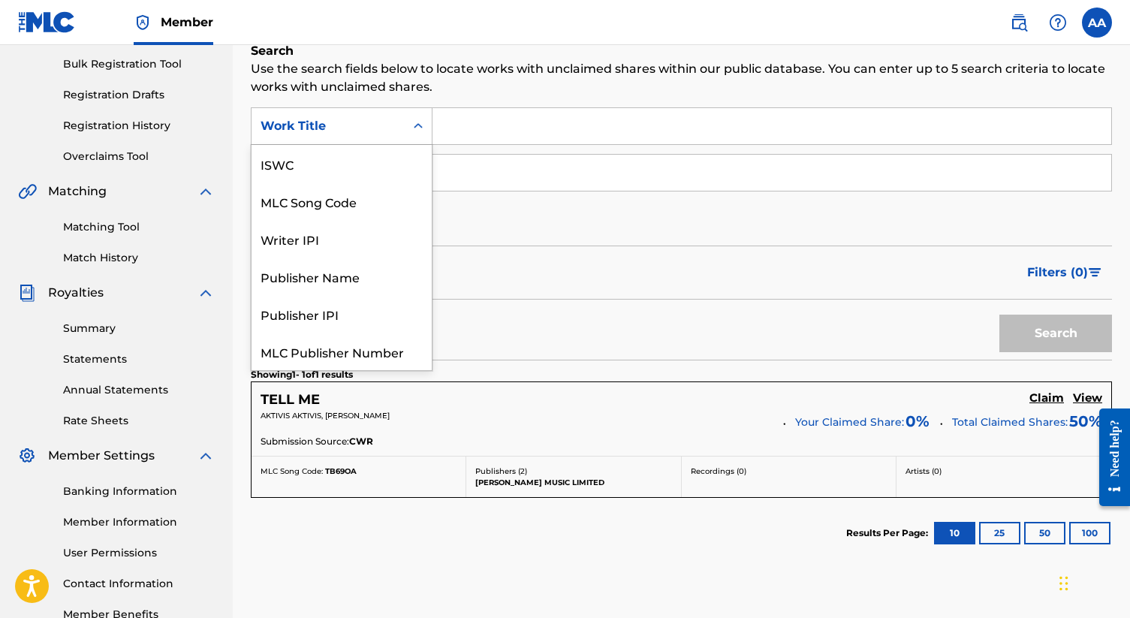
click at [418, 121] on icon "Search Form" at bounding box center [418, 126] width 15 height 15
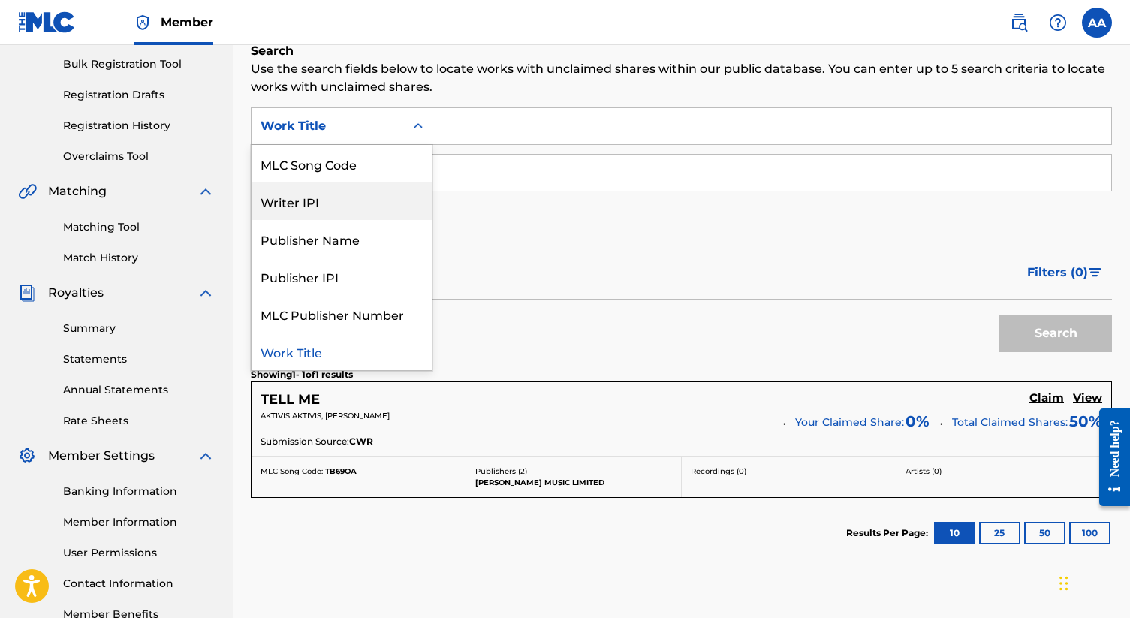
click at [353, 209] on div "Writer IPI" at bounding box center [341, 201] width 180 height 38
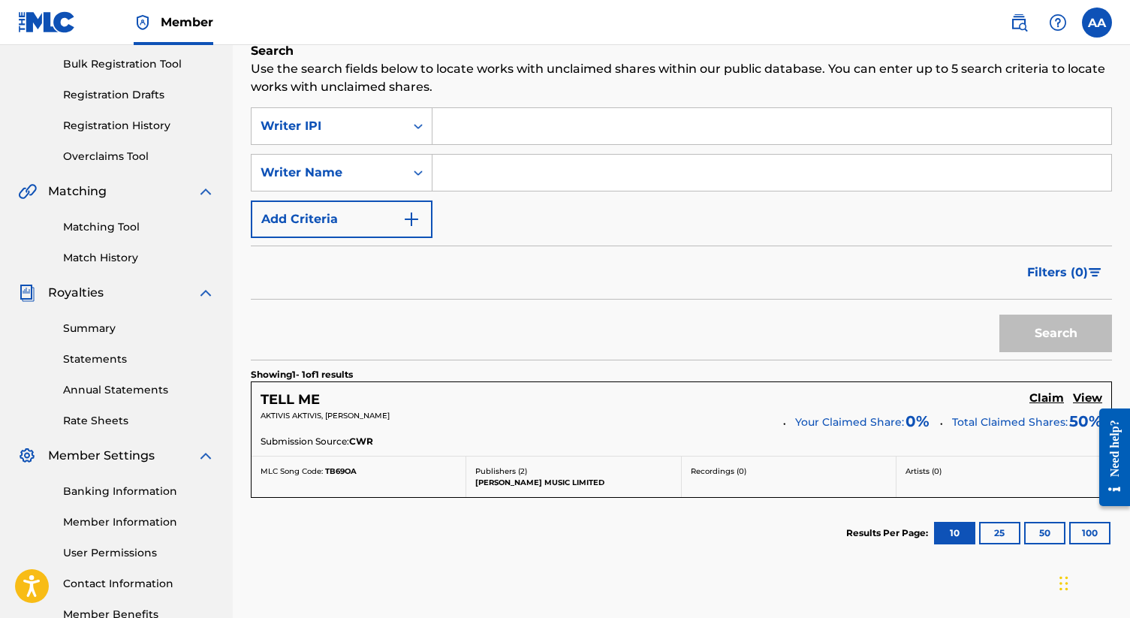
click at [461, 131] on input "Search Form" at bounding box center [771, 126] width 679 height 36
paste input "370304494"
type input "370304494"
click at [560, 331] on button "Search" at bounding box center [1055, 334] width 113 height 38
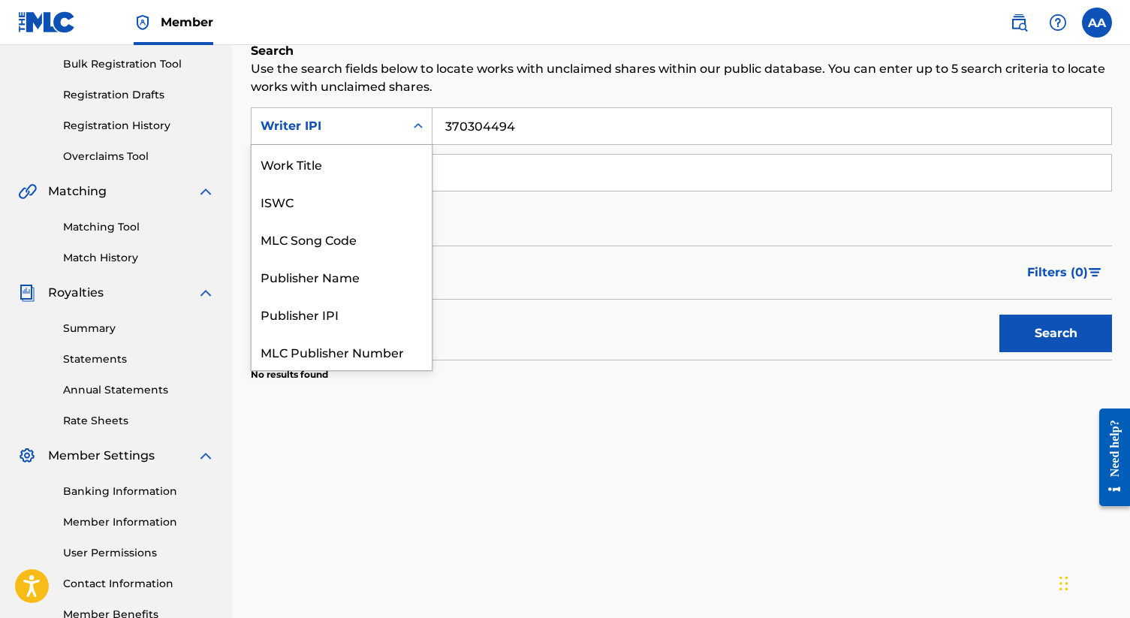
click at [400, 122] on div "Writer IPI" at bounding box center [327, 126] width 153 height 29
click at [312, 164] on div "Work Title" at bounding box center [341, 164] width 180 height 38
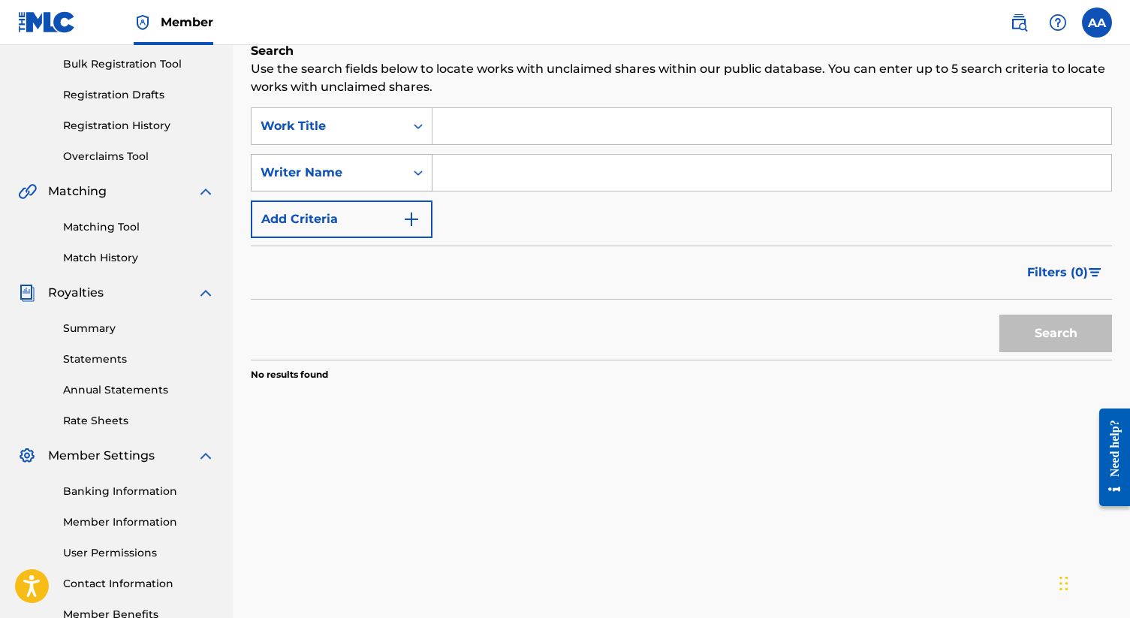
click at [339, 167] on div "Writer Name" at bounding box center [327, 173] width 135 height 18
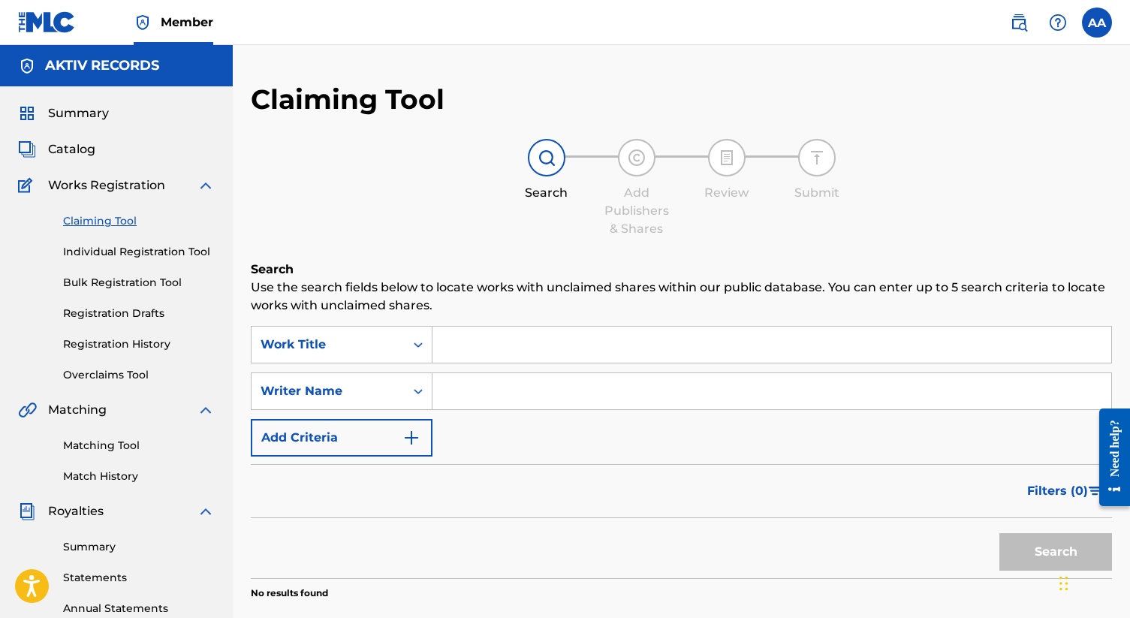
click at [129, 251] on link "Individual Registration Tool" at bounding box center [139, 252] width 152 height 16
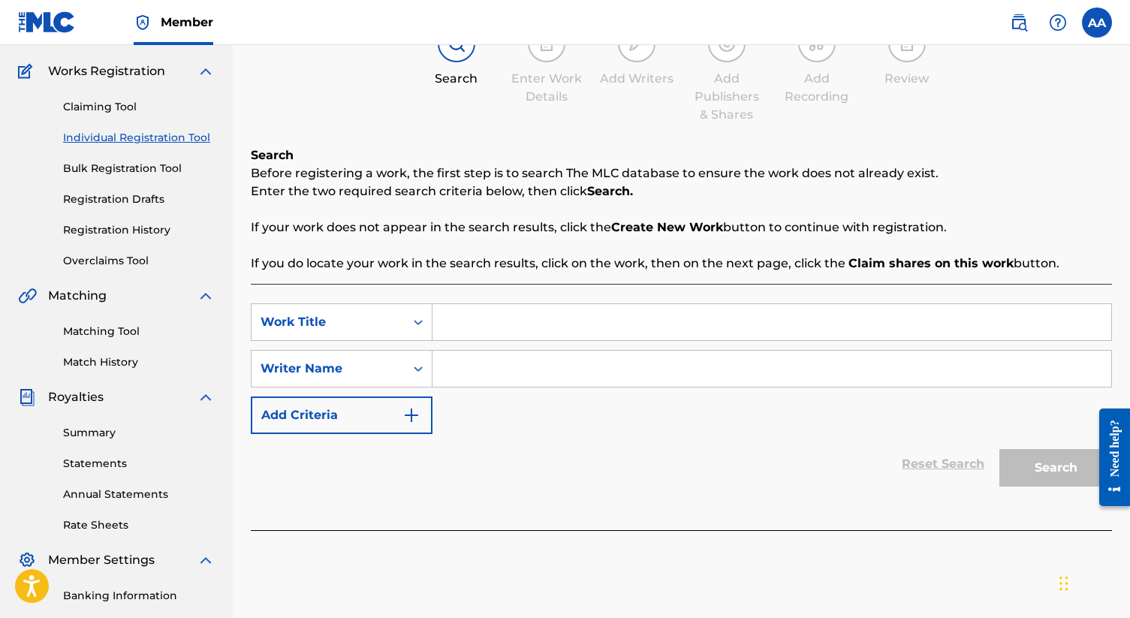
scroll to position [137, 0]
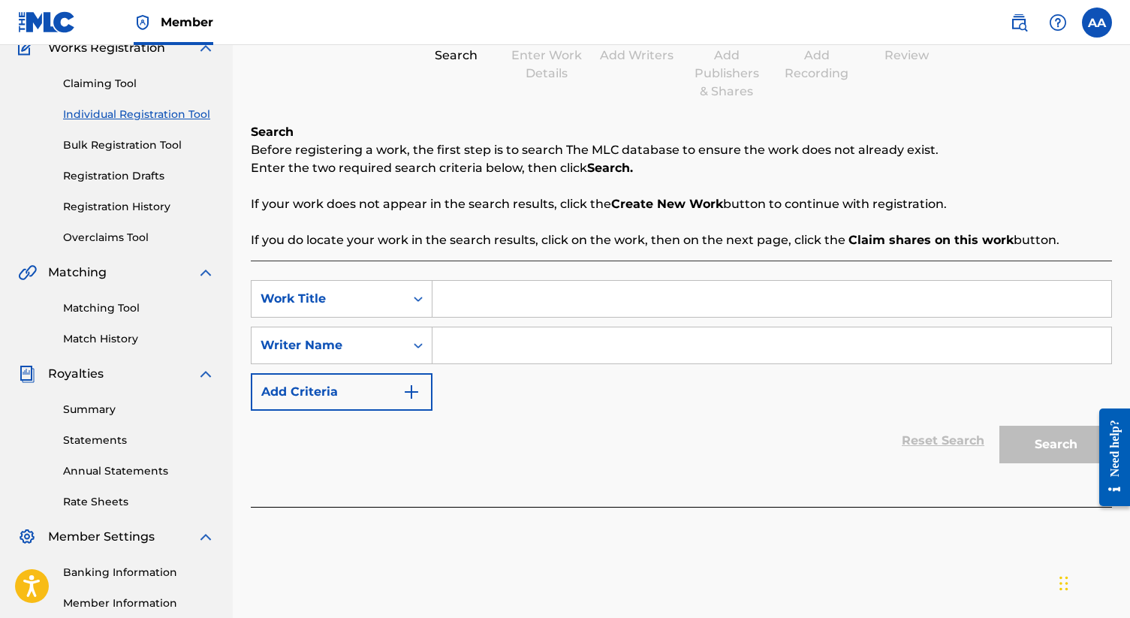
click at [465, 343] on input "Search Form" at bounding box center [771, 345] width 679 height 36
type input "[PERSON_NAME]"
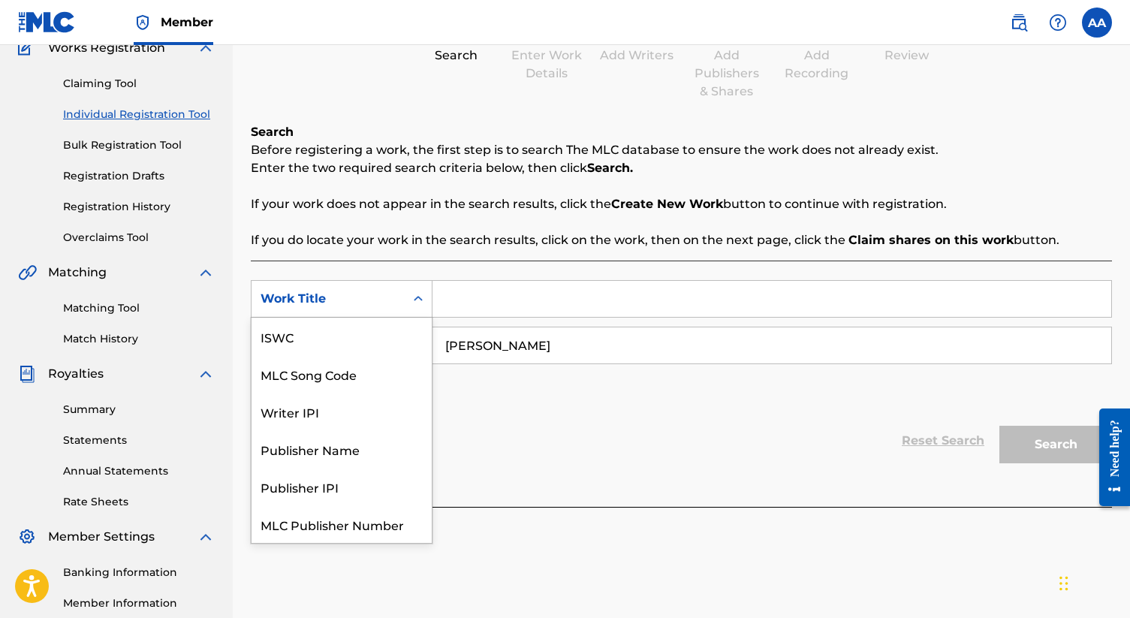
click at [396, 306] on div "Work Title" at bounding box center [327, 298] width 153 height 29
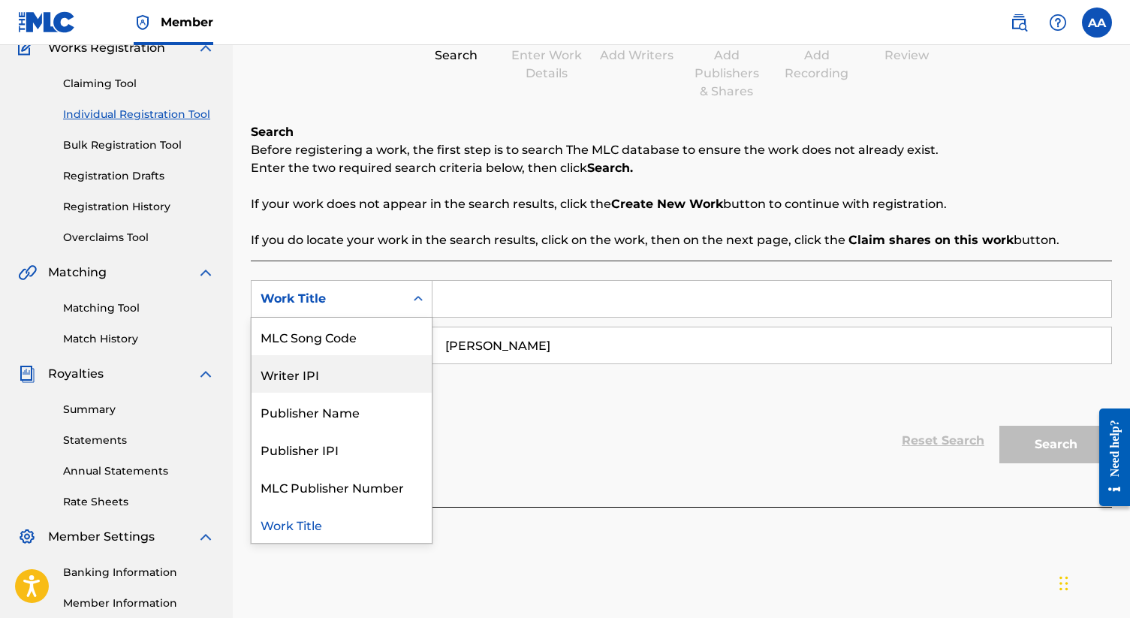
click at [356, 376] on div "Writer IPI" at bounding box center [341, 374] width 180 height 38
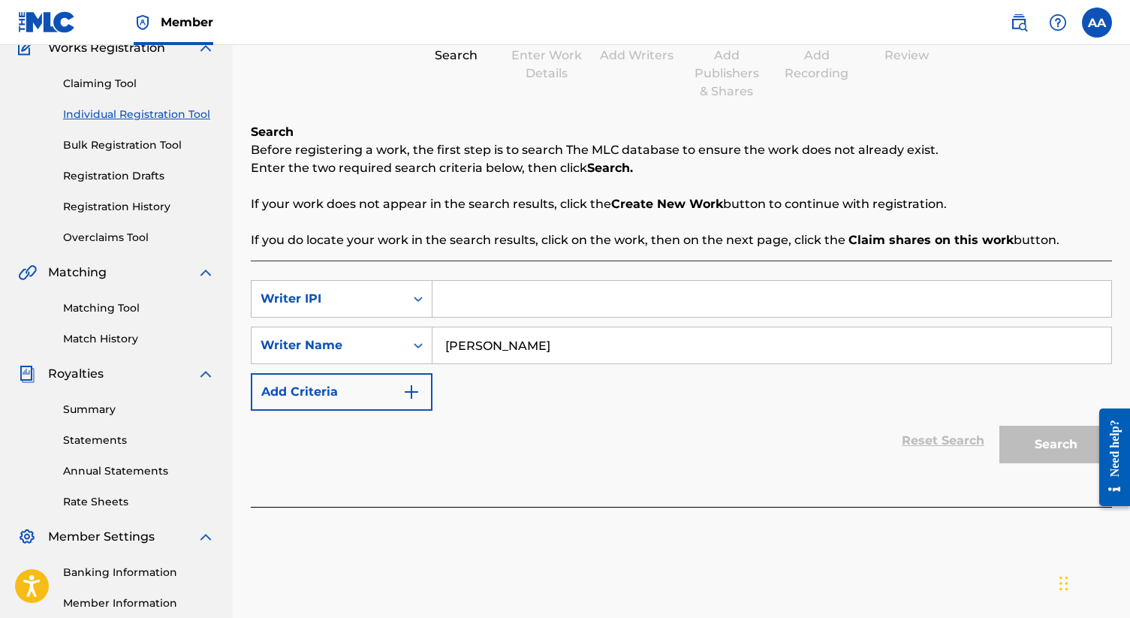
click at [500, 296] on input "Search Form" at bounding box center [771, 299] width 679 height 36
paste input "370304494"
type input "370304494"
click at [560, 443] on button "Search" at bounding box center [1055, 445] width 113 height 38
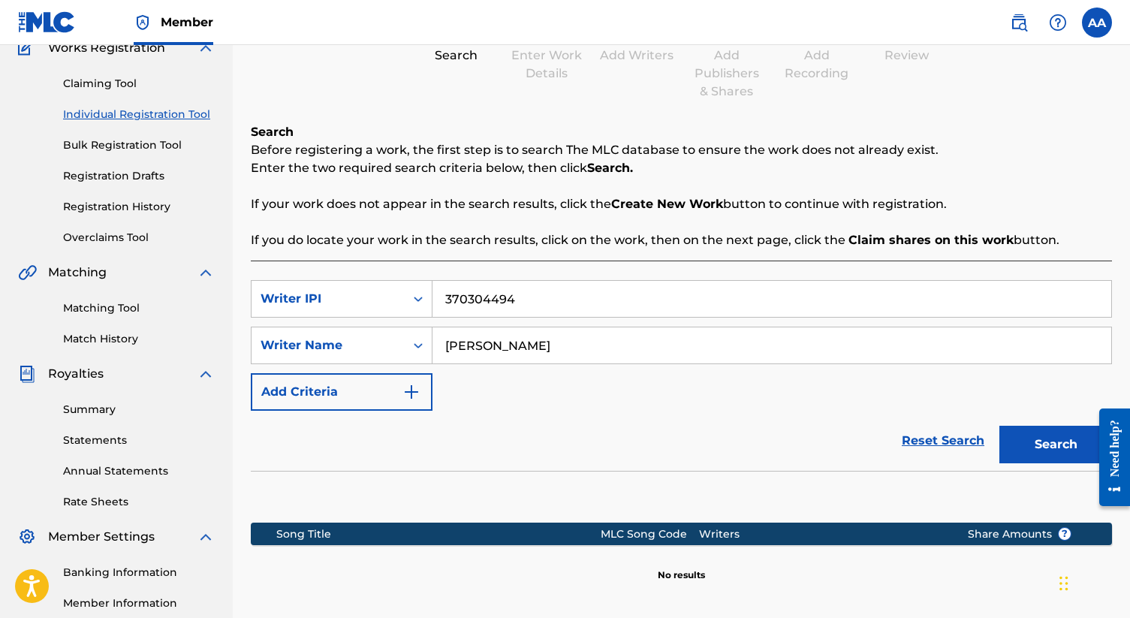
click at [524, 345] on input "[PERSON_NAME]" at bounding box center [771, 345] width 679 height 36
type input "[PERSON_NAME]"
click at [560, 437] on button "Search" at bounding box center [1055, 445] width 113 height 38
click at [527, 342] on input "[PERSON_NAME]" at bounding box center [771, 345] width 679 height 36
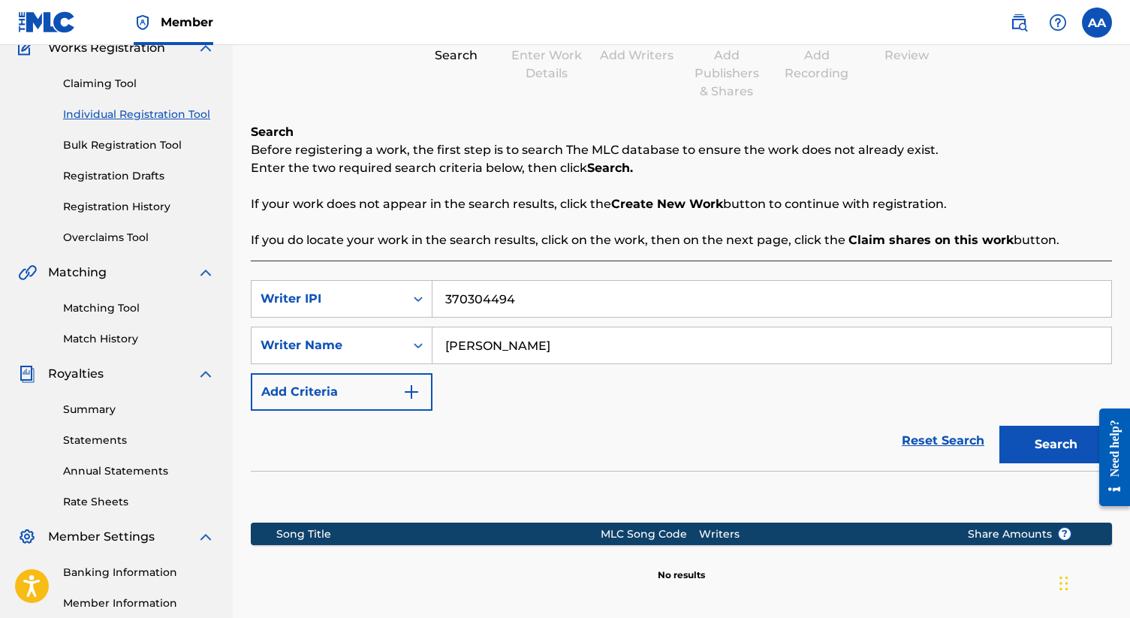
click at [527, 342] on input "[PERSON_NAME]" at bounding box center [771, 345] width 679 height 36
click at [358, 345] on div "Writer Name" at bounding box center [327, 345] width 135 height 18
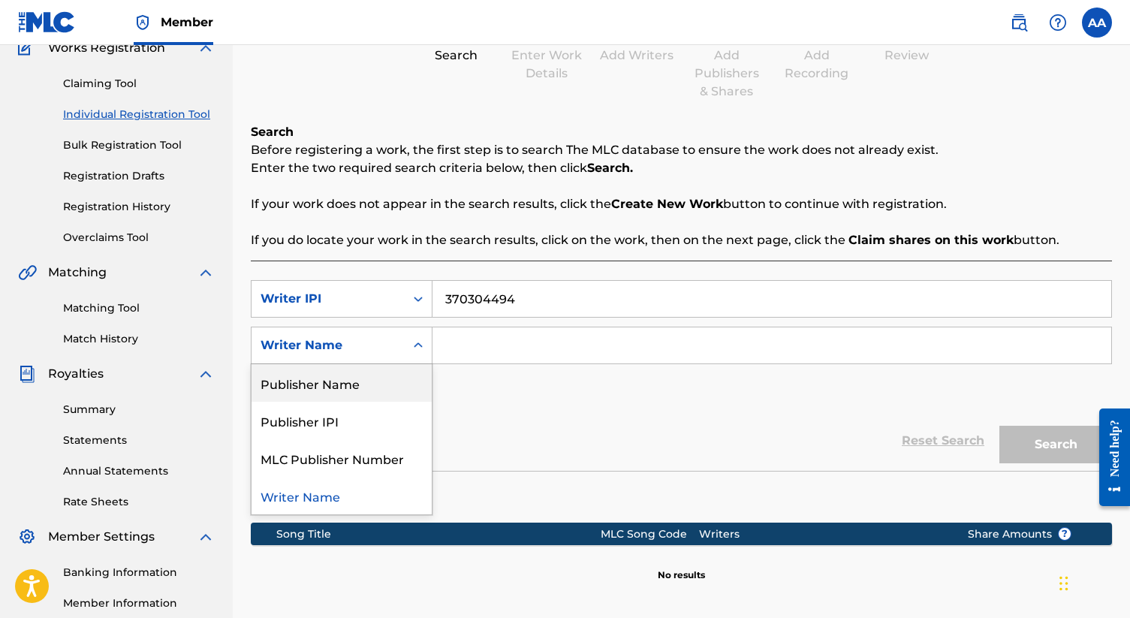
click at [360, 378] on div "Publisher Name" at bounding box center [341, 383] width 180 height 38
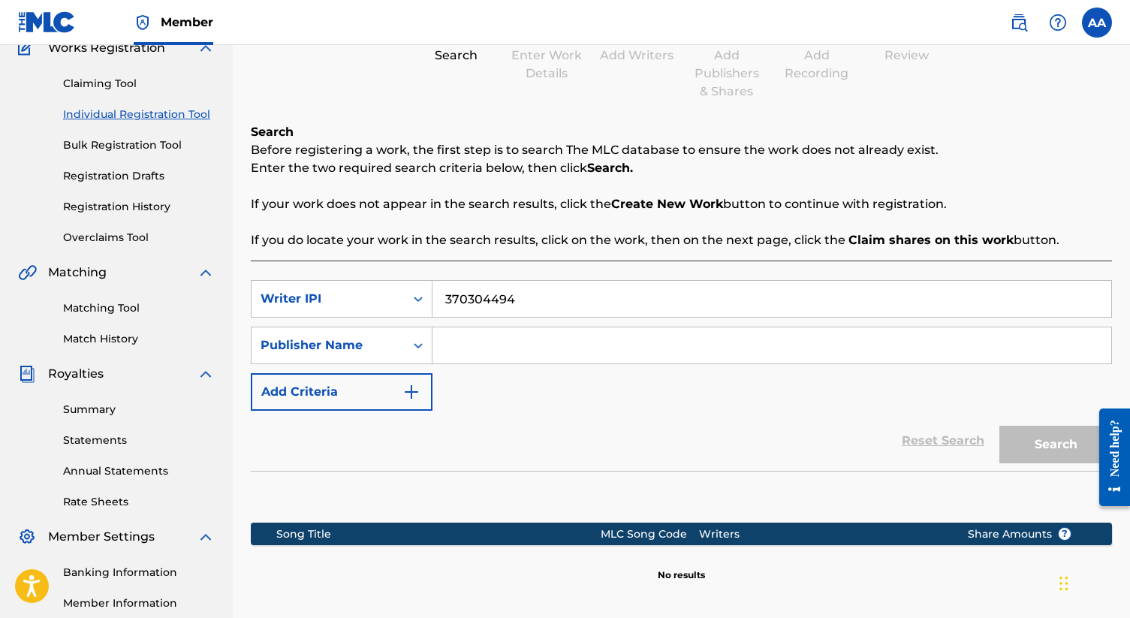
click at [491, 354] on input "Search Form" at bounding box center [771, 345] width 679 height 36
type input "Aktiv Records"
click at [560, 426] on button "Search" at bounding box center [1055, 445] width 113 height 38
click at [94, 407] on link "Summary" at bounding box center [139, 410] width 152 height 16
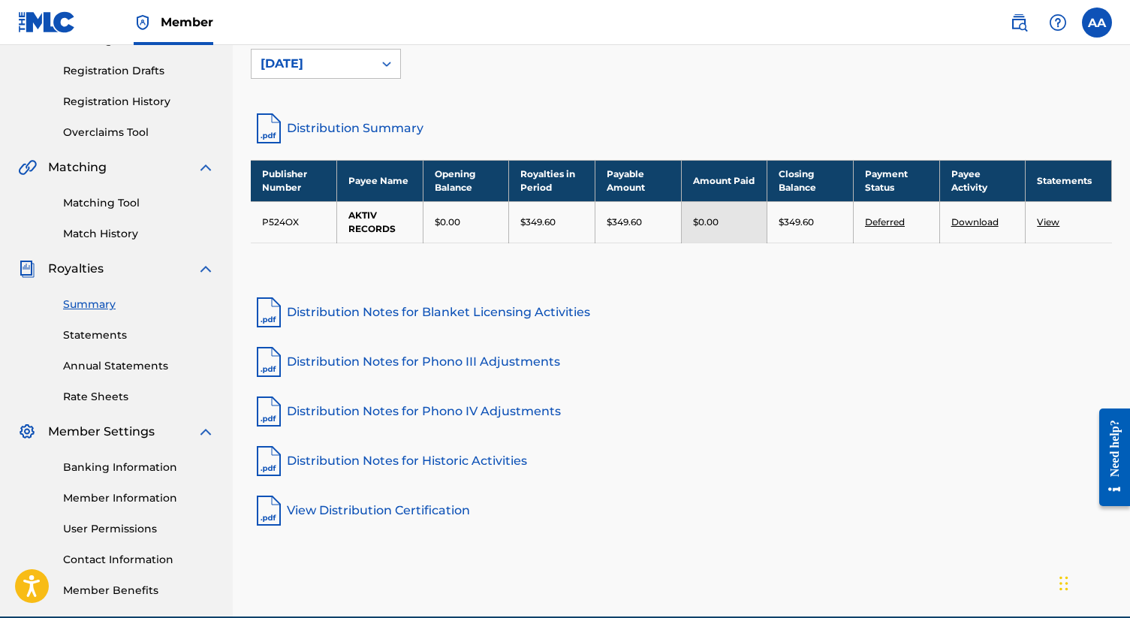
scroll to position [257, 0]
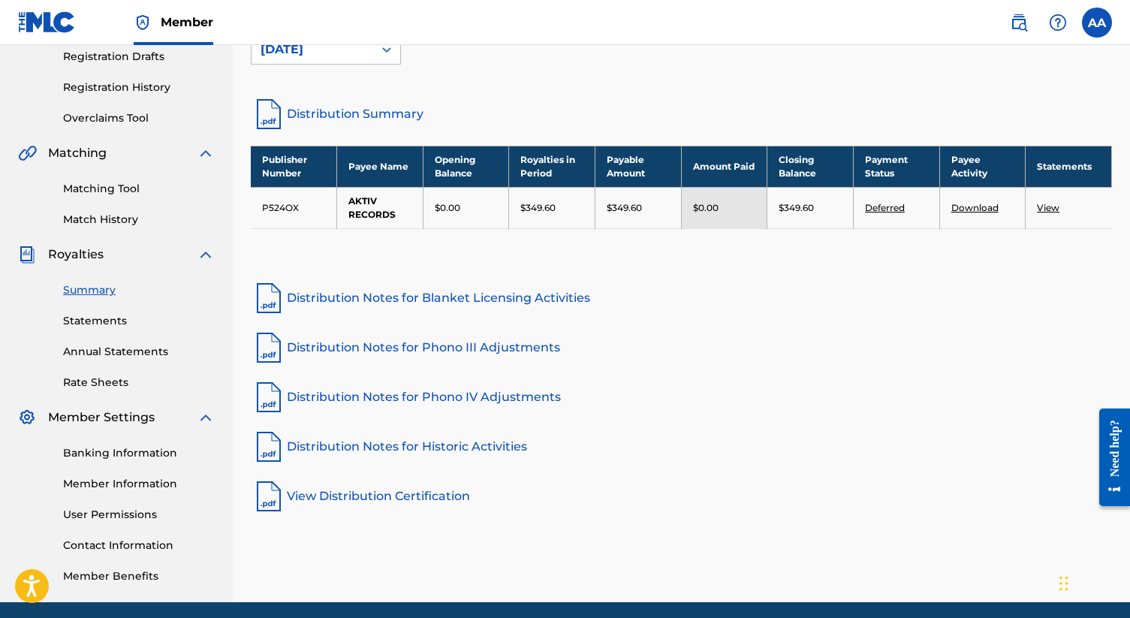
click at [560, 203] on link "View" at bounding box center [1048, 207] width 23 height 11
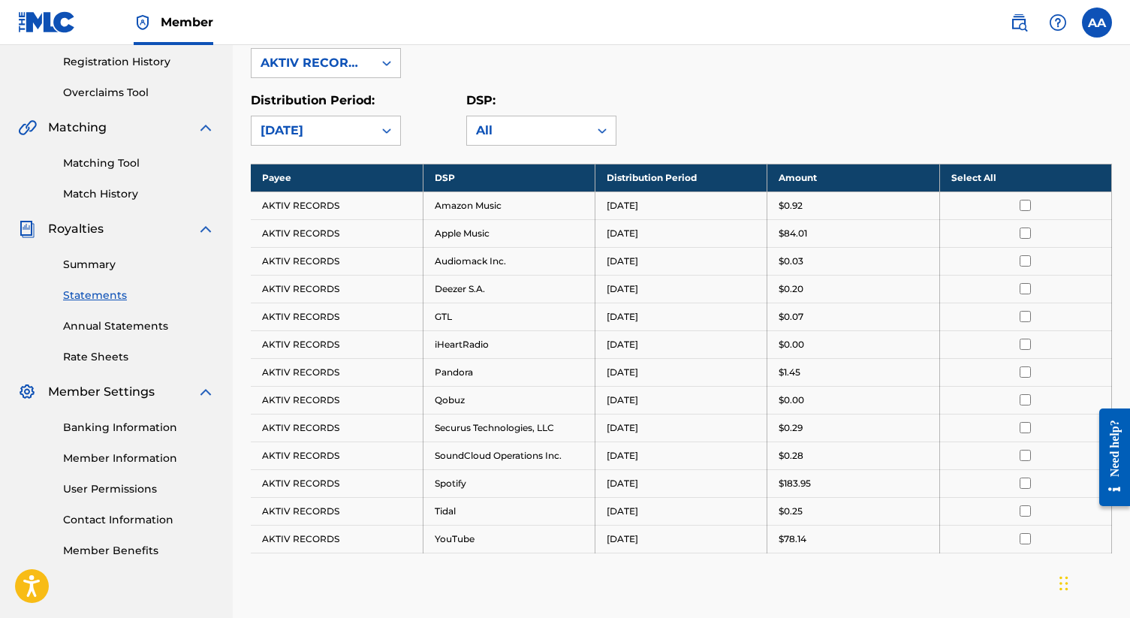
scroll to position [262, 0]
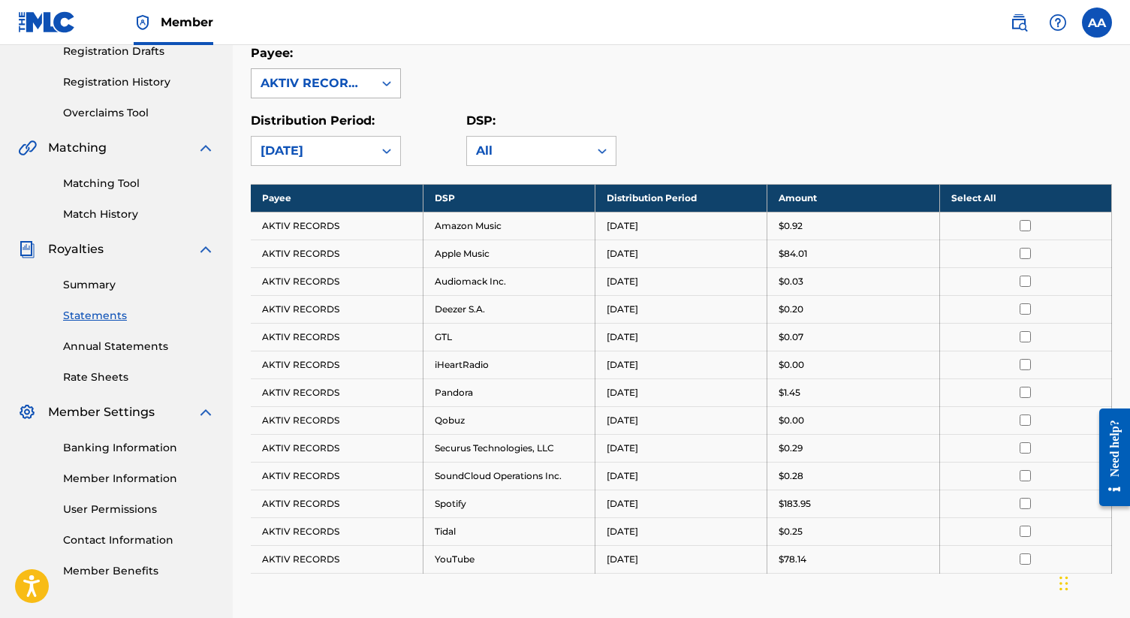
click at [356, 89] on div "AKTIV RECORDS" at bounding box center [312, 83] width 104 height 18
click at [519, 160] on div "All" at bounding box center [528, 151] width 122 height 29
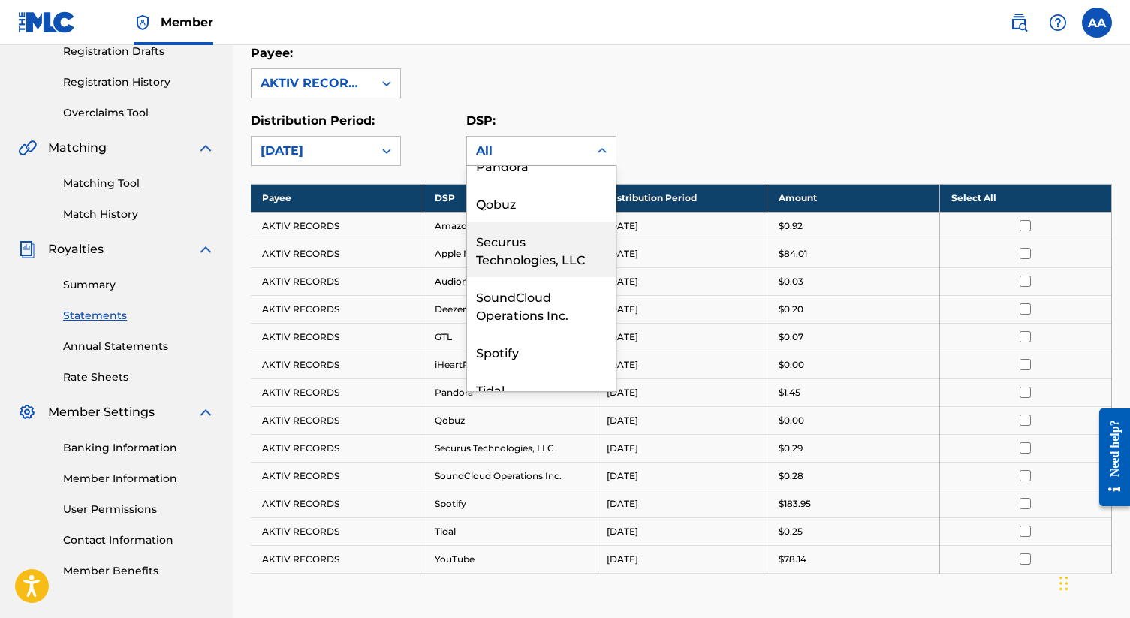
scroll to position [336, 0]
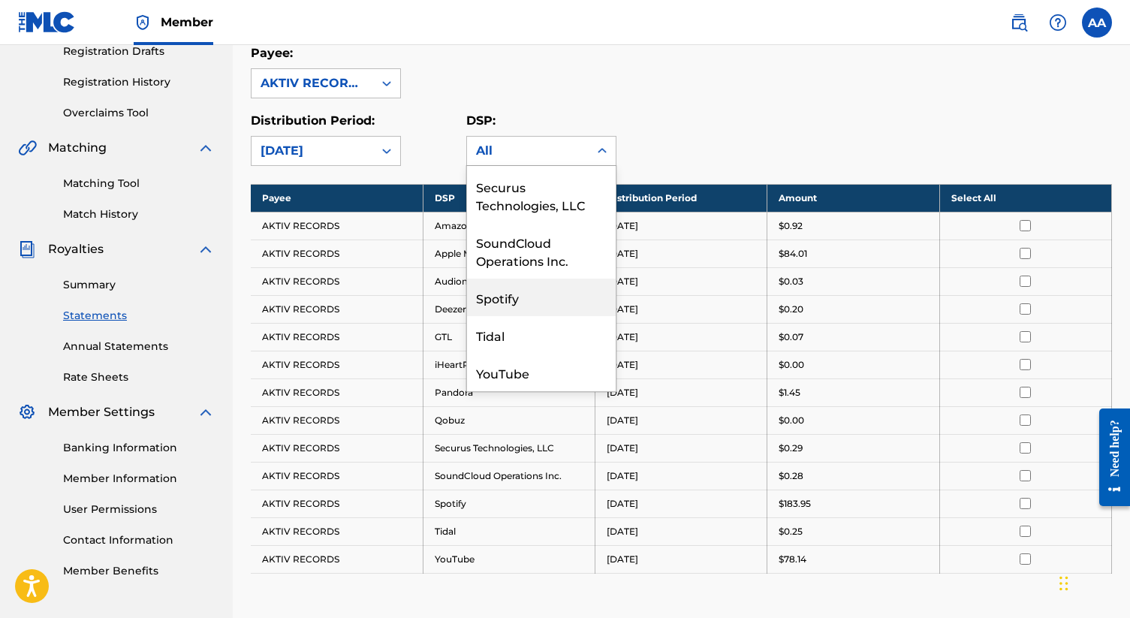
click at [510, 301] on div "Spotify" at bounding box center [541, 297] width 149 height 38
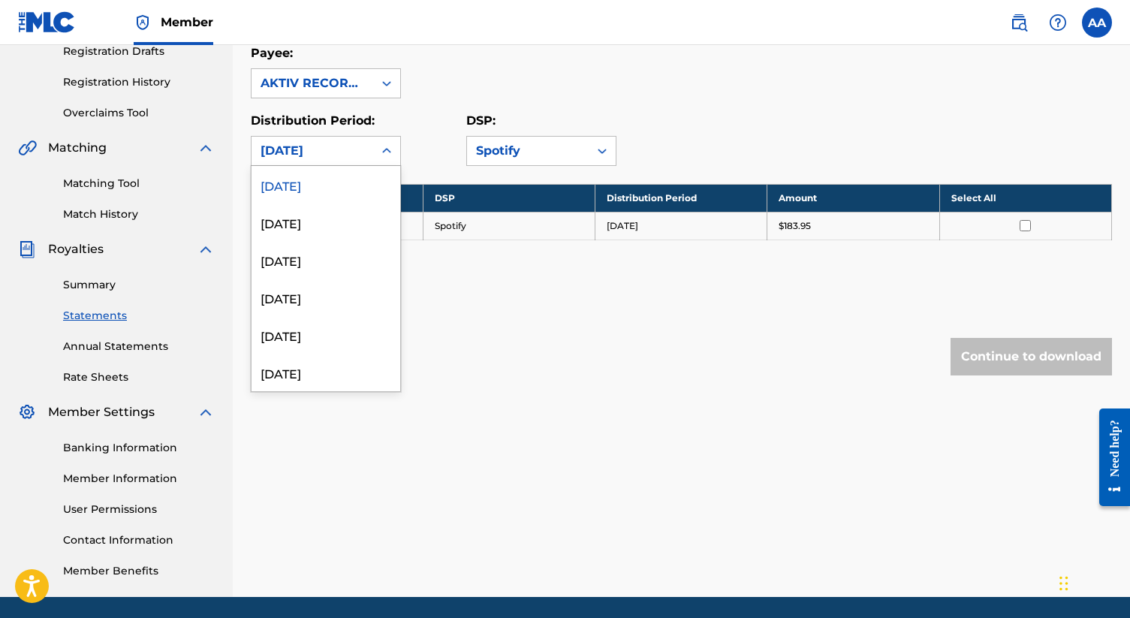
click at [379, 147] on icon at bounding box center [386, 150] width 15 height 15
click at [343, 218] on div "[DATE]" at bounding box center [325, 222] width 149 height 38
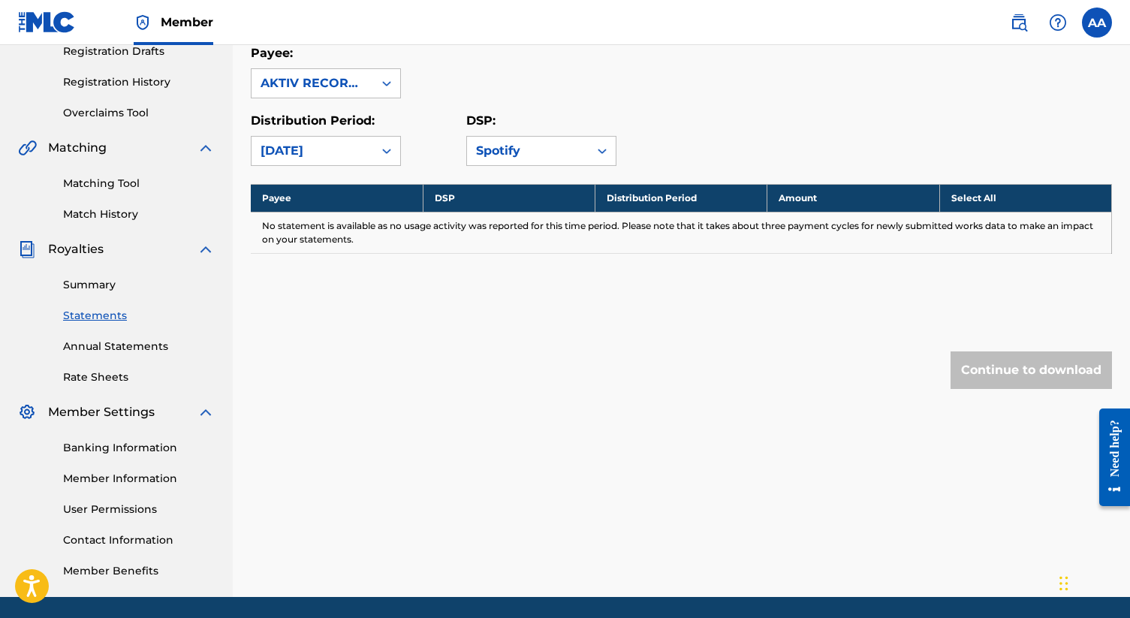
click at [350, 161] on div "[DATE]" at bounding box center [312, 151] width 122 height 29
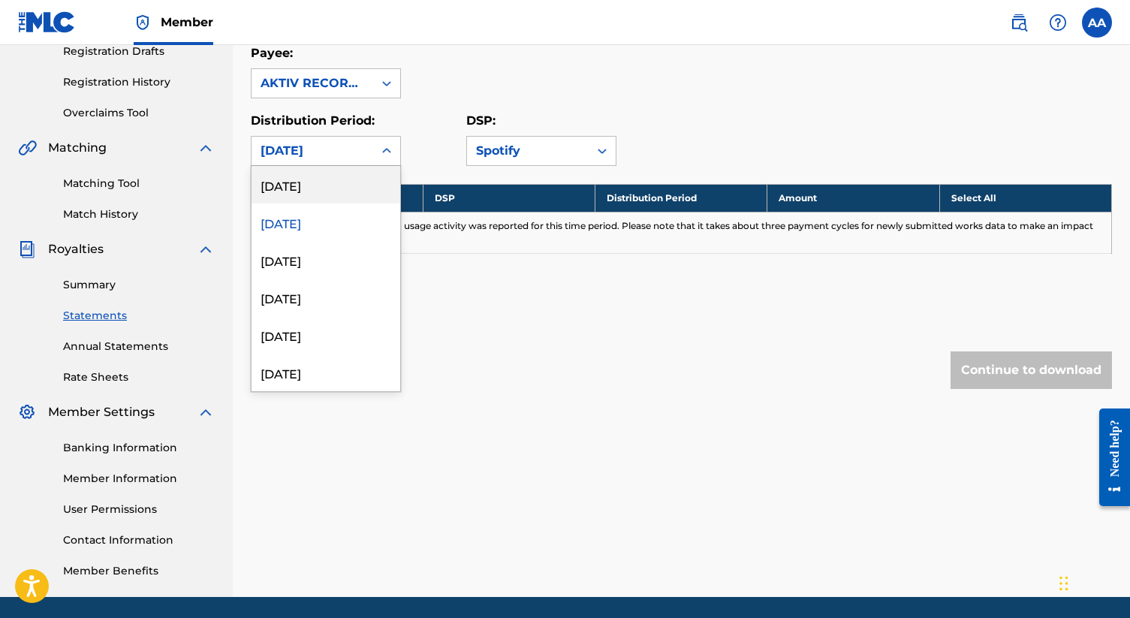
click at [349, 186] on div "[DATE]" at bounding box center [325, 185] width 149 height 38
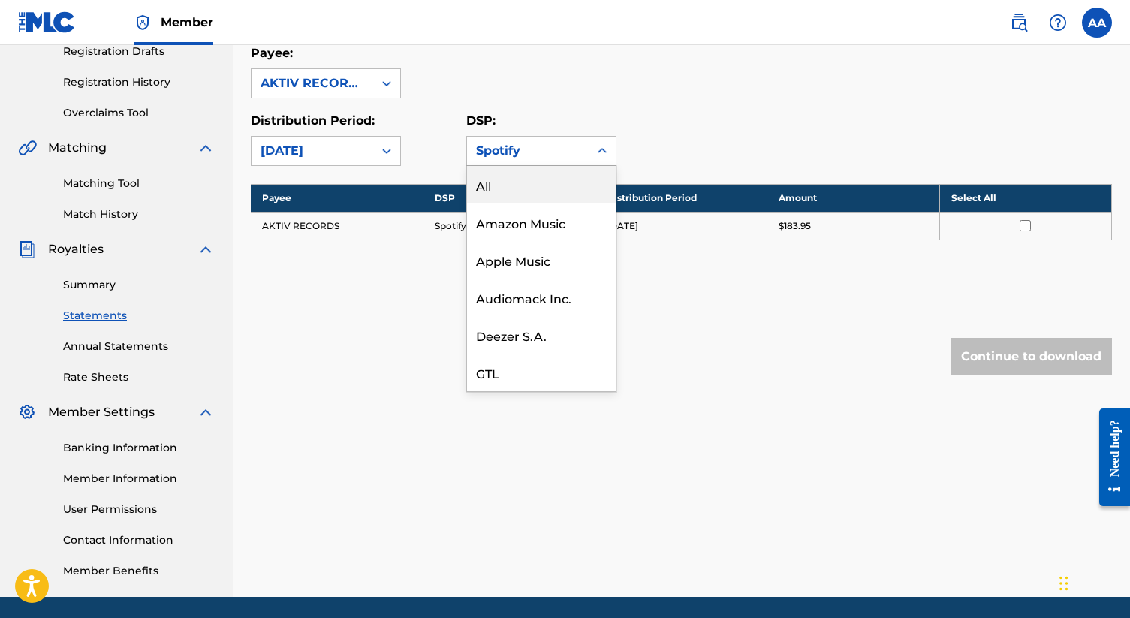
click at [534, 147] on div "Spotify" at bounding box center [528, 151] width 104 height 18
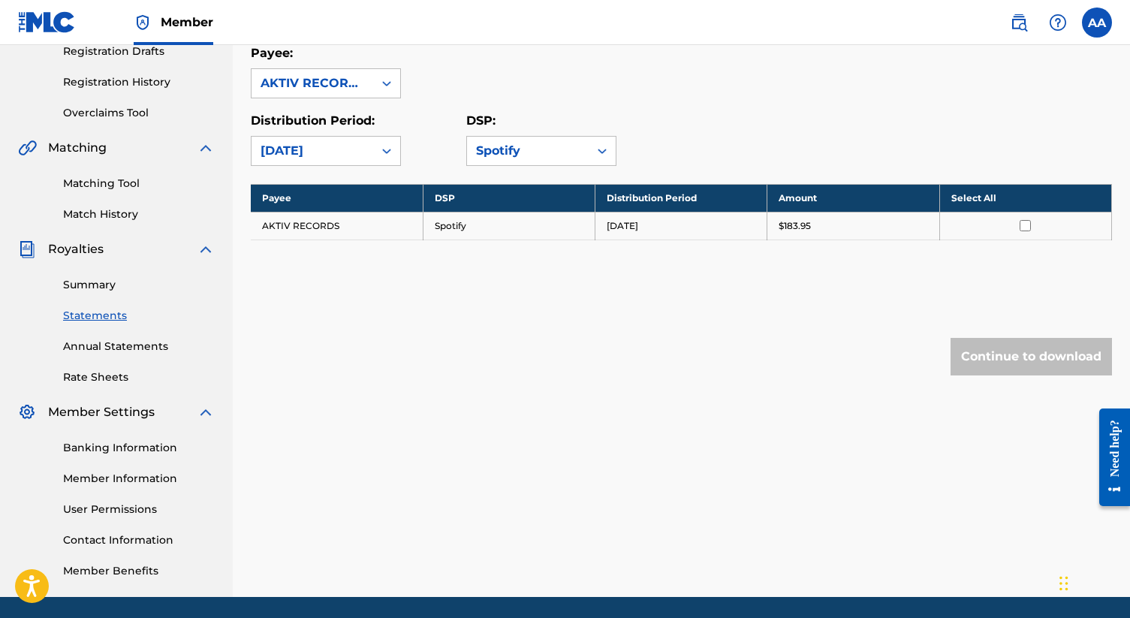
click at [560, 45] on div "Payee: AKTIV RECORDS" at bounding box center [681, 71] width 861 height 54
click at [547, 145] on div "Spotify" at bounding box center [528, 151] width 104 height 18
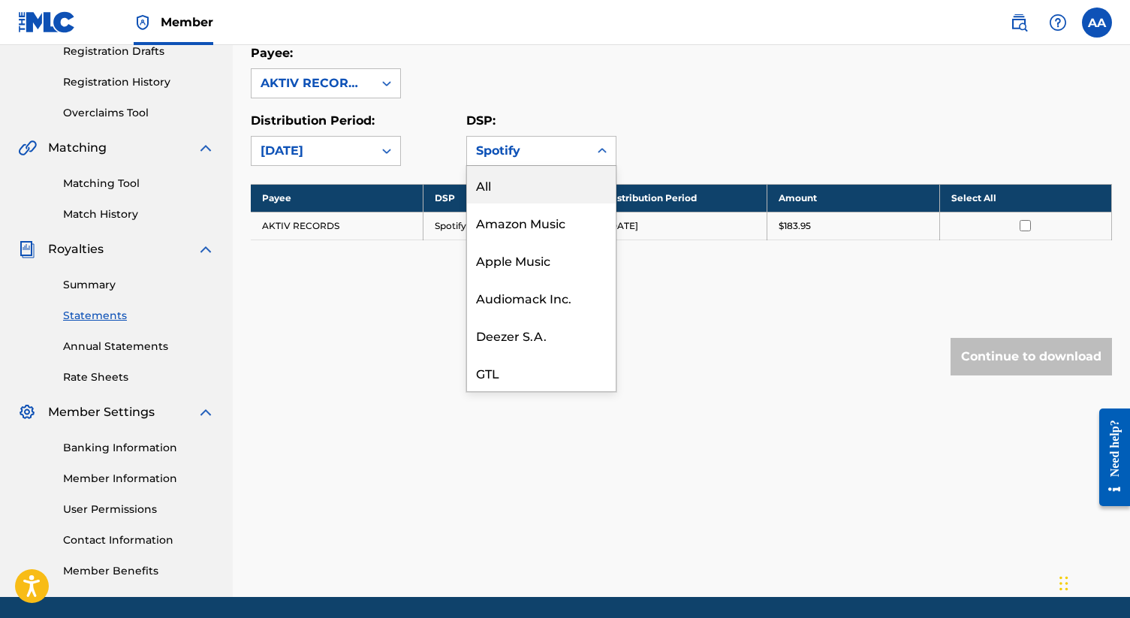
click at [513, 187] on div "All" at bounding box center [541, 185] width 149 height 38
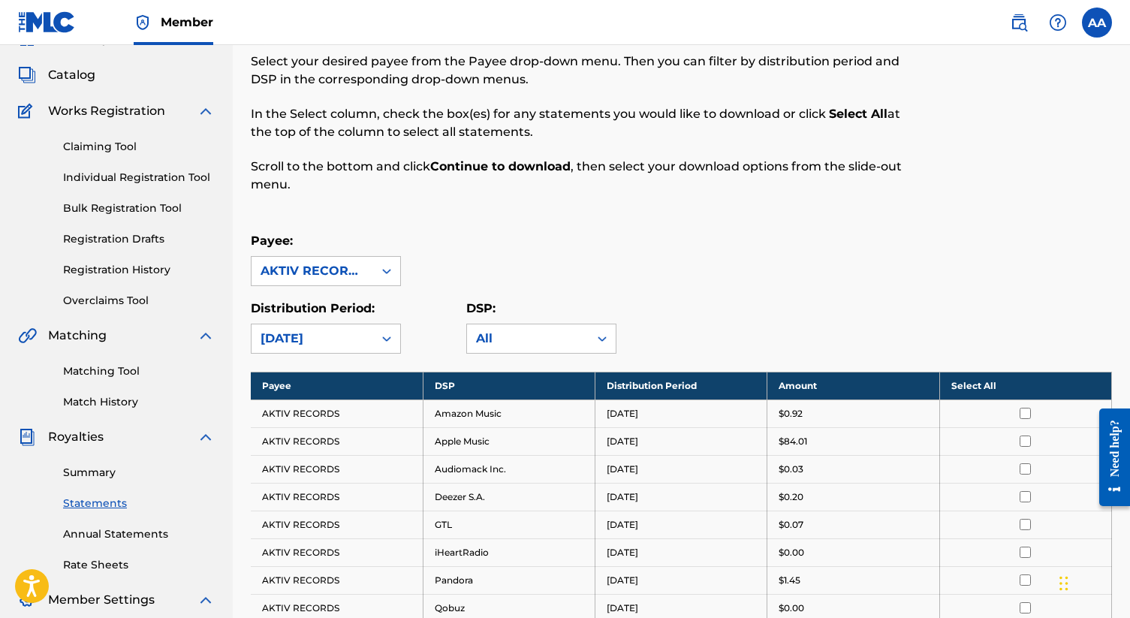
scroll to position [0, 0]
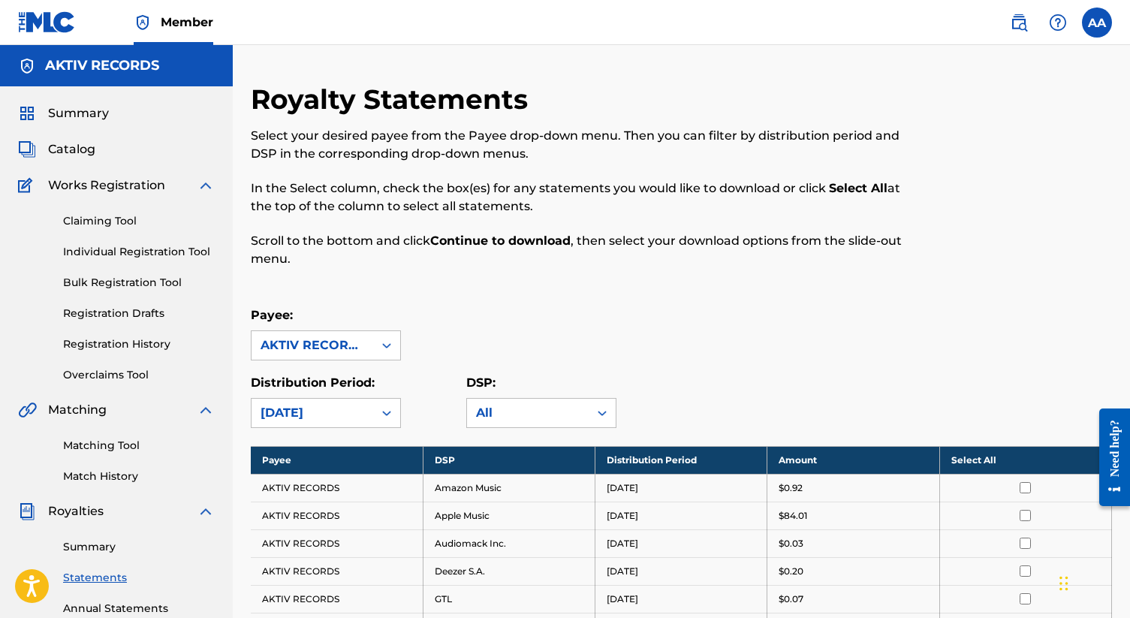
click at [507, 417] on div "option All, selected. All" at bounding box center [541, 413] width 150 height 30
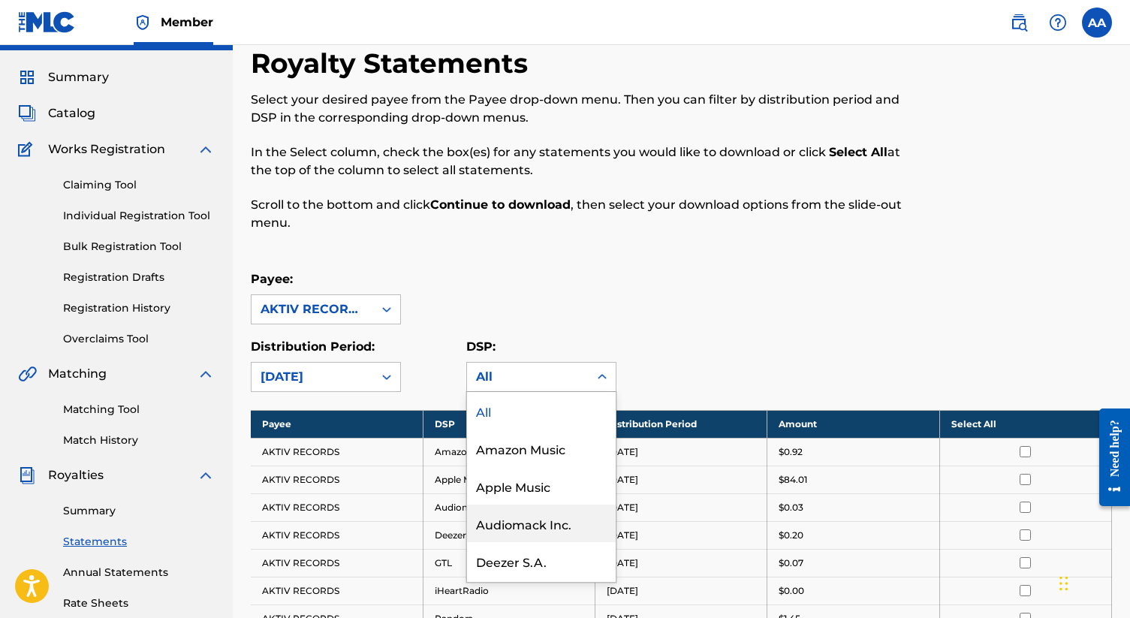
scroll to position [372, 0]
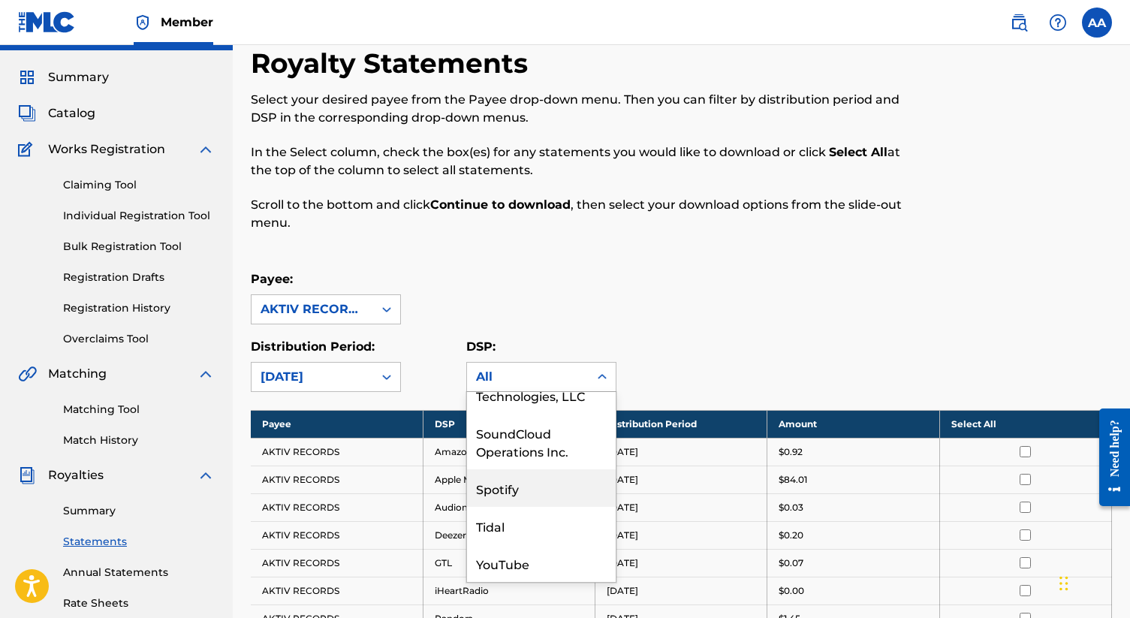
click at [505, 496] on div "Spotify" at bounding box center [541, 488] width 149 height 38
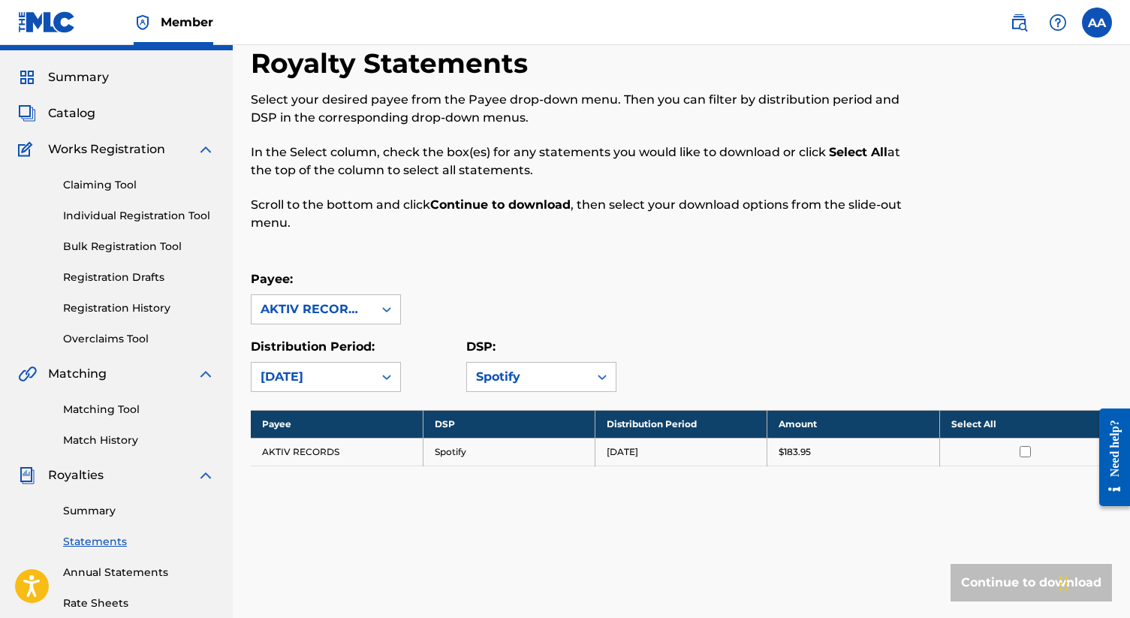
click at [560, 450] on input "checkbox" at bounding box center [1024, 451] width 11 height 11
click at [560, 582] on button "Continue to download" at bounding box center [1030, 583] width 161 height 38
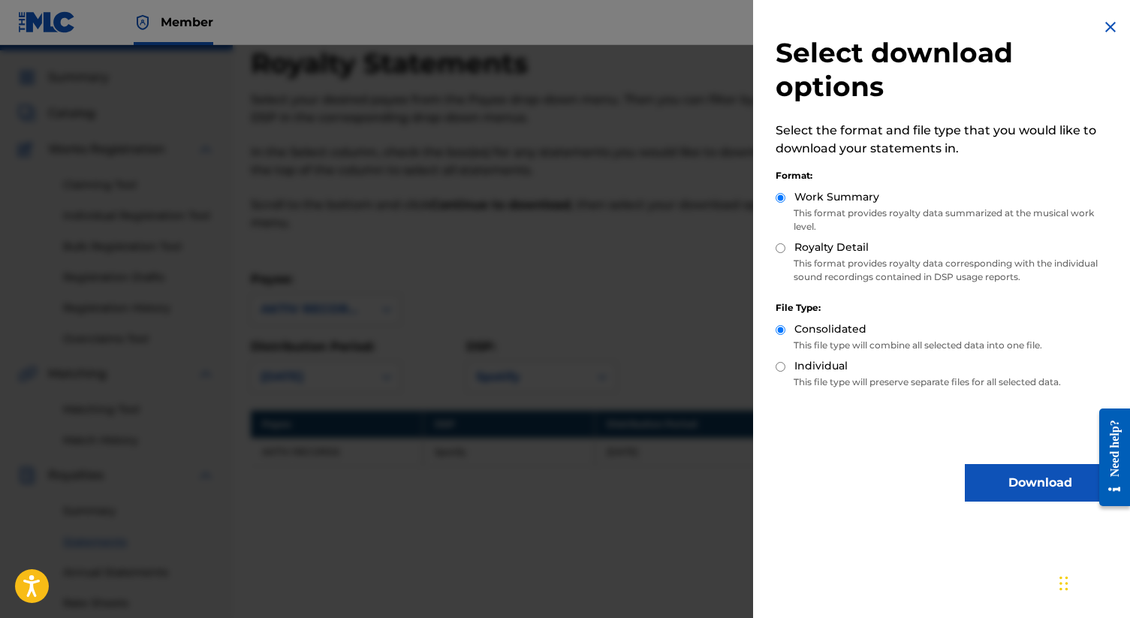
click at [560, 245] on input "Royalty Detail" at bounding box center [780, 248] width 10 height 10
radio input "true"
click at [560, 479] on button "Download" at bounding box center [1040, 483] width 150 height 38
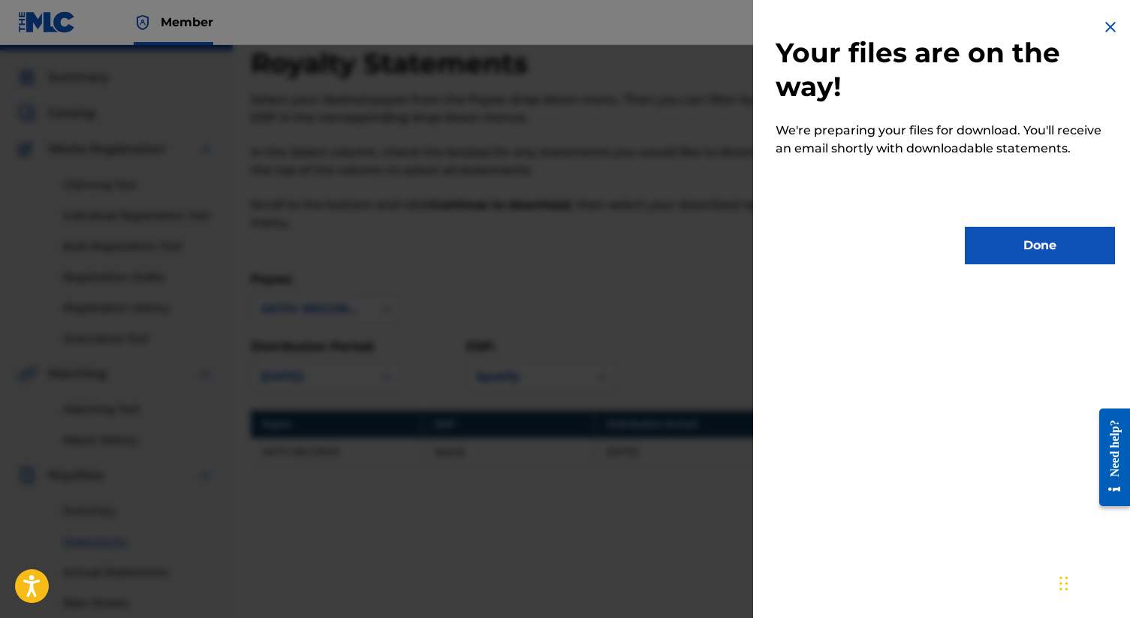
click at [560, 259] on button "Done" at bounding box center [1040, 246] width 150 height 38
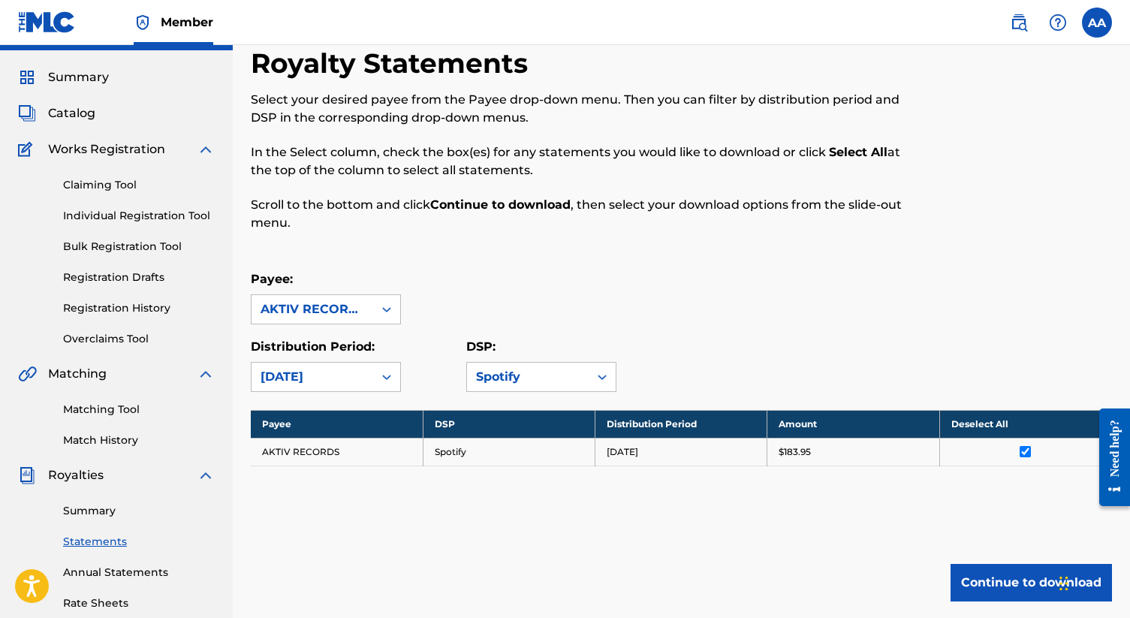
click at [560, 582] on button "Continue to download" at bounding box center [1030, 583] width 161 height 38
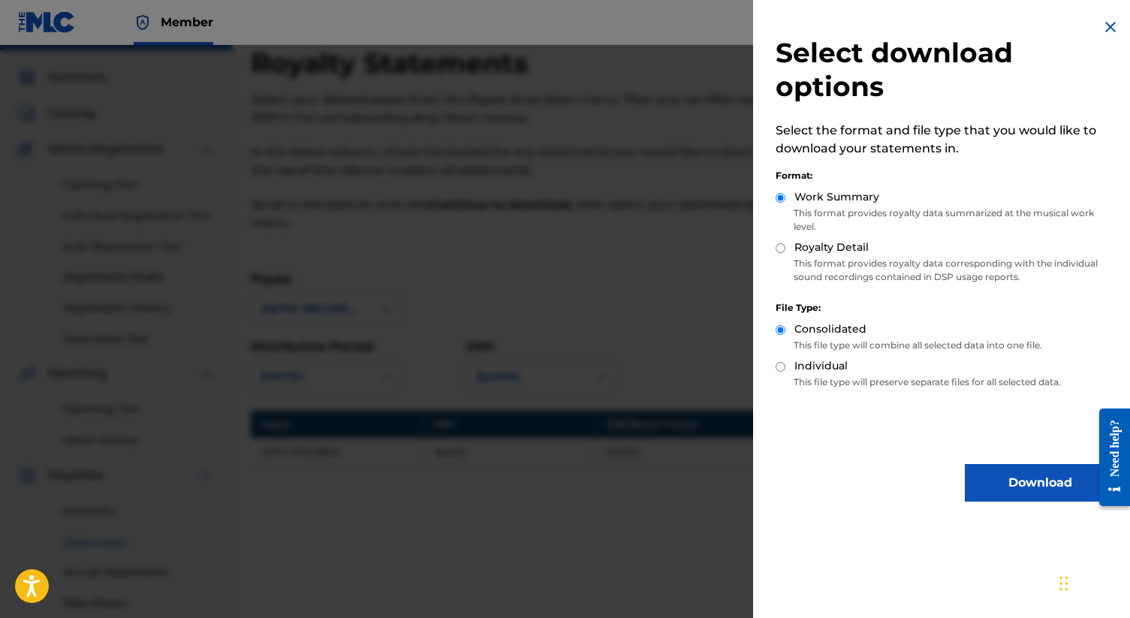
click at [560, 484] on button "Download" at bounding box center [1040, 483] width 150 height 38
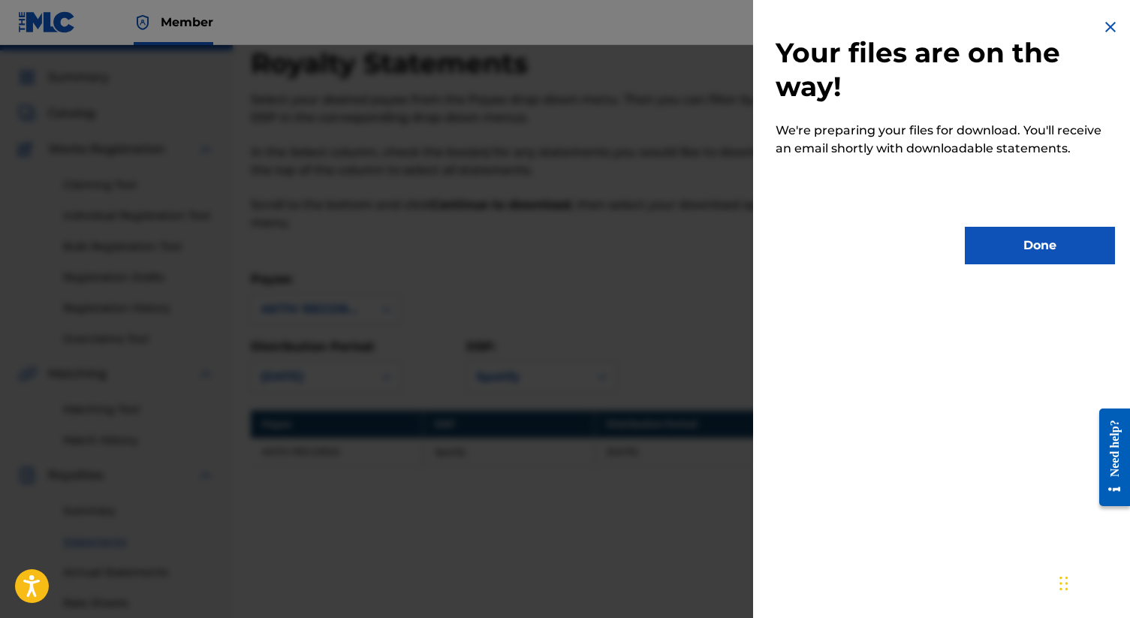
click at [560, 257] on button "Done" at bounding box center [1040, 246] width 150 height 38
